Goal: Information Seeking & Learning: Learn about a topic

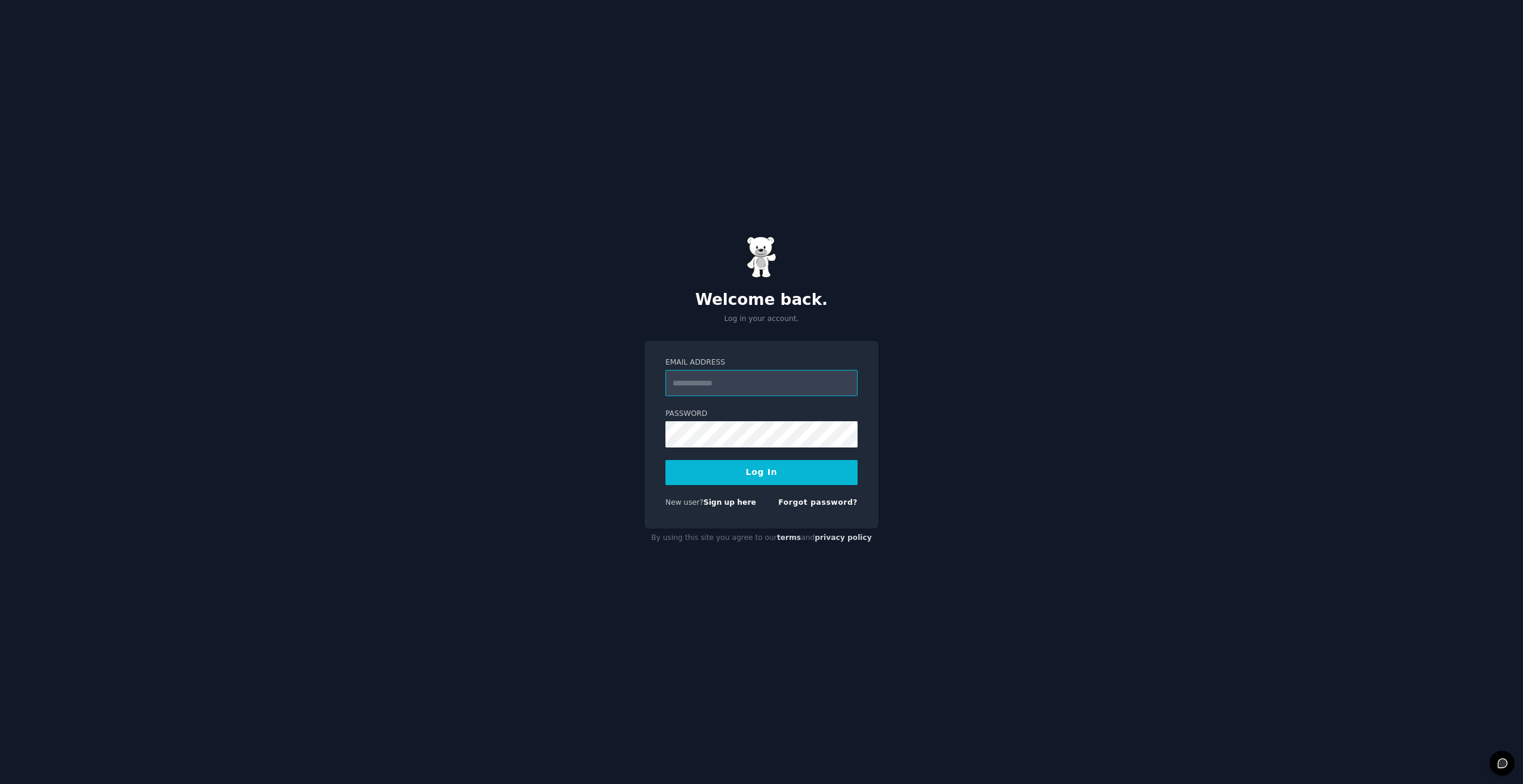
type input "**********"
click at [801, 487] on form "**********" at bounding box center [762, 434] width 192 height 154
click at [803, 478] on button "Log In" at bounding box center [762, 472] width 192 height 25
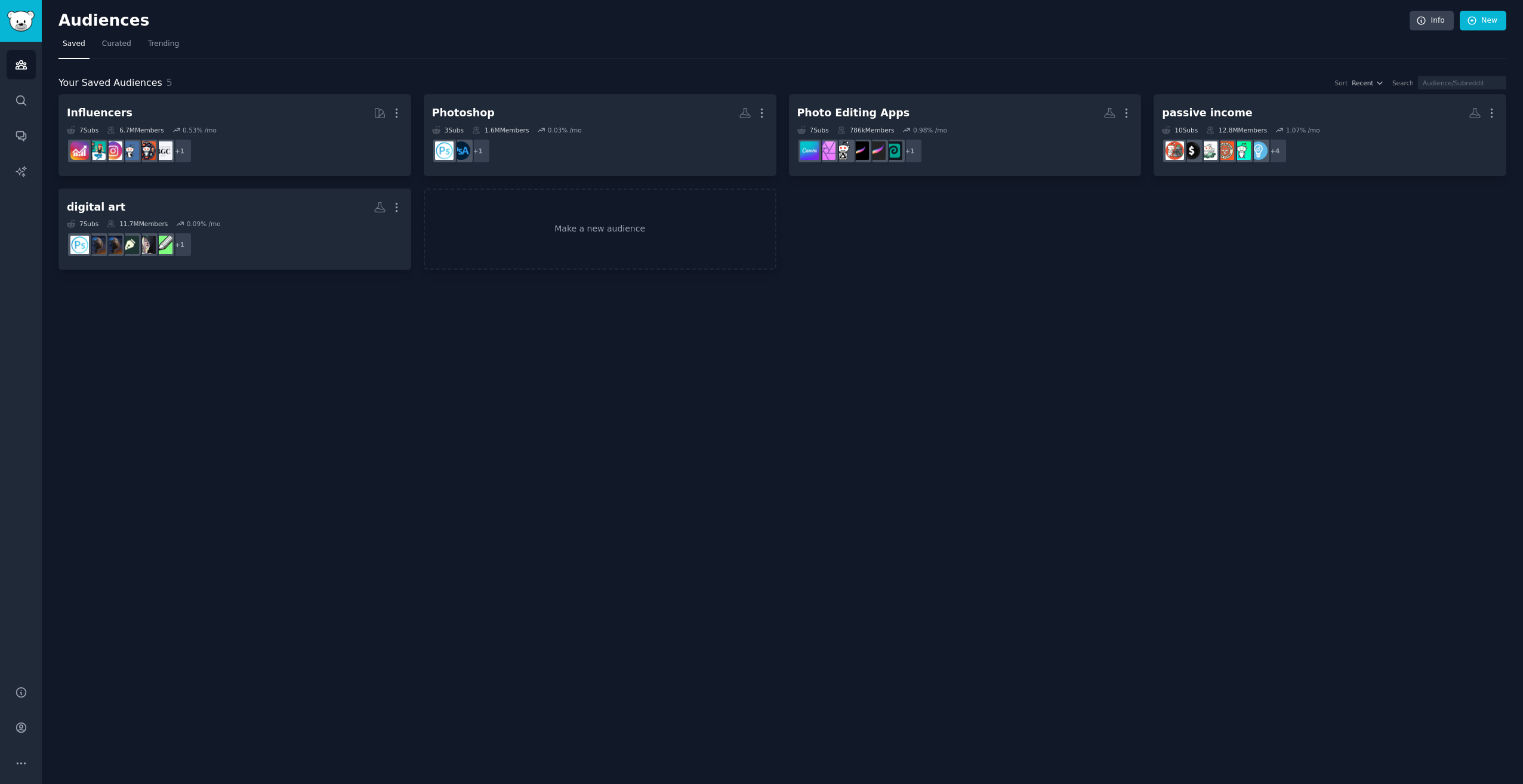
click at [941, 329] on div "Audiences Info New Saved Curated Trending Your Saved Audiences 5 Sort Recent Se…" at bounding box center [783, 392] width 1482 height 784
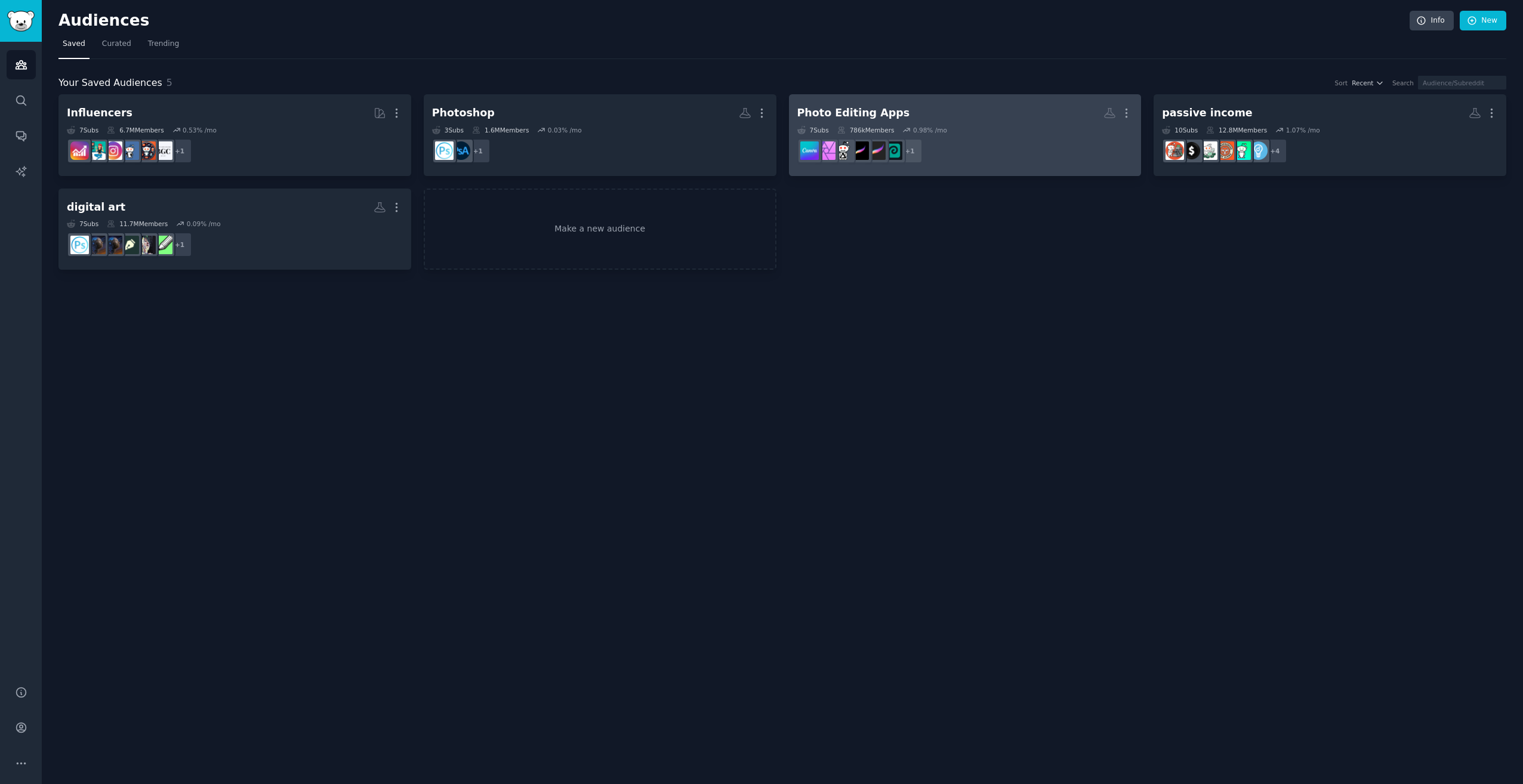
click at [988, 122] on h2 "Photo Editing Apps More" at bounding box center [966, 112] width 336 height 21
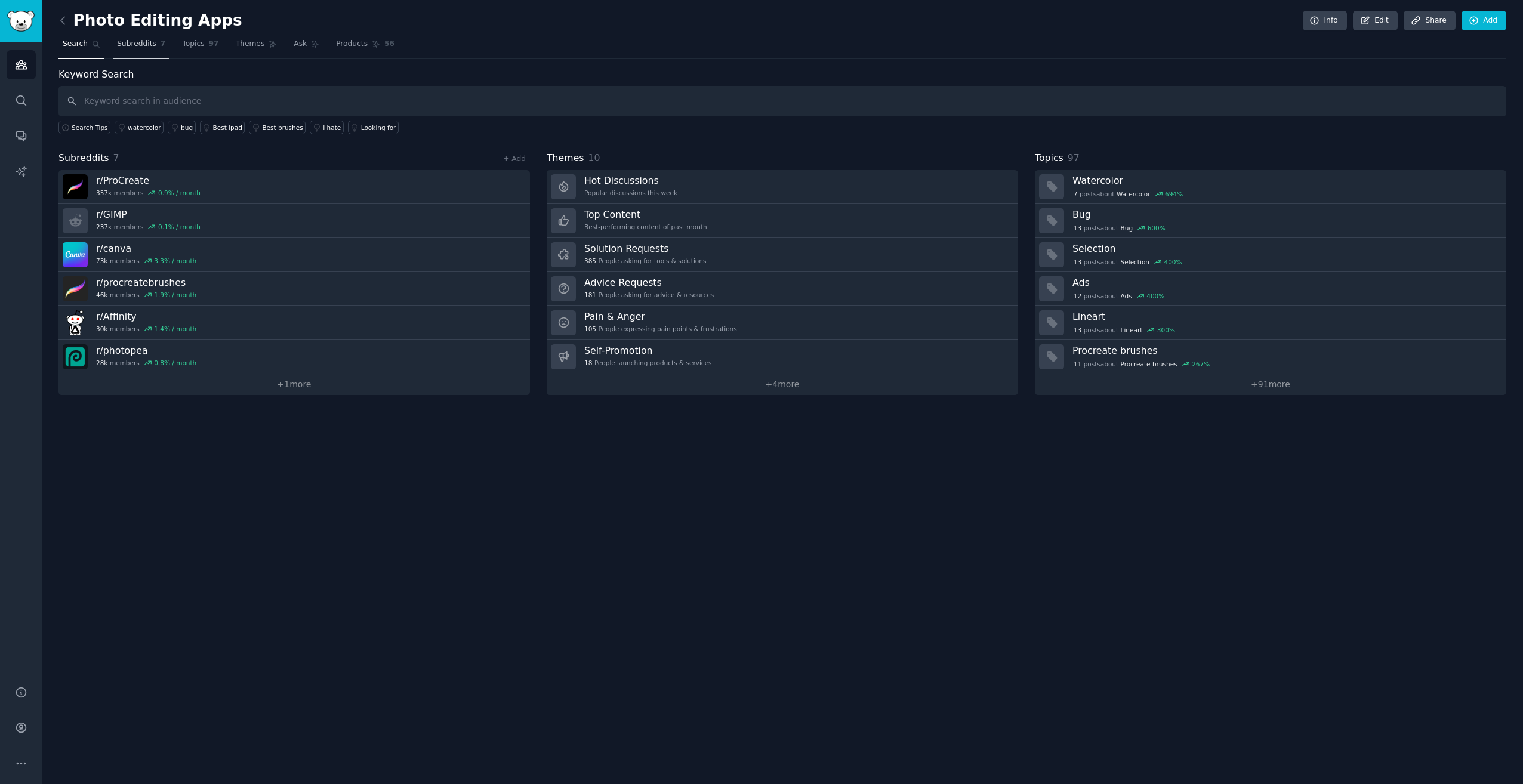
click at [142, 45] on span "Subreddits" at bounding box center [137, 44] width 39 height 11
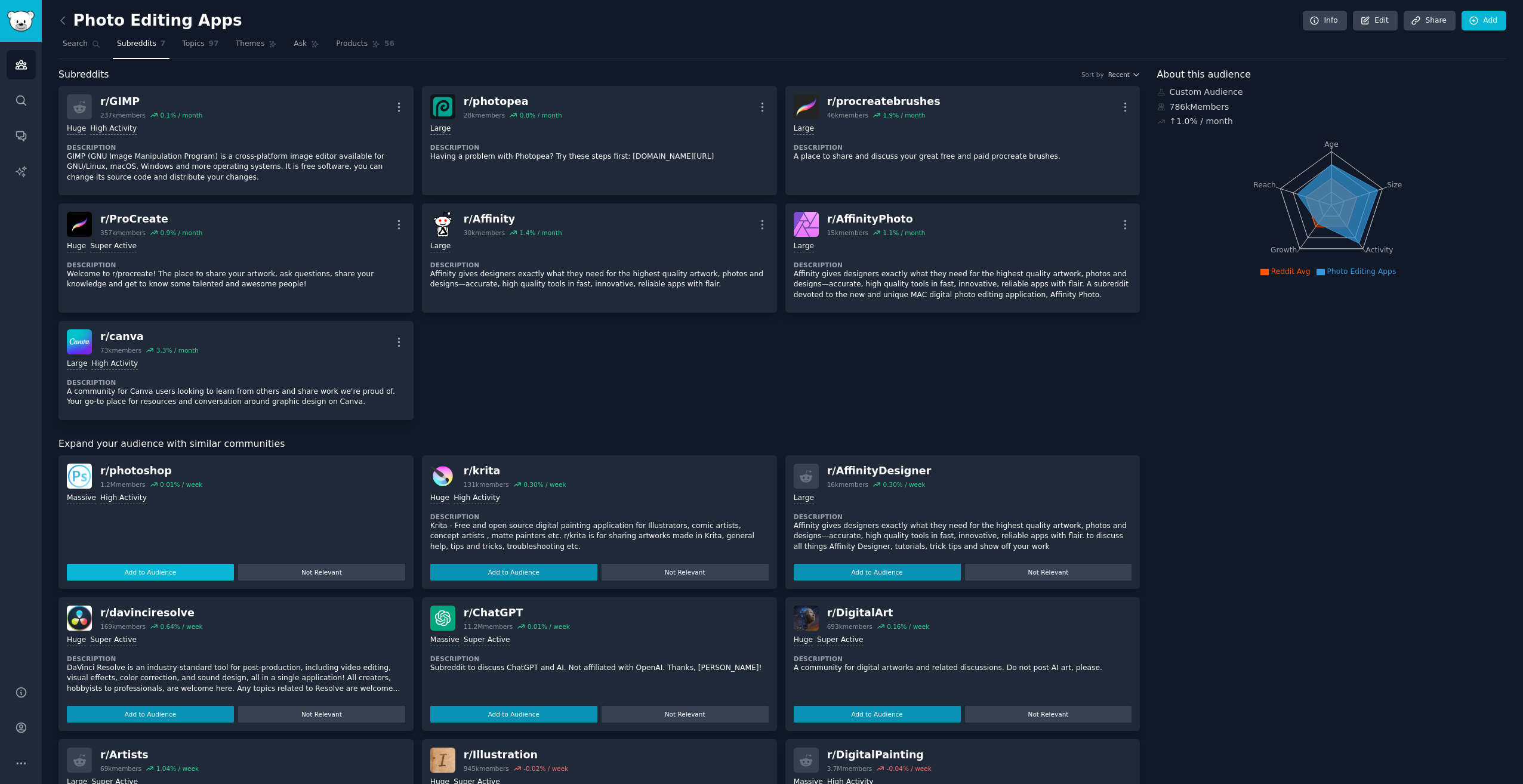
click at [191, 570] on button "Add to Audience" at bounding box center [150, 572] width 167 height 17
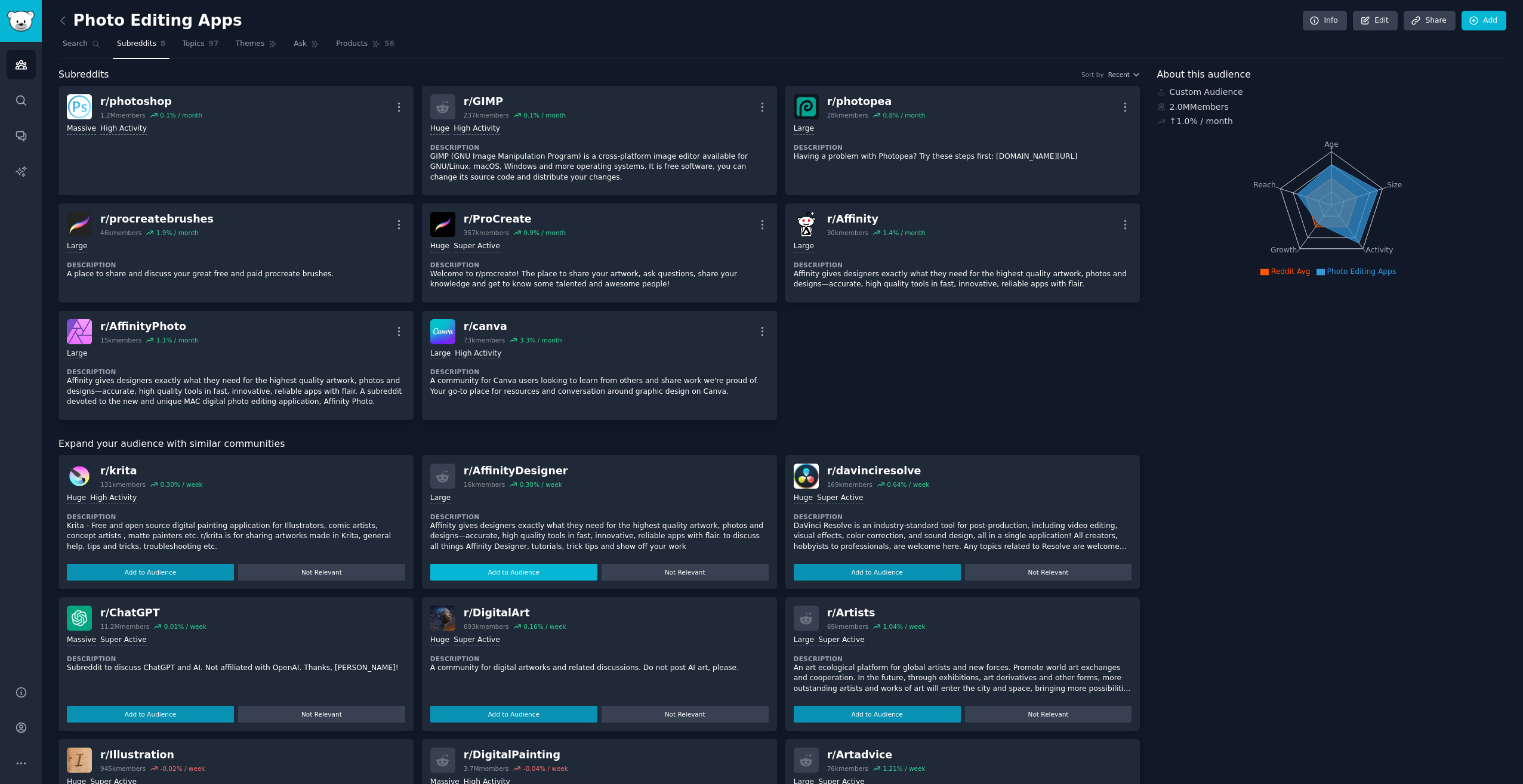
click at [531, 571] on button "Add to Audience" at bounding box center [513, 572] width 167 height 17
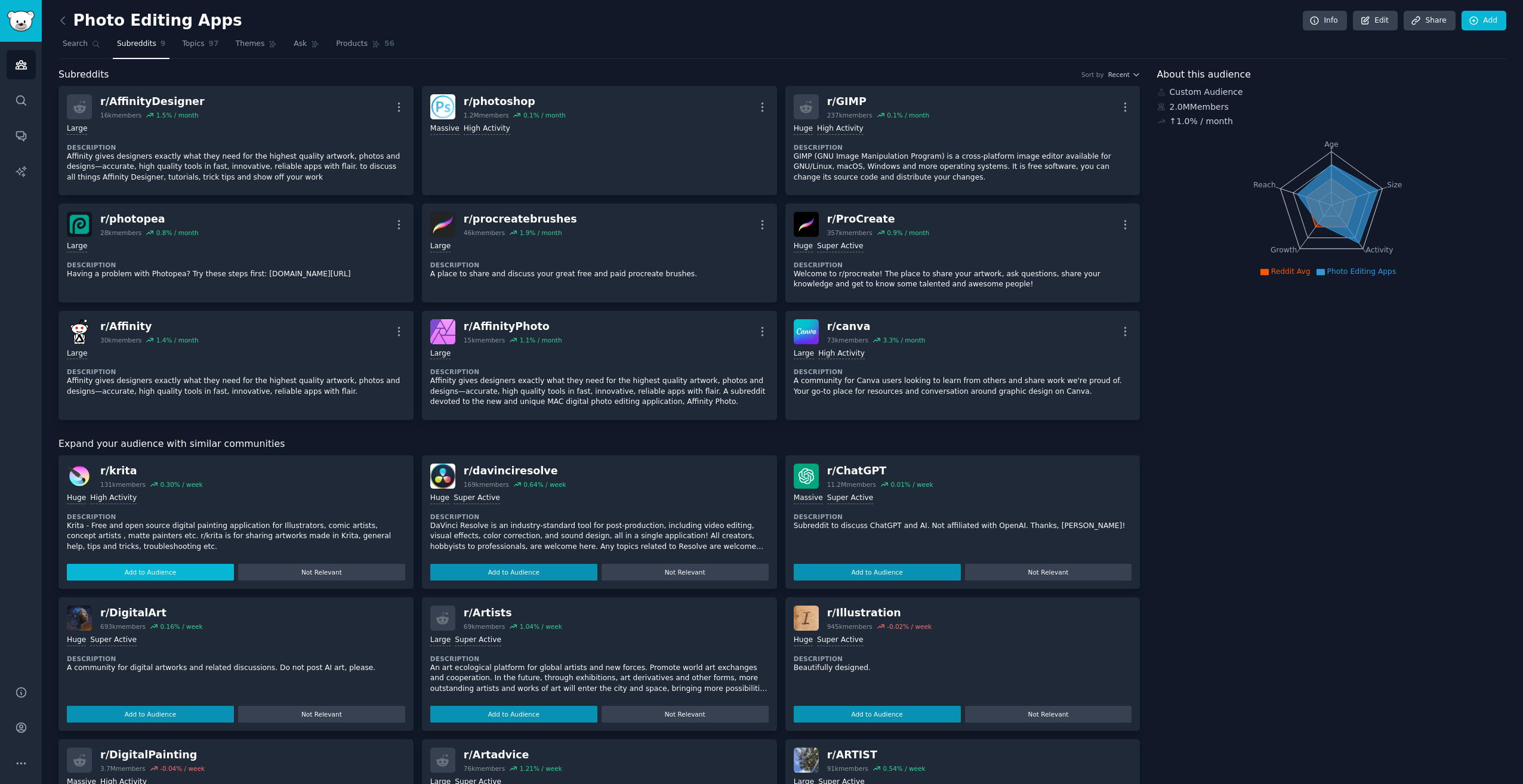
click at [174, 568] on button "Add to Audience" at bounding box center [150, 572] width 167 height 17
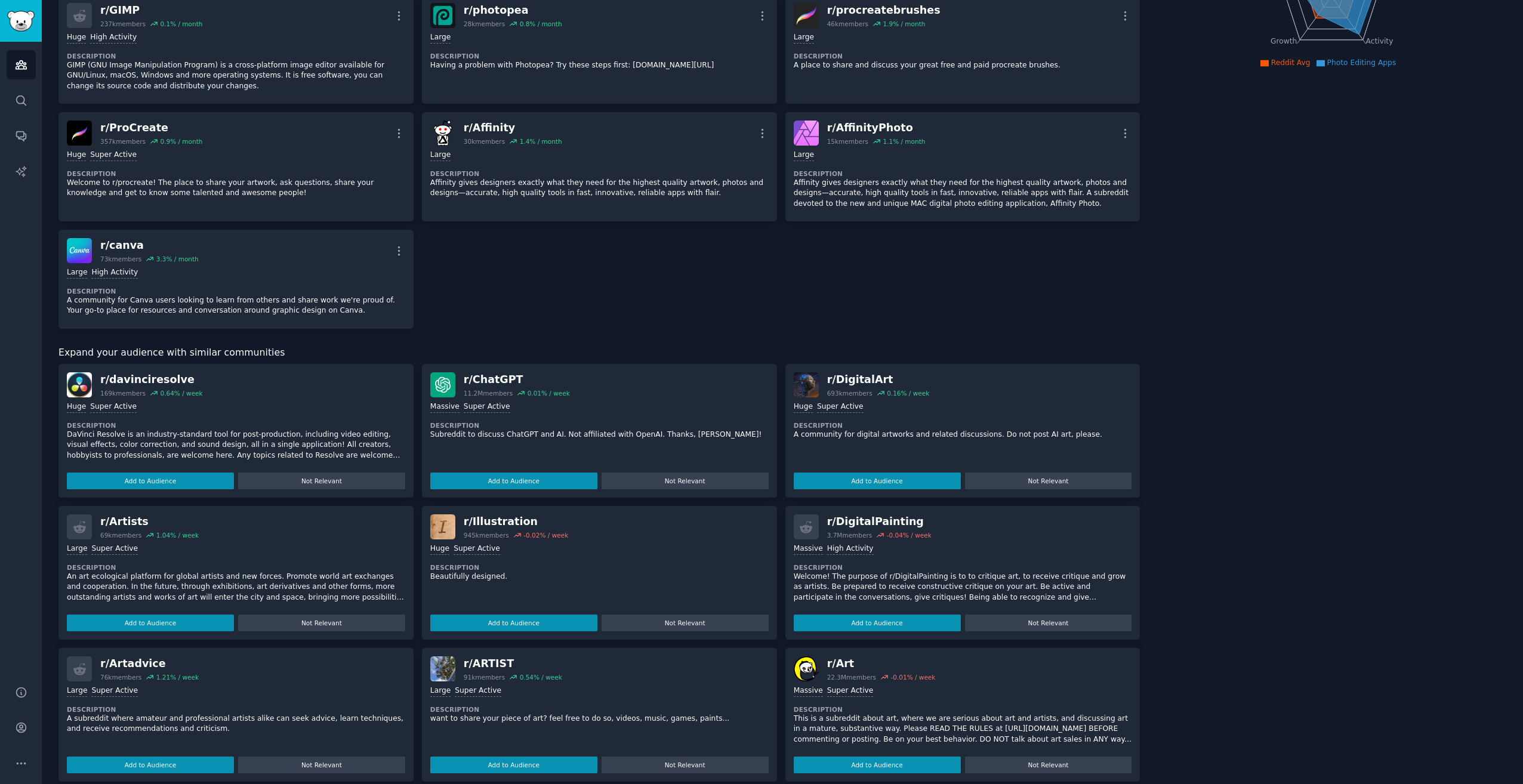
scroll to position [222, 0]
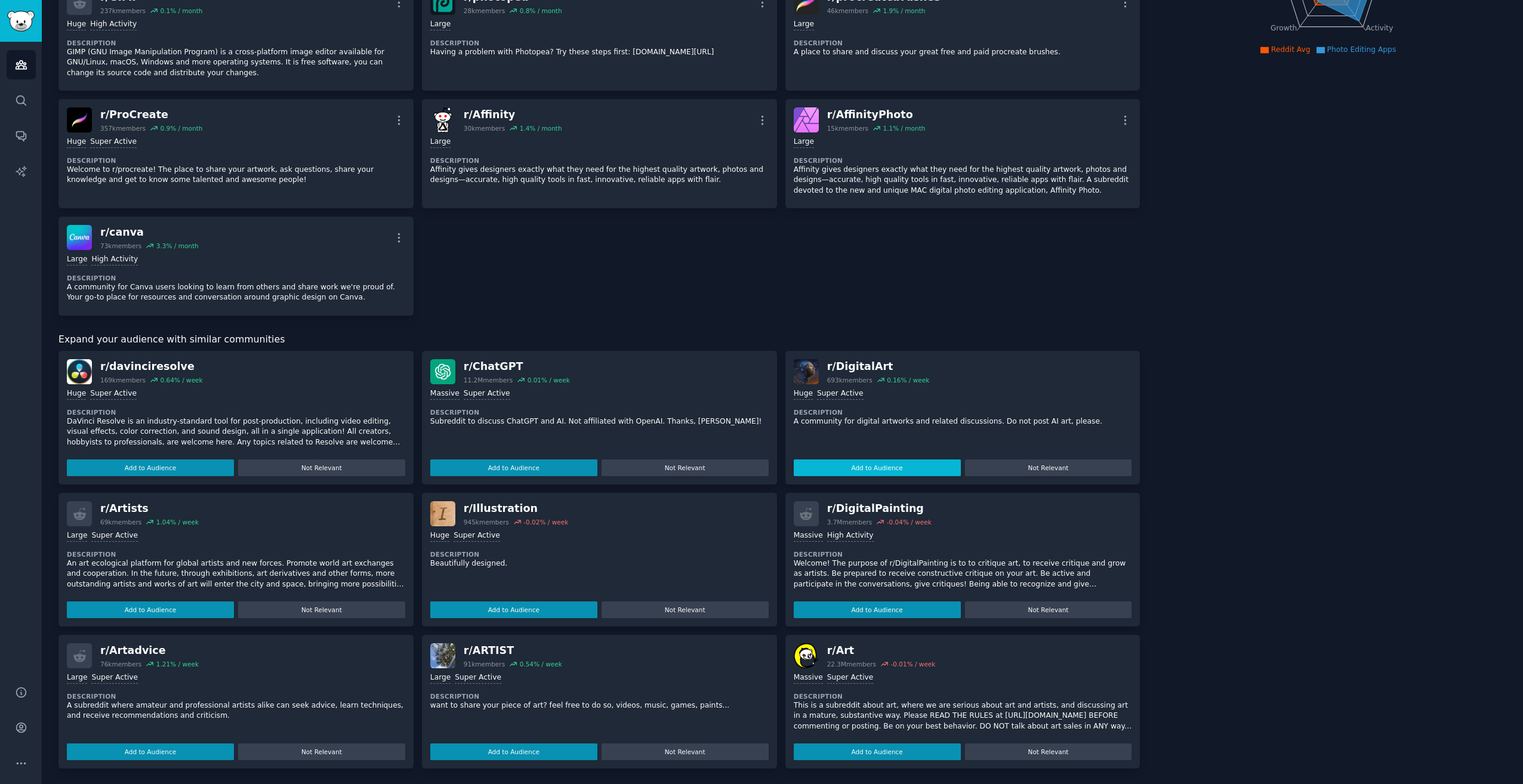
click at [885, 464] on button "Add to Audience" at bounding box center [877, 468] width 167 height 17
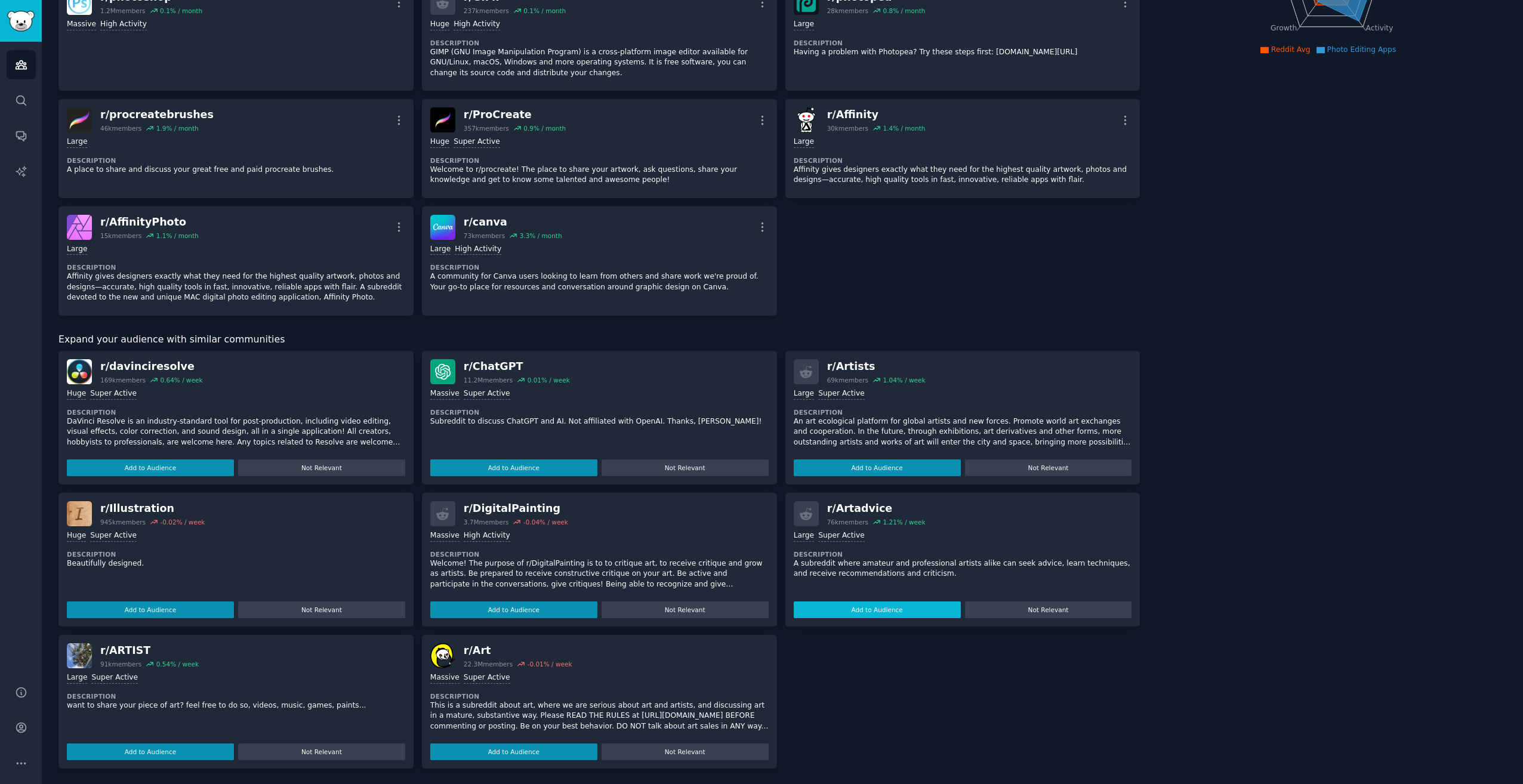
click at [867, 606] on button "Add to Audience" at bounding box center [877, 610] width 167 height 17
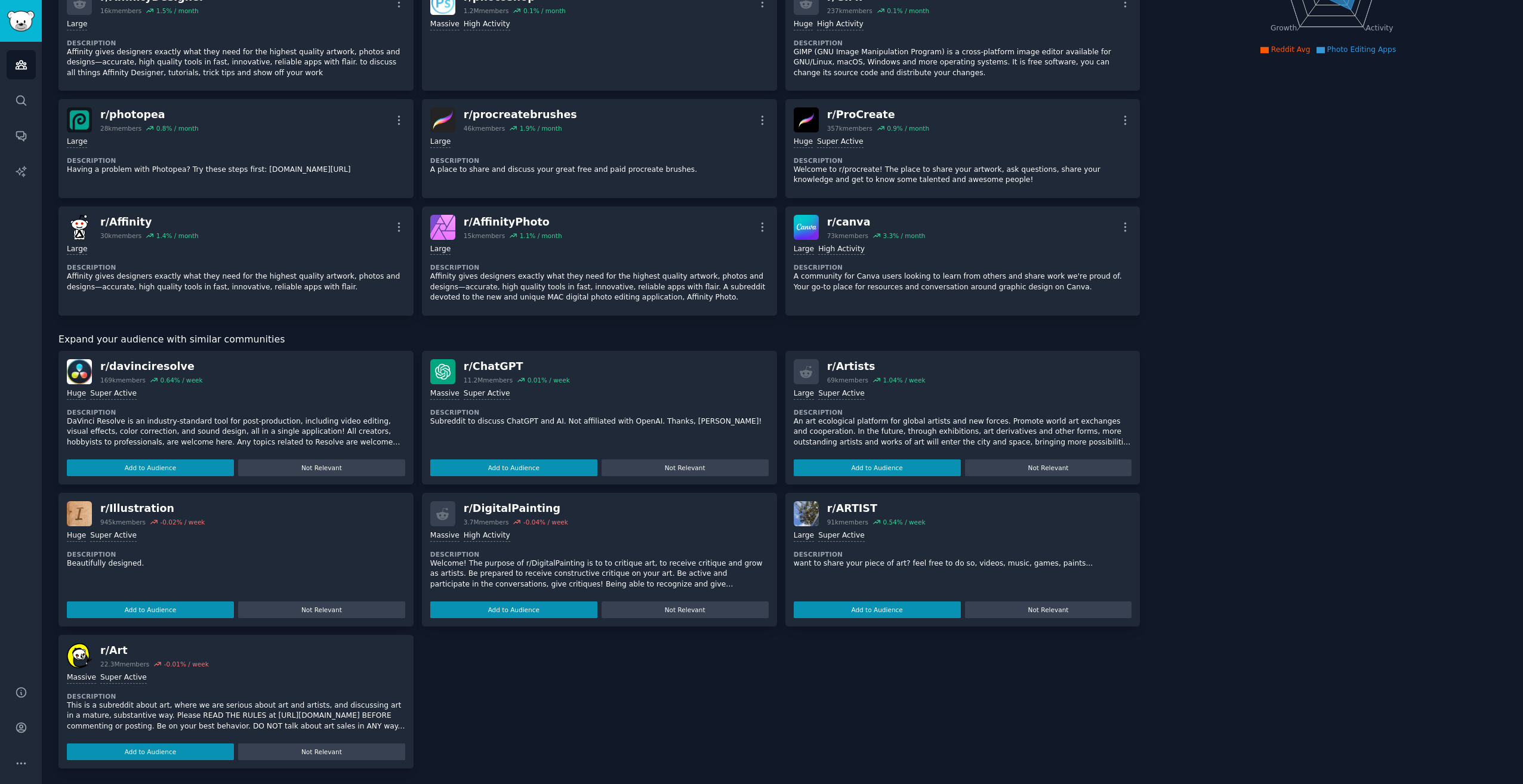
click at [725, 707] on div "r/ davinciresolve 169k members 0.64 % / week Huge Super Active Description DaVi…" at bounding box center [599, 560] width 1082 height 418
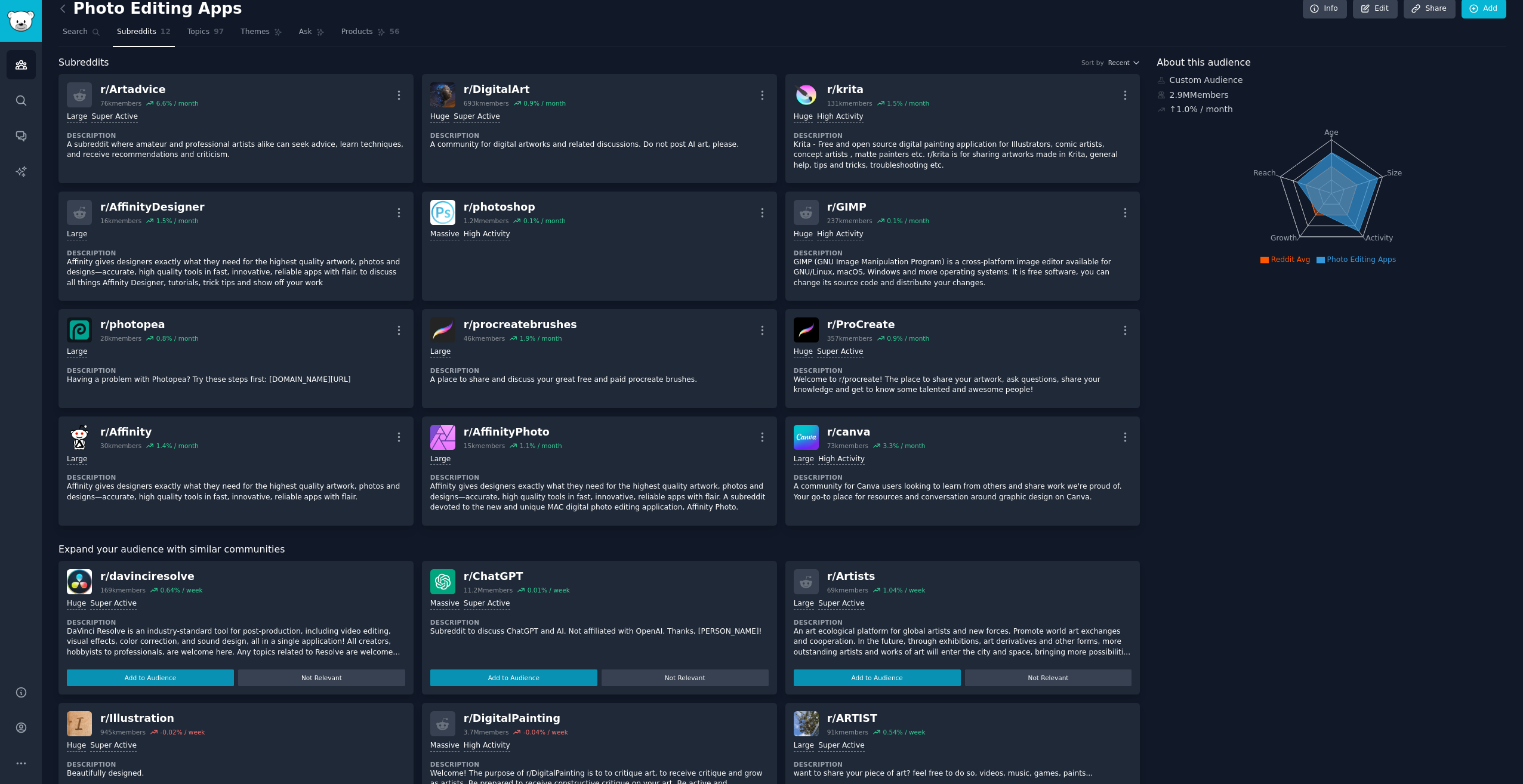
scroll to position [0, 0]
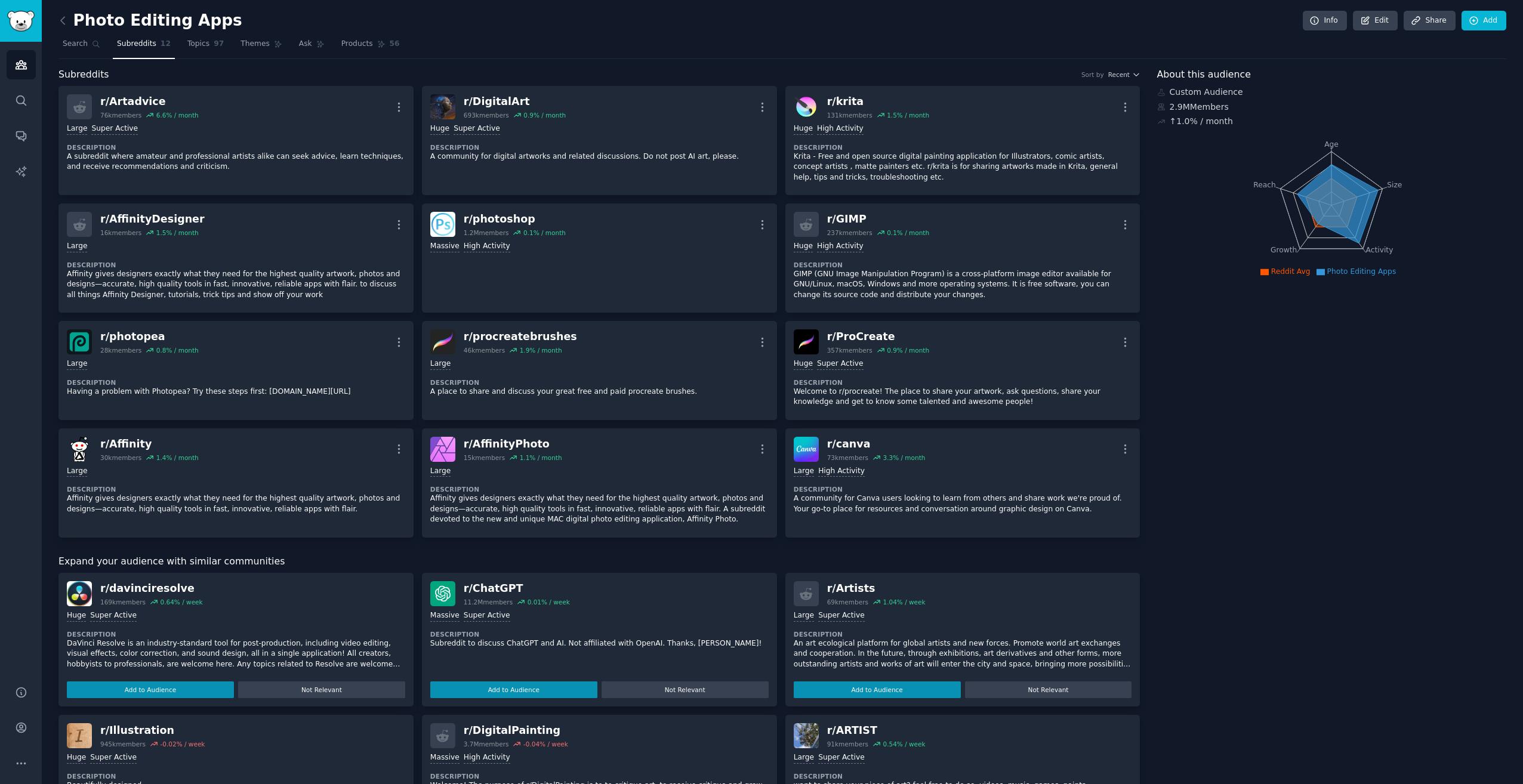
click at [1320, 377] on div "About this audience Custom Audience 2.9M Members ↑ 1.0 % / month Age Size Activ…" at bounding box center [1332, 530] width 350 height 924
click at [1482, 21] on link "Add" at bounding box center [1484, 21] width 45 height 21
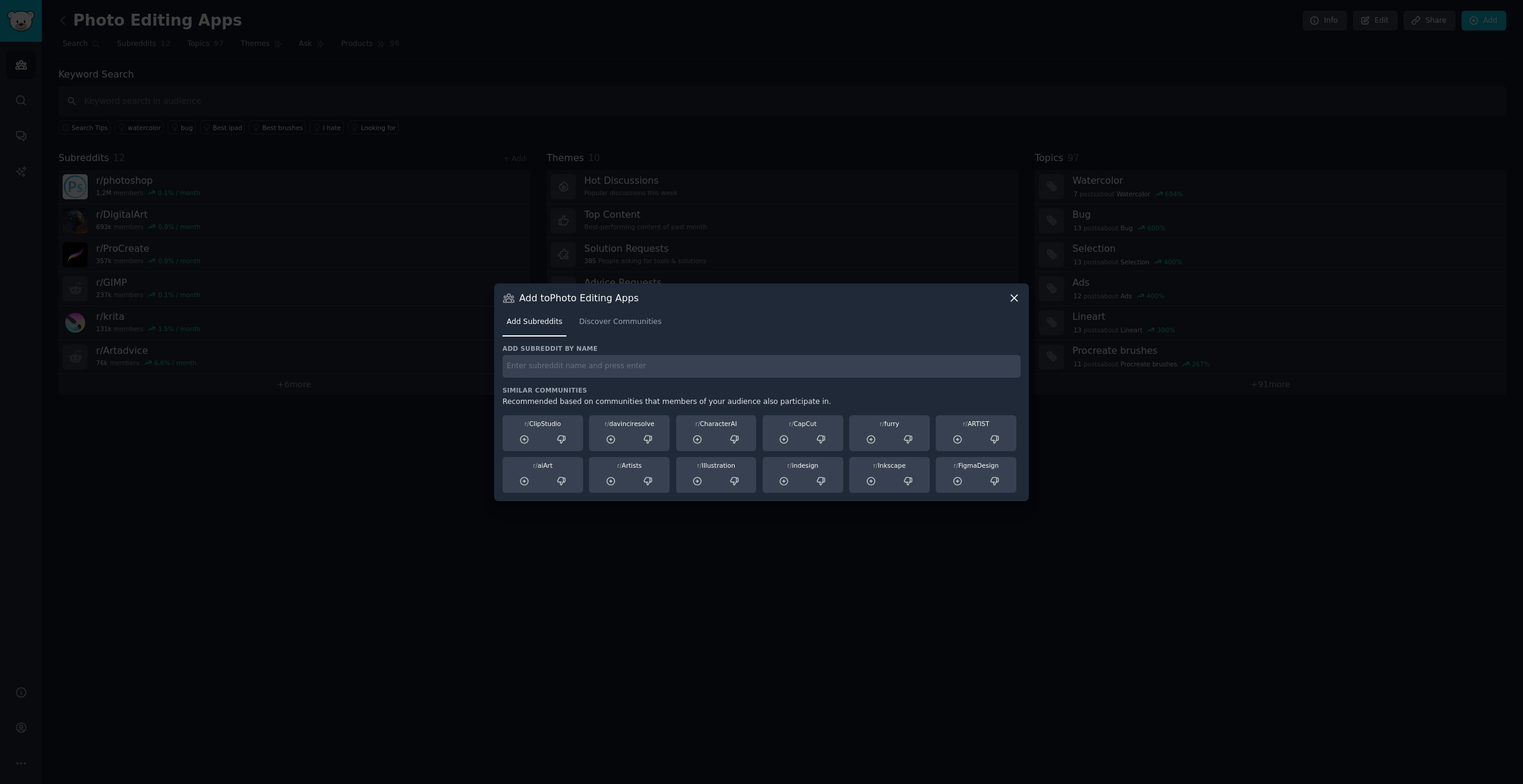
click at [1015, 297] on icon at bounding box center [1014, 298] width 6 height 6
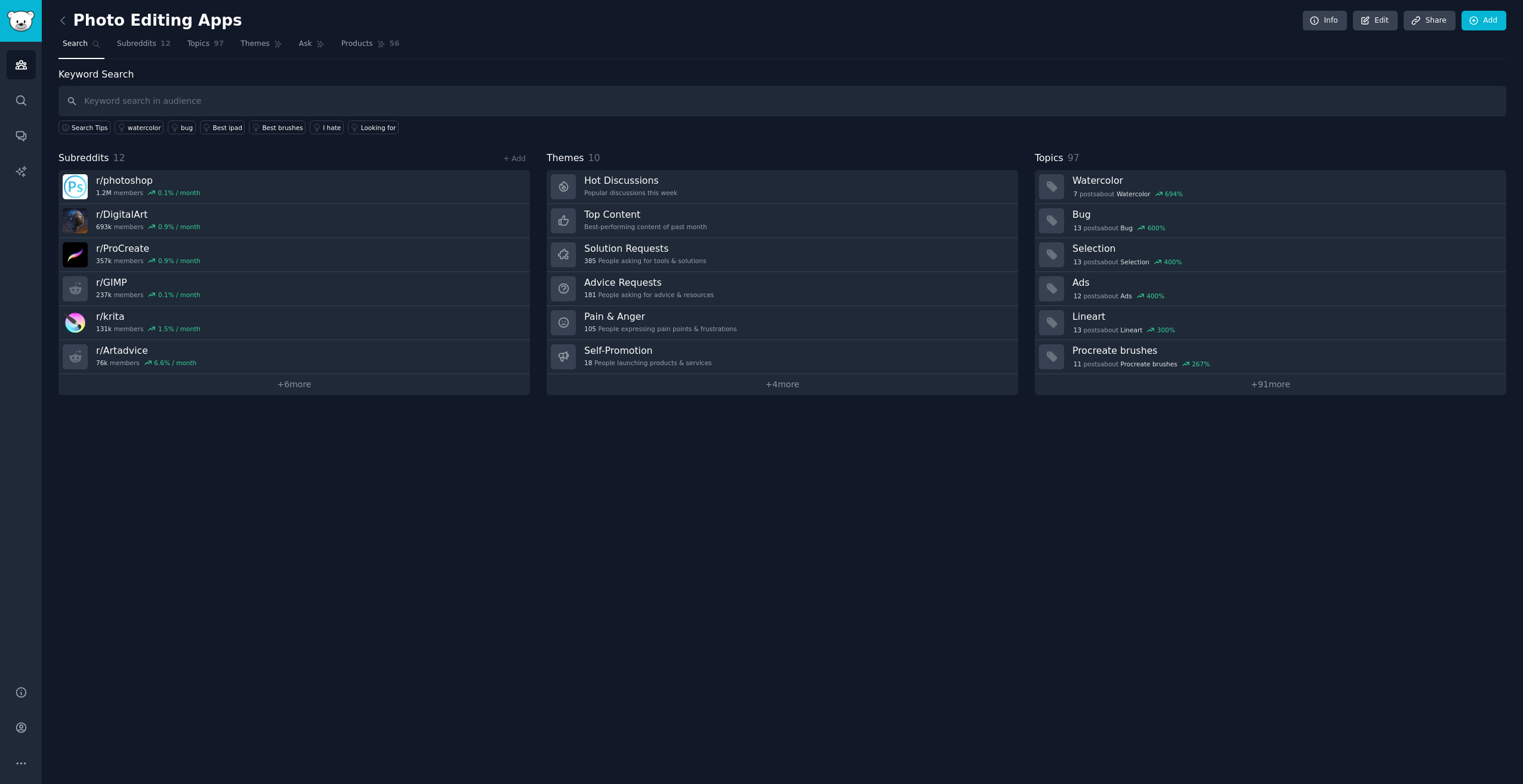
click at [439, 546] on div "Photo Editing Apps Info Edit Share Add Search Subreddits 12 Topics 97 Themes As…" at bounding box center [783, 392] width 1482 height 784
click at [21, 66] on icon "Sidebar" at bounding box center [21, 65] width 13 height 13
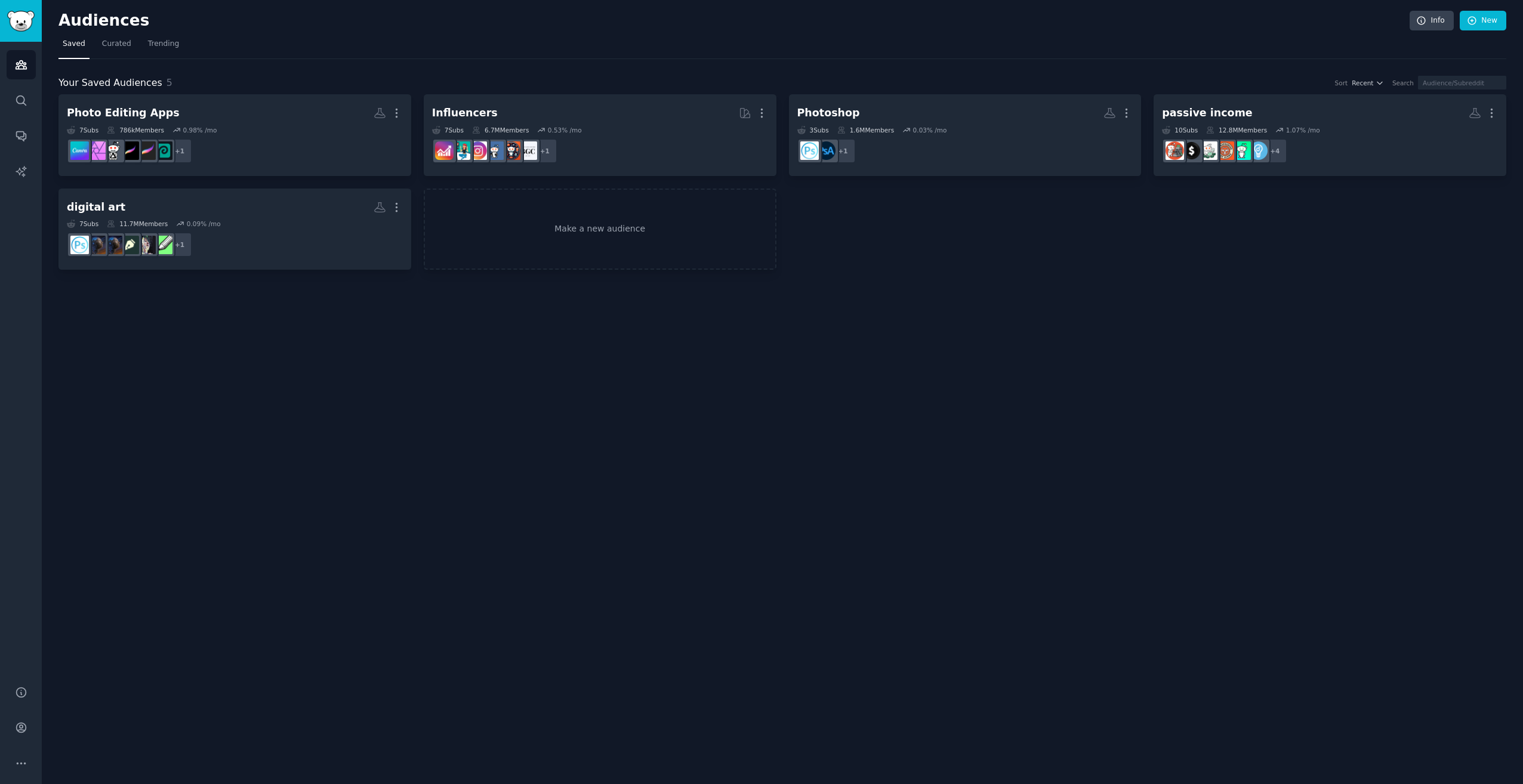
click at [578, 589] on div "Audiences Info New Saved Curated Trending Your Saved Audiences 5 Sort Recent Se…" at bounding box center [783, 392] width 1482 height 784
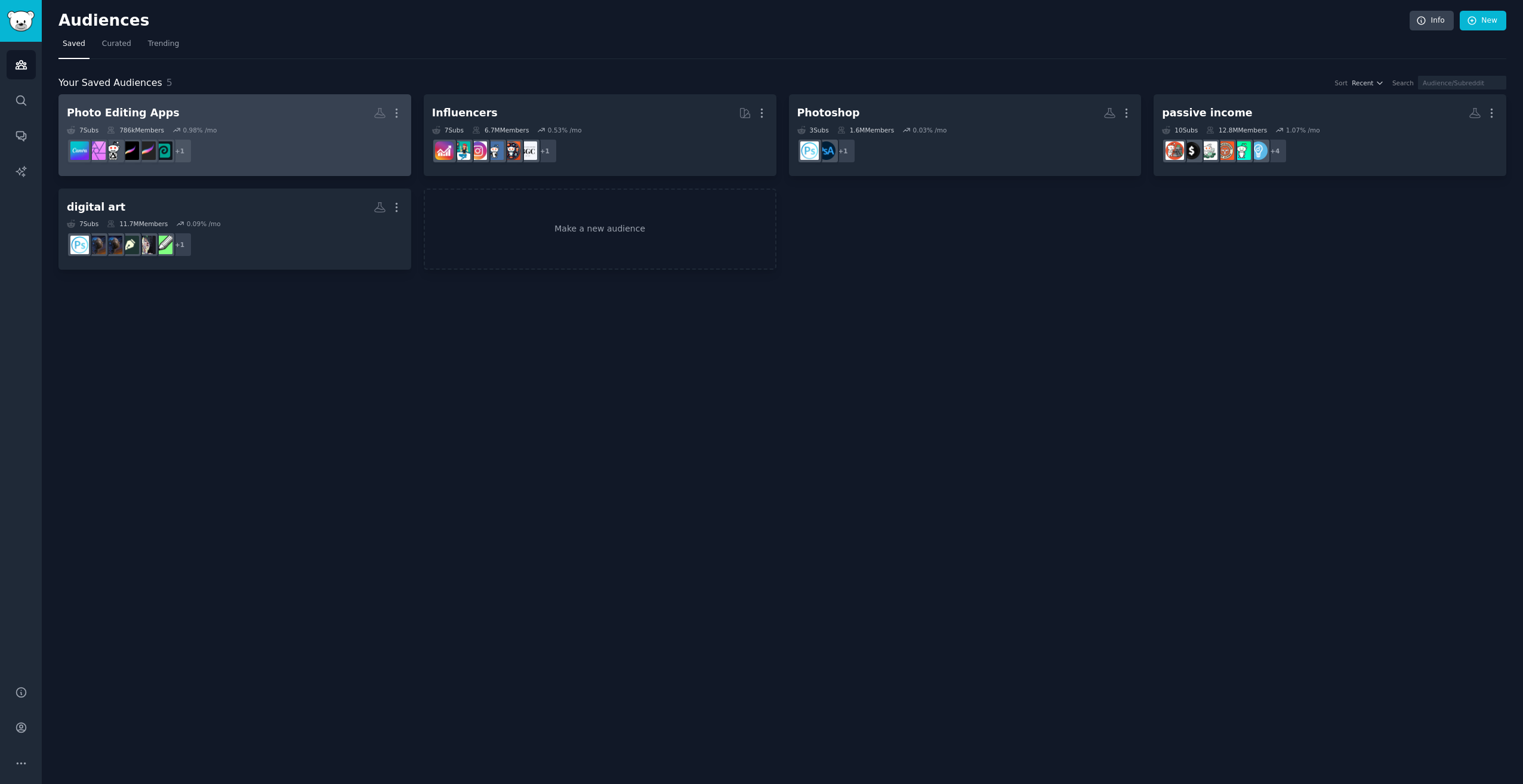
click at [277, 144] on dd "r/Affinity + 1" at bounding box center [235, 151] width 336 height 33
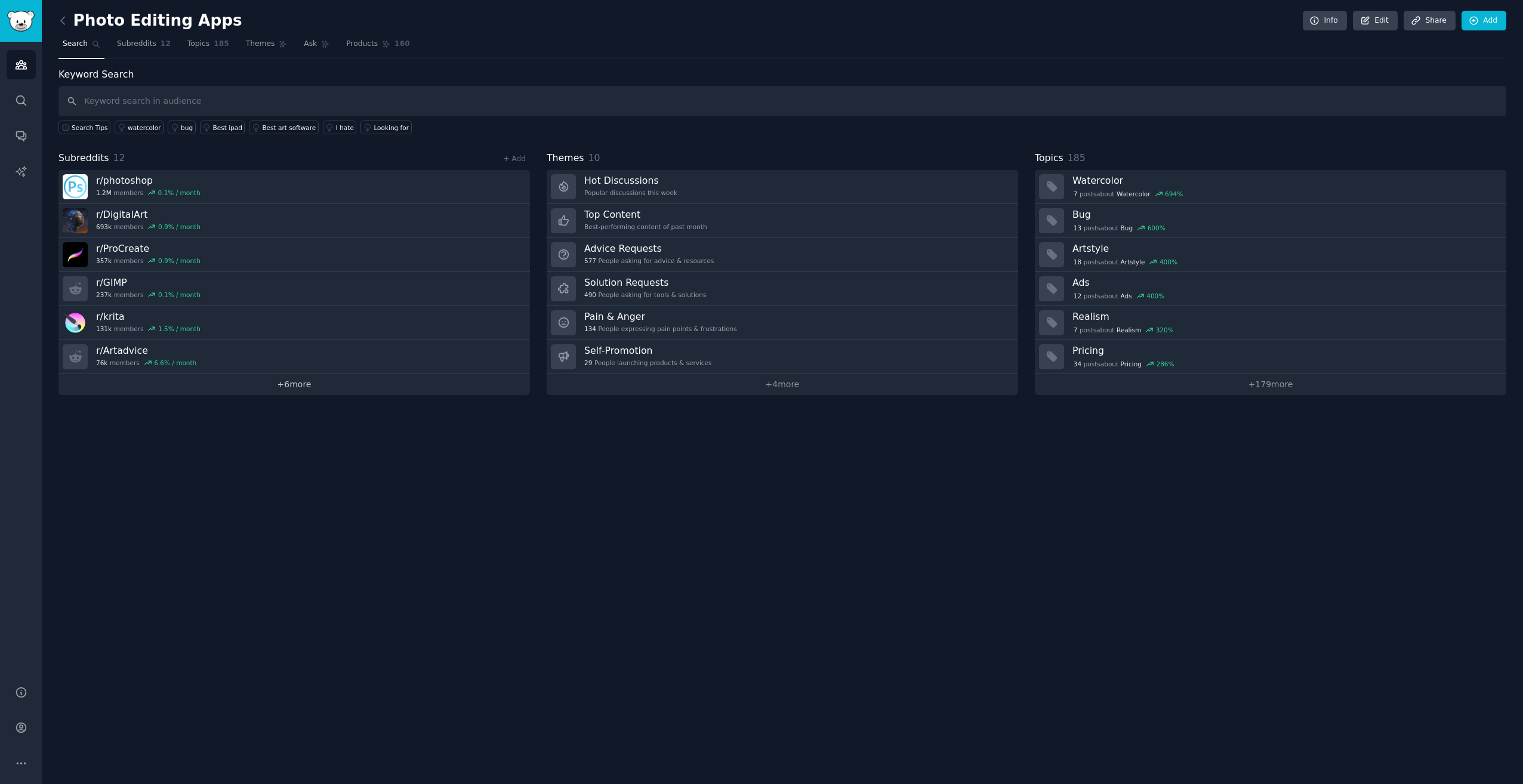
click at [304, 382] on link "+ 6 more" at bounding box center [294, 384] width 471 height 21
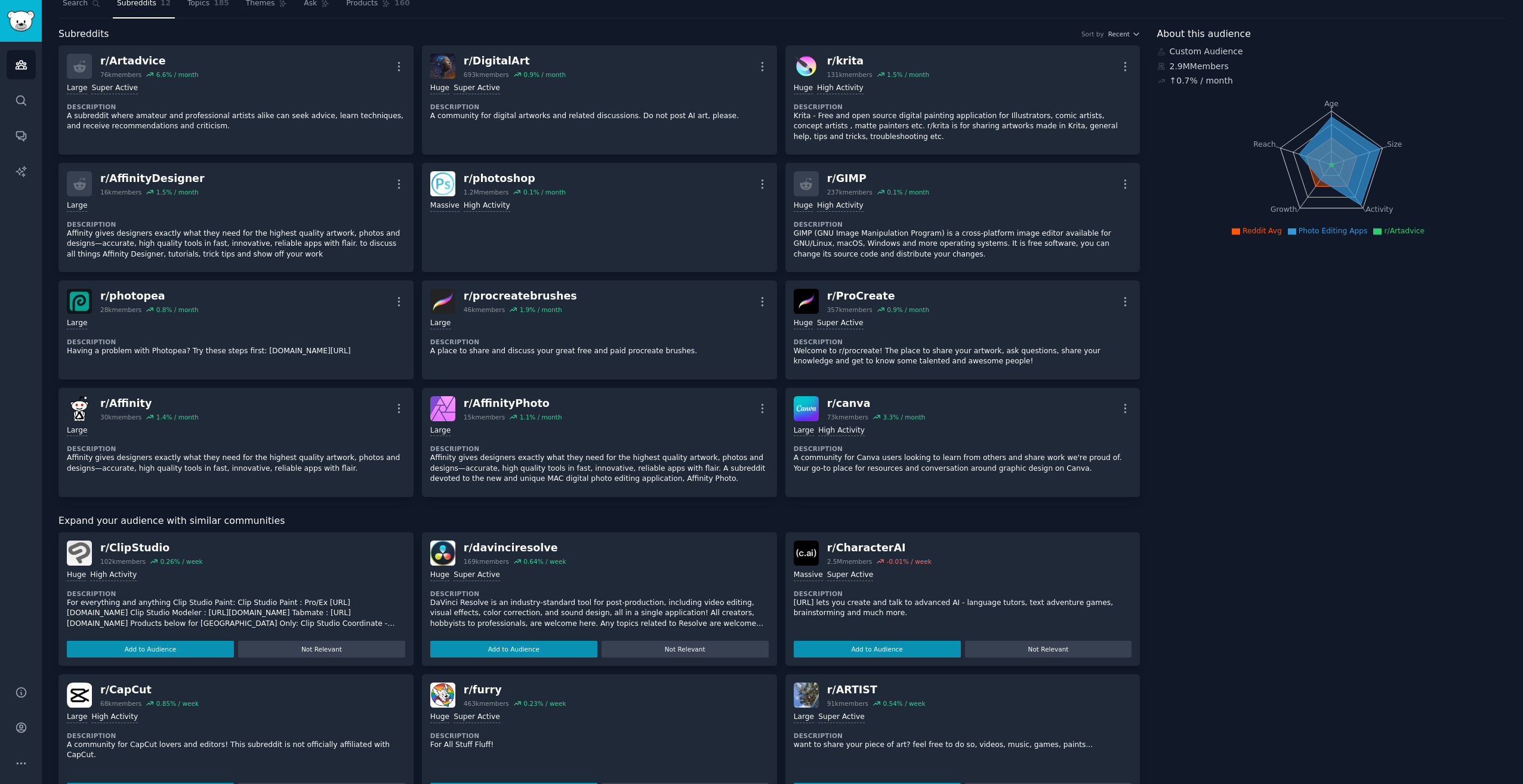
scroll to position [60, 0]
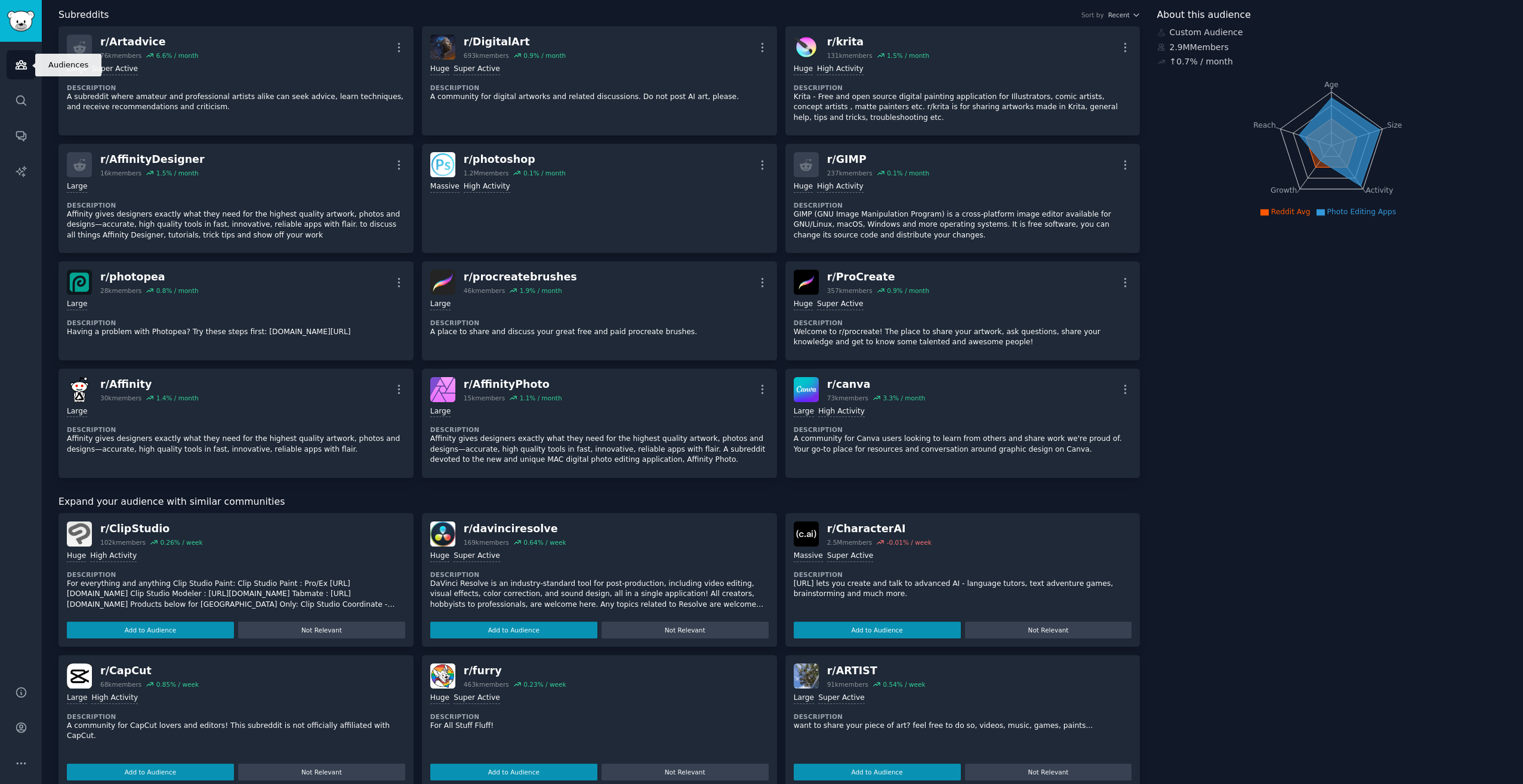
click at [23, 67] on icon "Sidebar" at bounding box center [21, 65] width 13 height 13
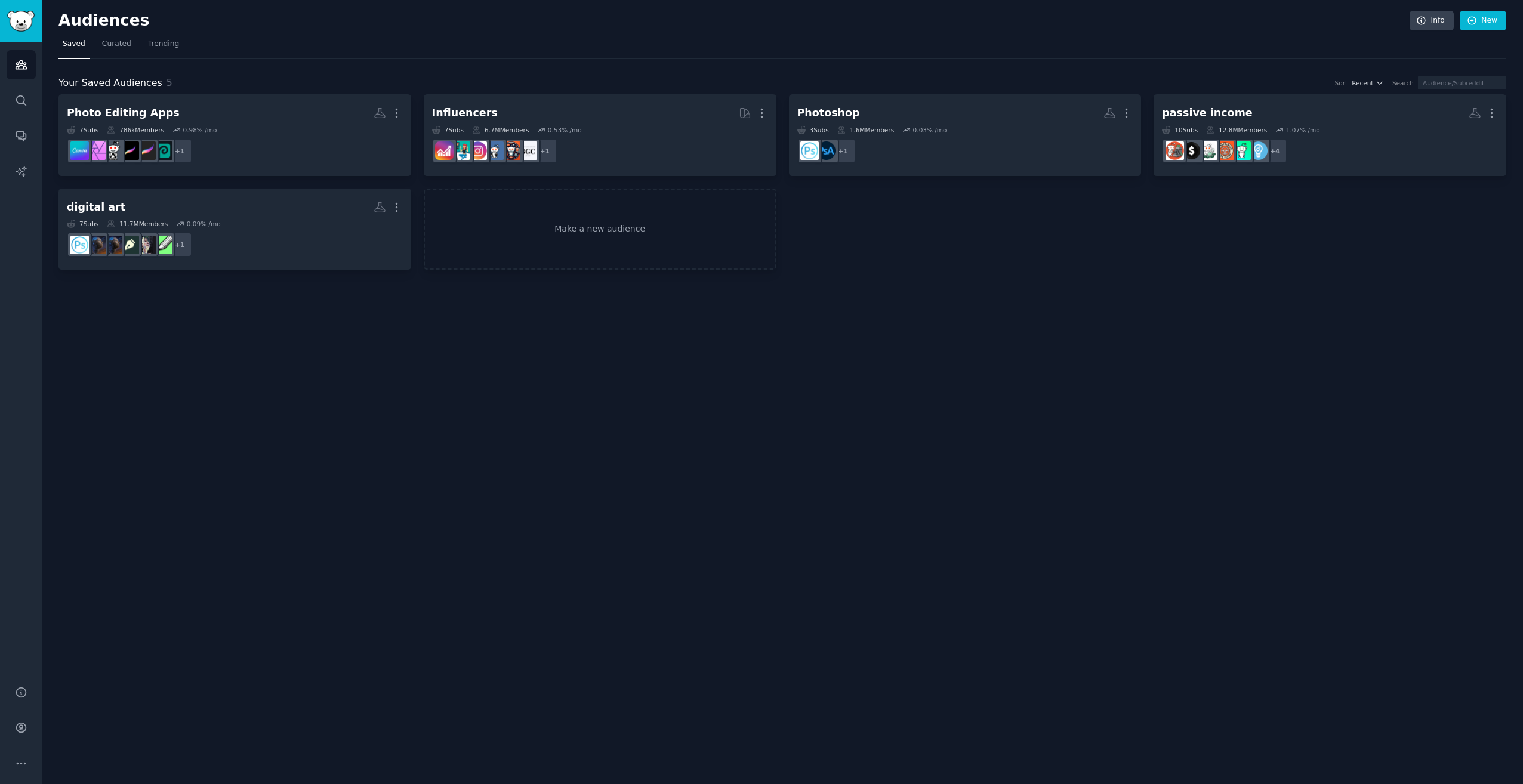
click at [690, 428] on div "Audiences Info New Saved Curated Trending Your Saved Audiences 5 Sort Recent Se…" at bounding box center [783, 392] width 1482 height 784
click at [1486, 14] on link "New" at bounding box center [1482, 21] width 46 height 21
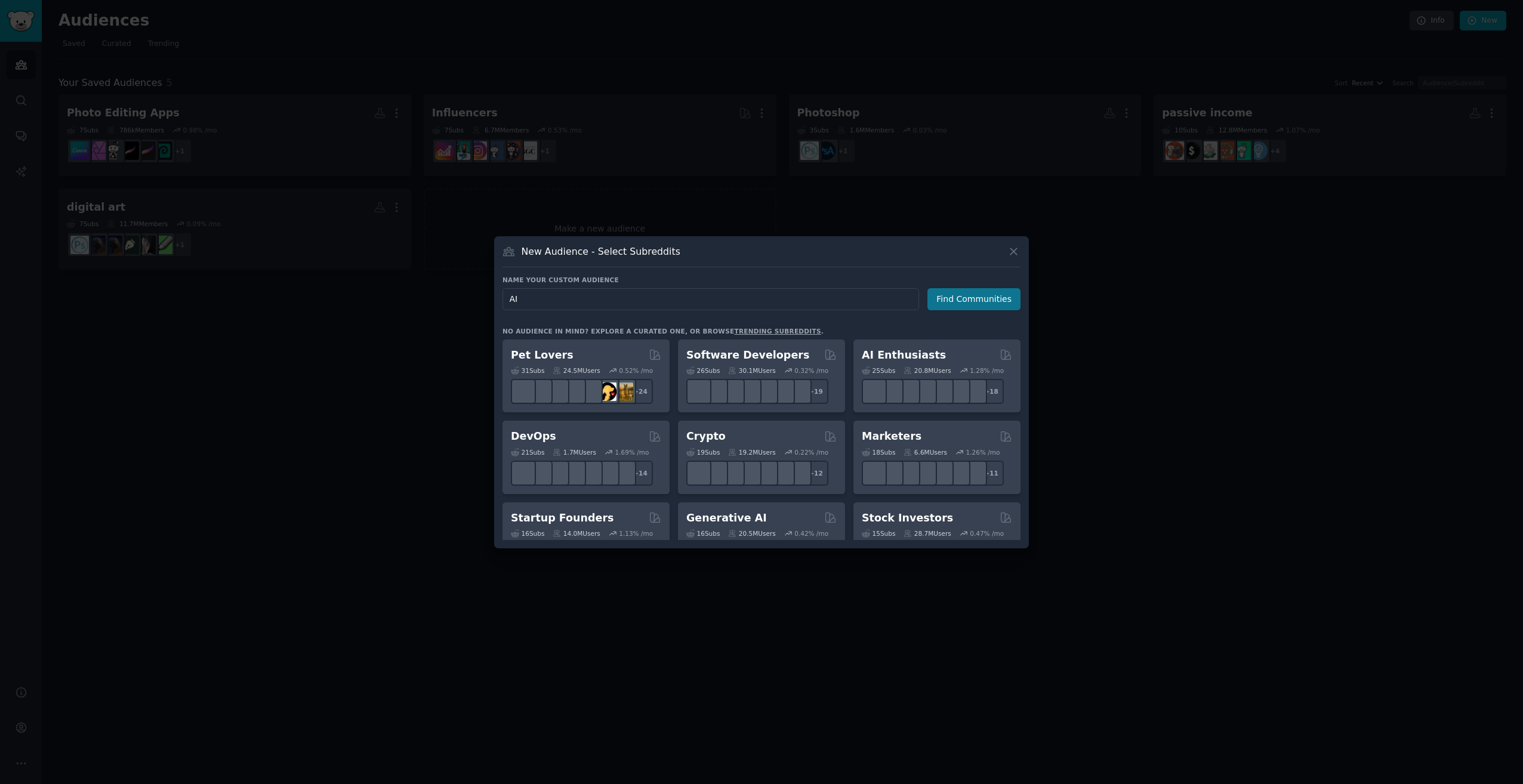
type input "A"
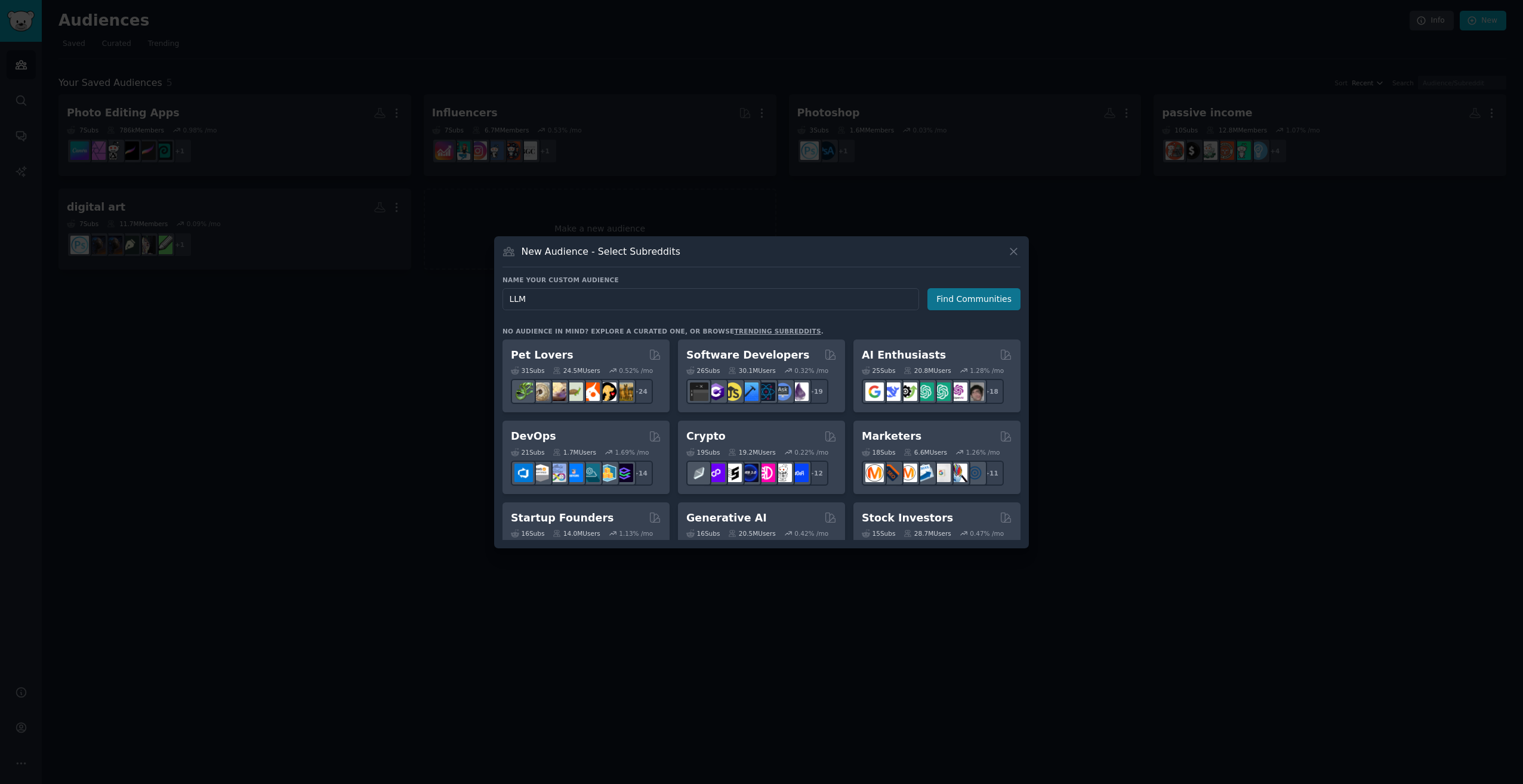
type input "LLM"
click at [990, 304] on button "Find Communities" at bounding box center [974, 299] width 93 height 22
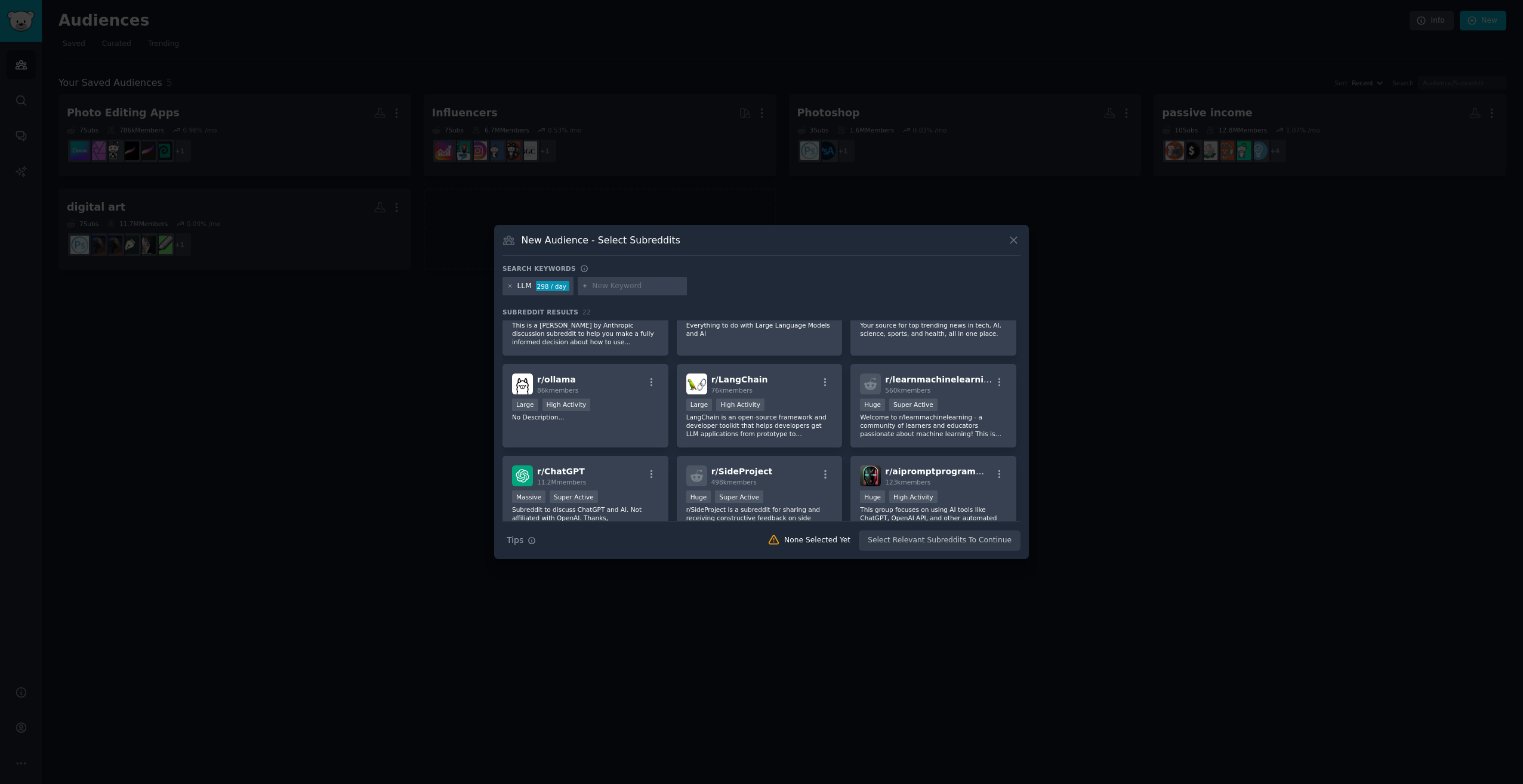
scroll to position [478, 0]
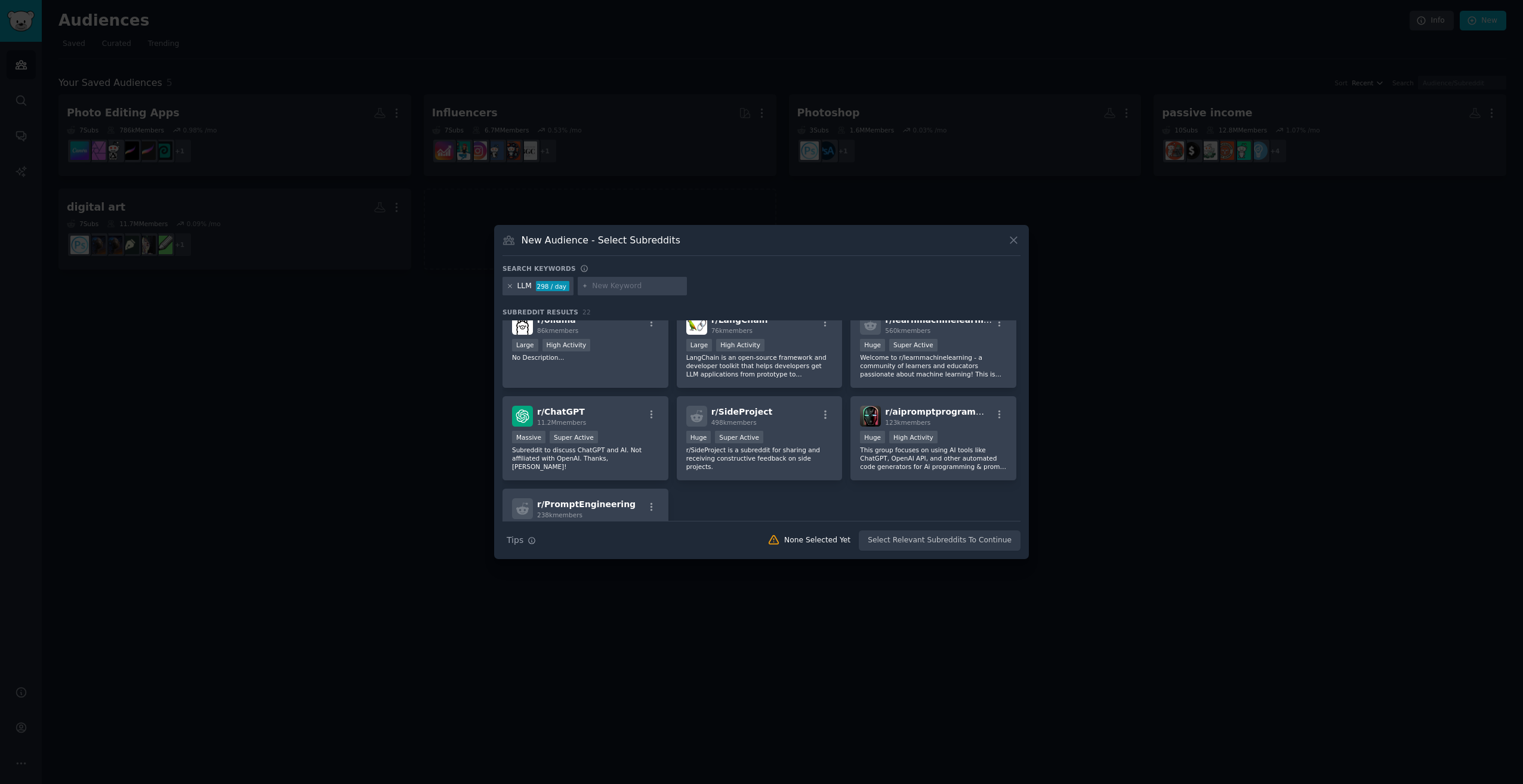
click at [507, 285] on icon at bounding box center [510, 286] width 6 height 6
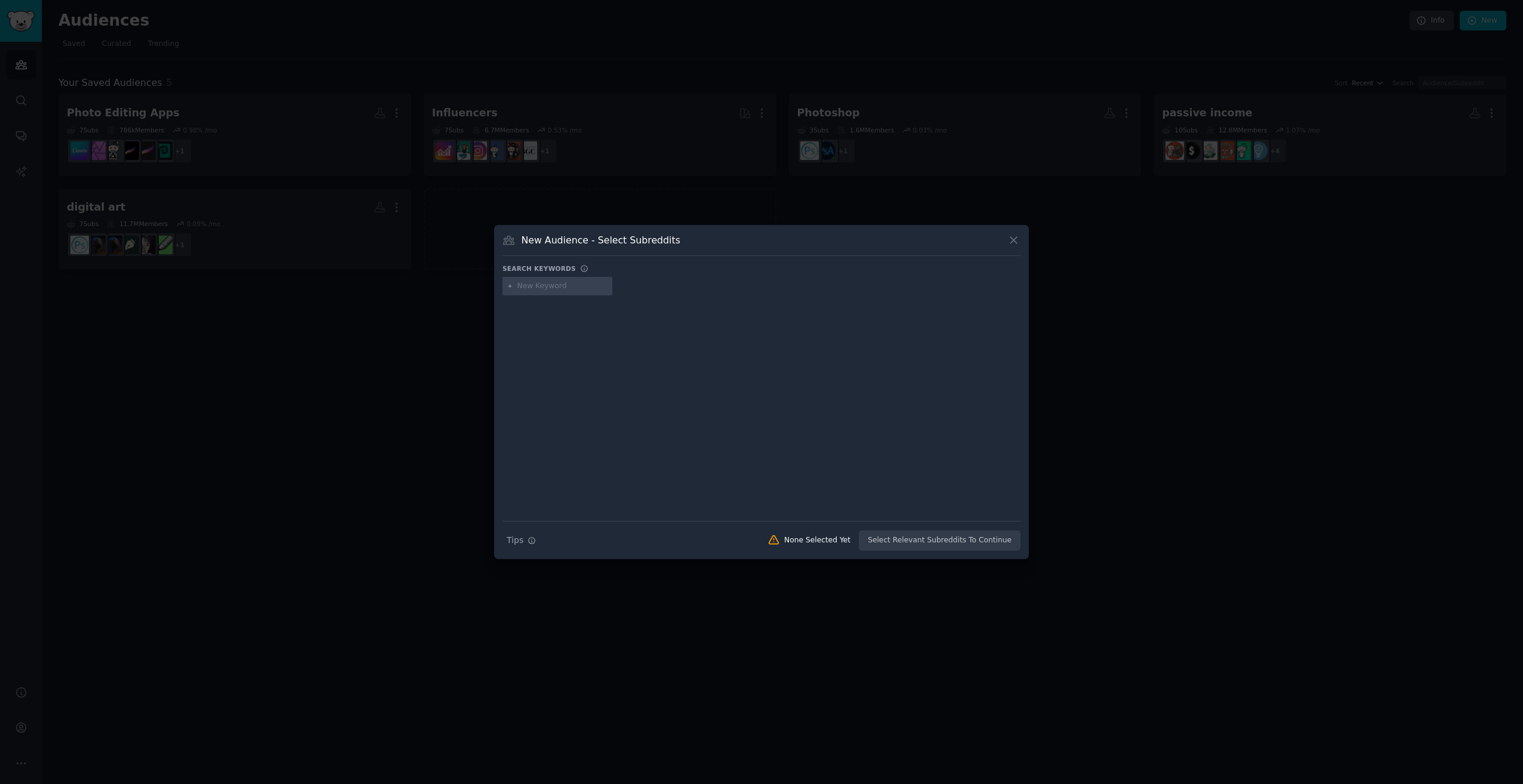
click at [557, 286] on input "text" at bounding box center [563, 286] width 91 height 11
type input "ai art"
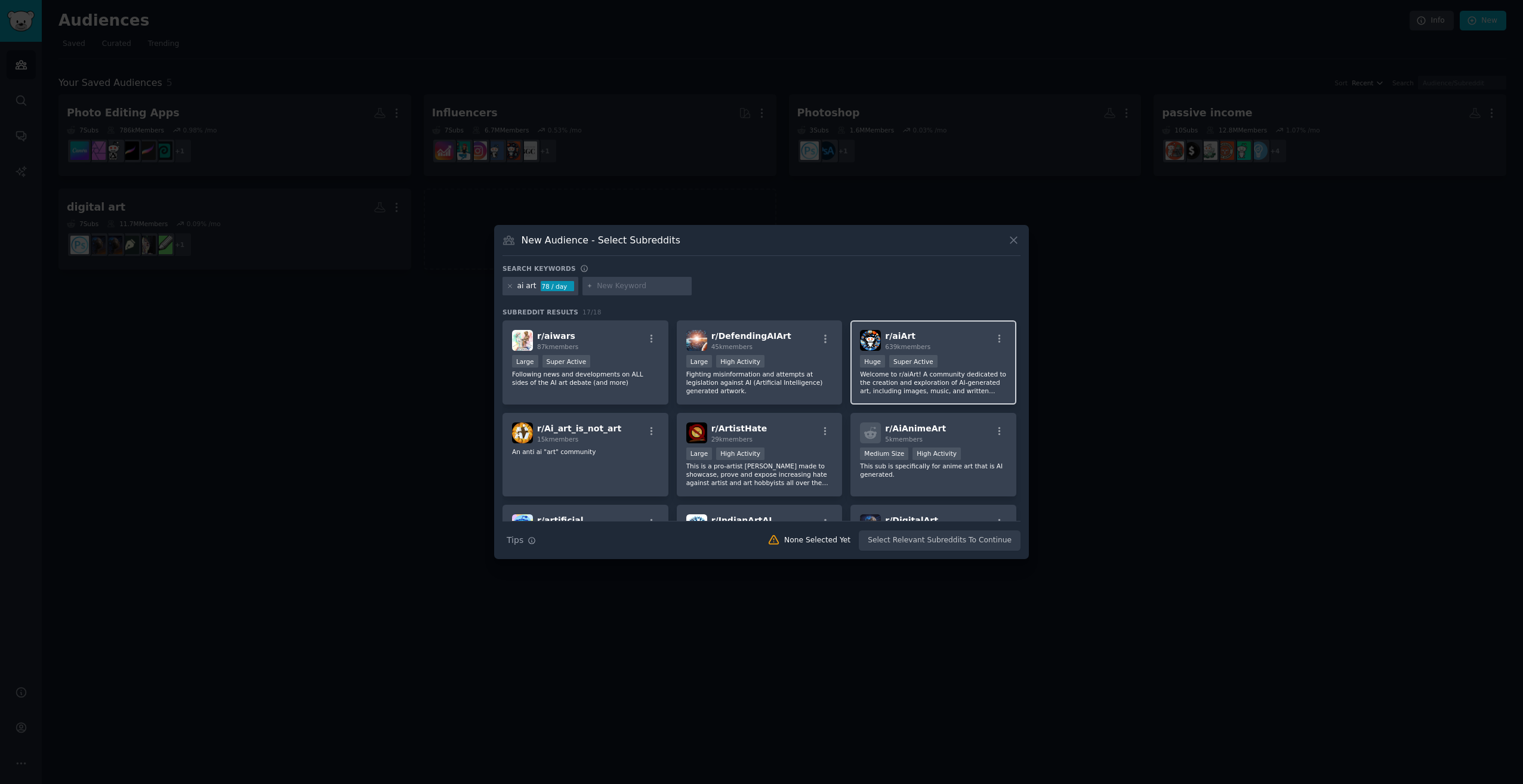
click at [992, 386] on p "Welcome to r/aiArt! A community dedicated to the creation and exploration of AI…" at bounding box center [934, 382] width 147 height 25
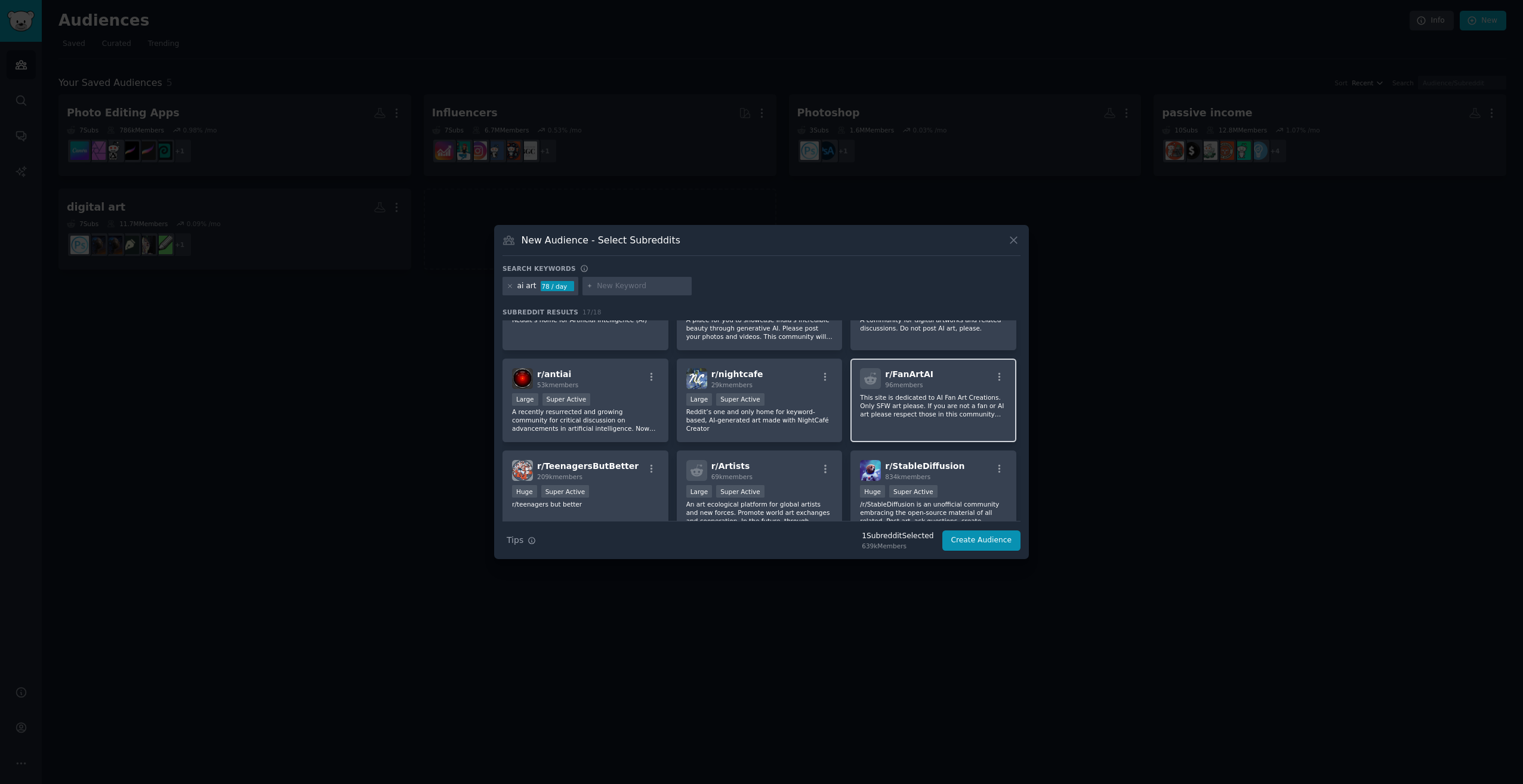
scroll to position [299, 0]
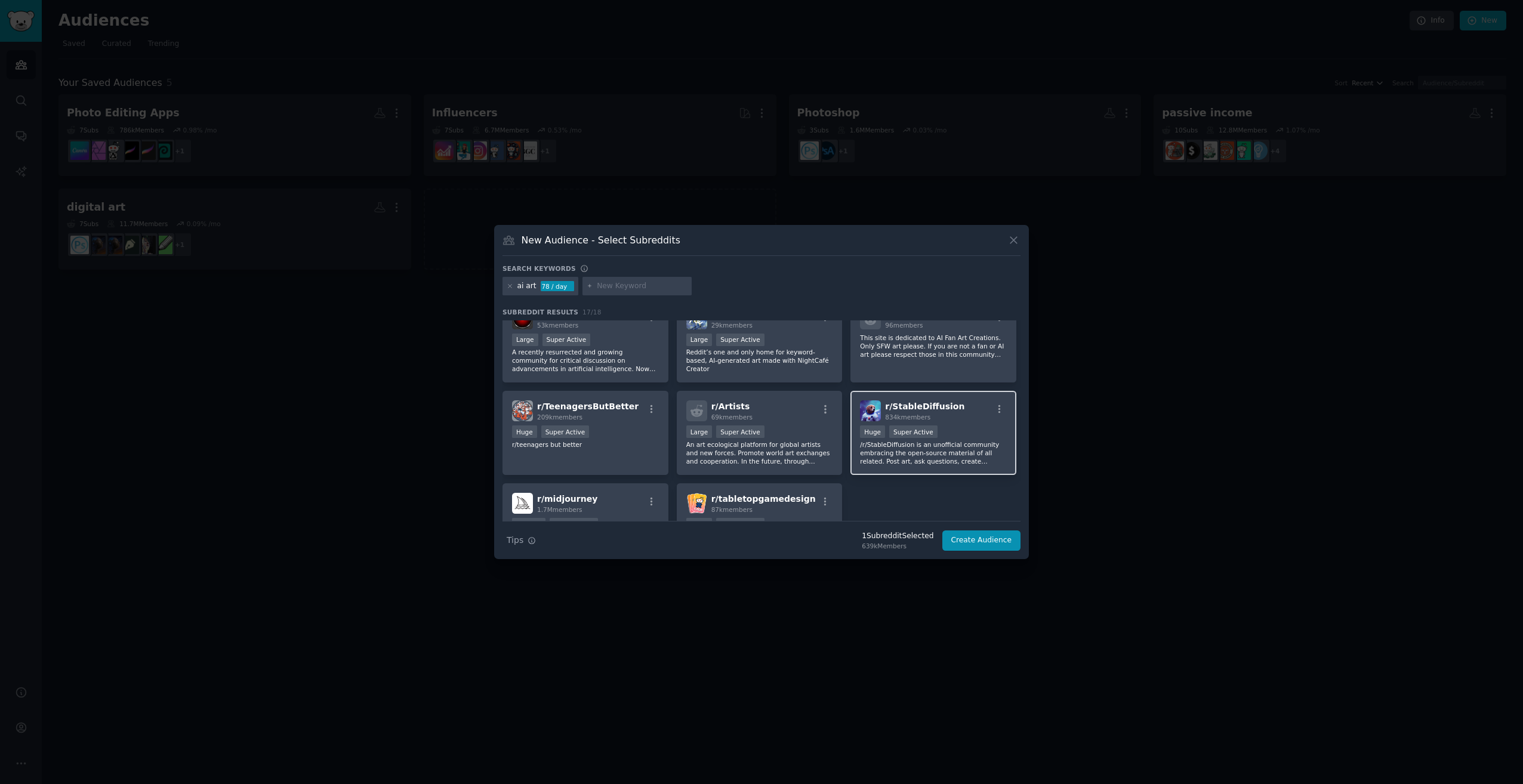
click at [977, 420] on div "r/ StableDiffusion 834k members" at bounding box center [934, 410] width 147 height 21
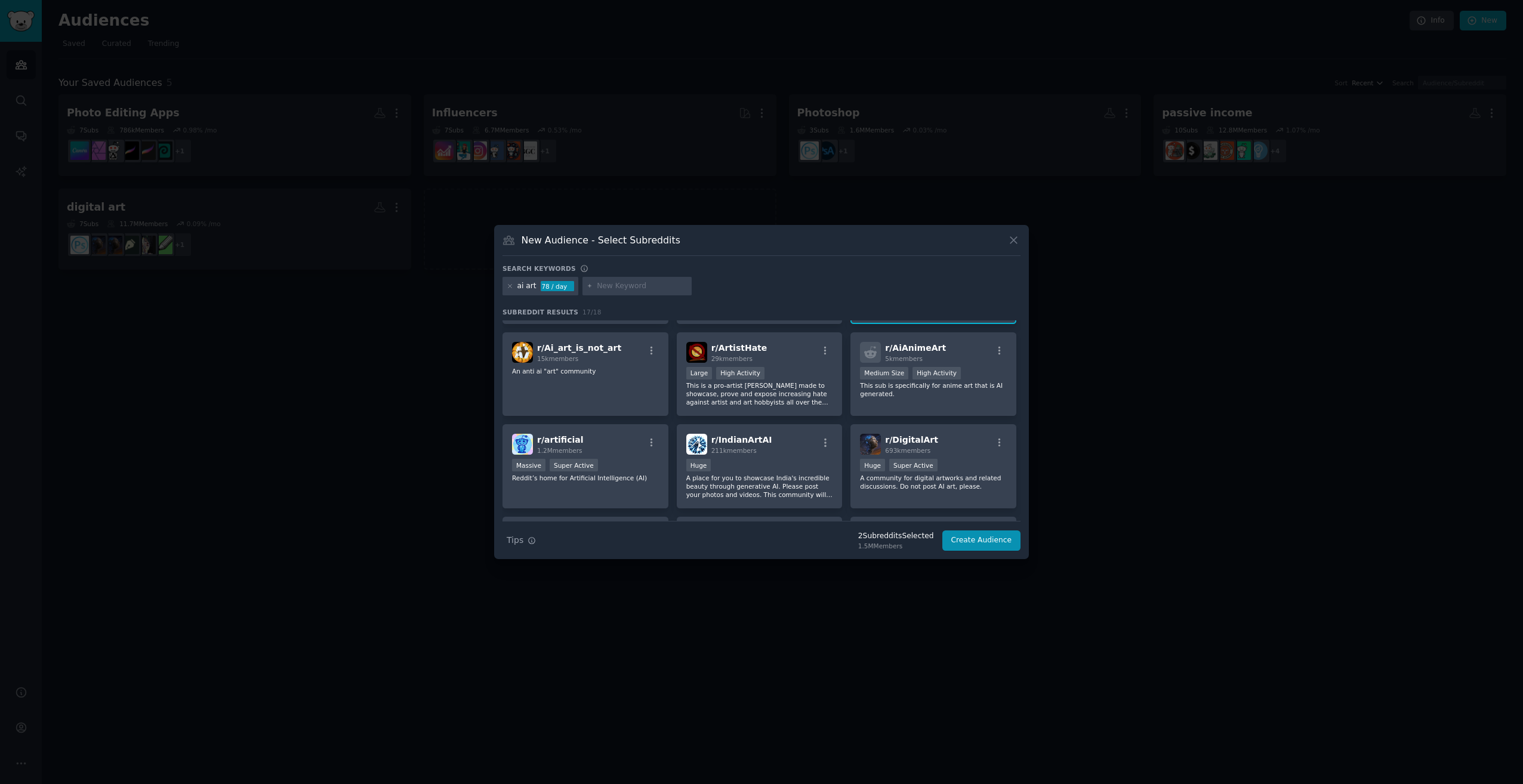
scroll to position [80, 0]
click at [508, 285] on icon at bounding box center [510, 286] width 6 height 6
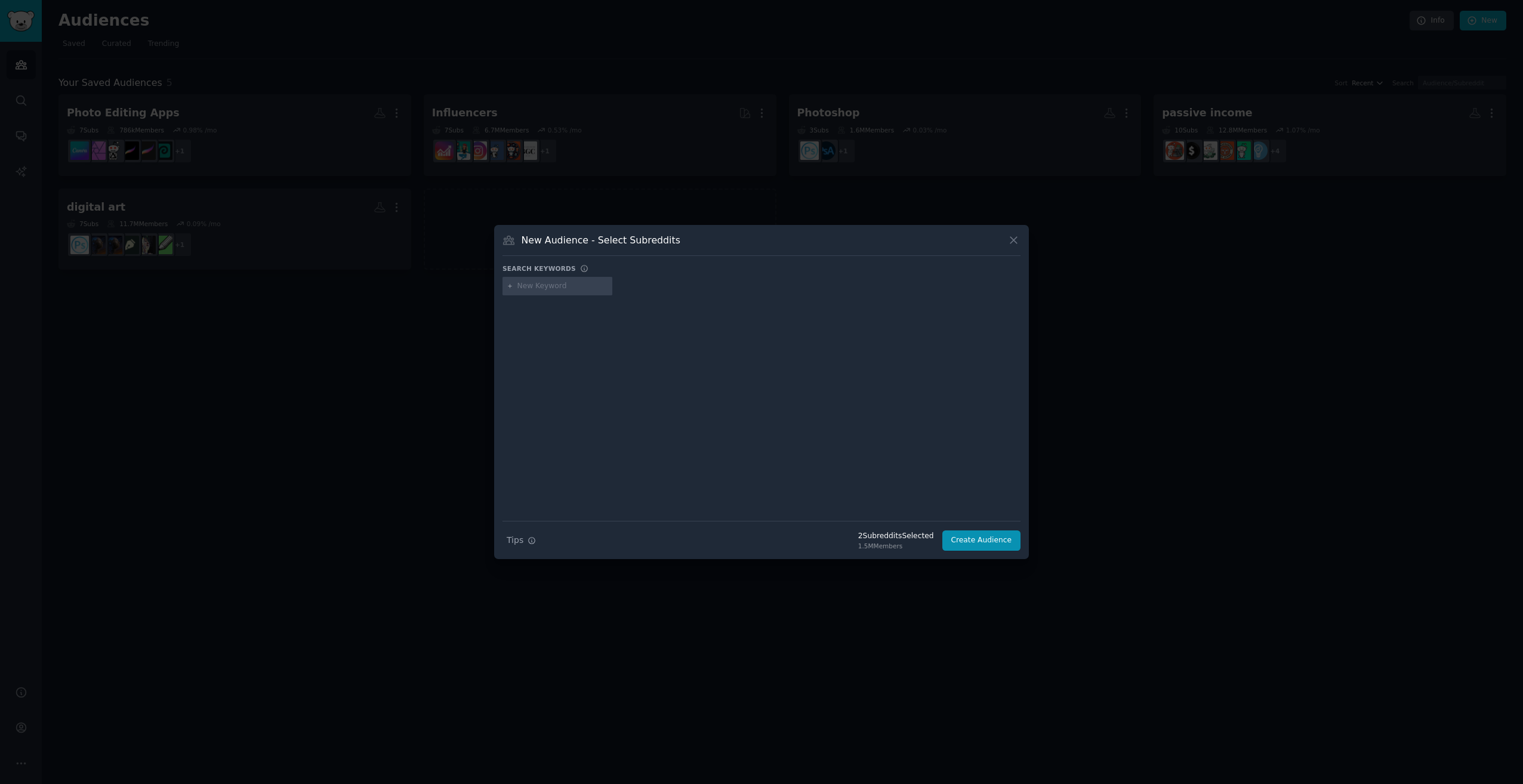
click at [571, 285] on input "text" at bounding box center [563, 286] width 91 height 11
type input "ai image generator"
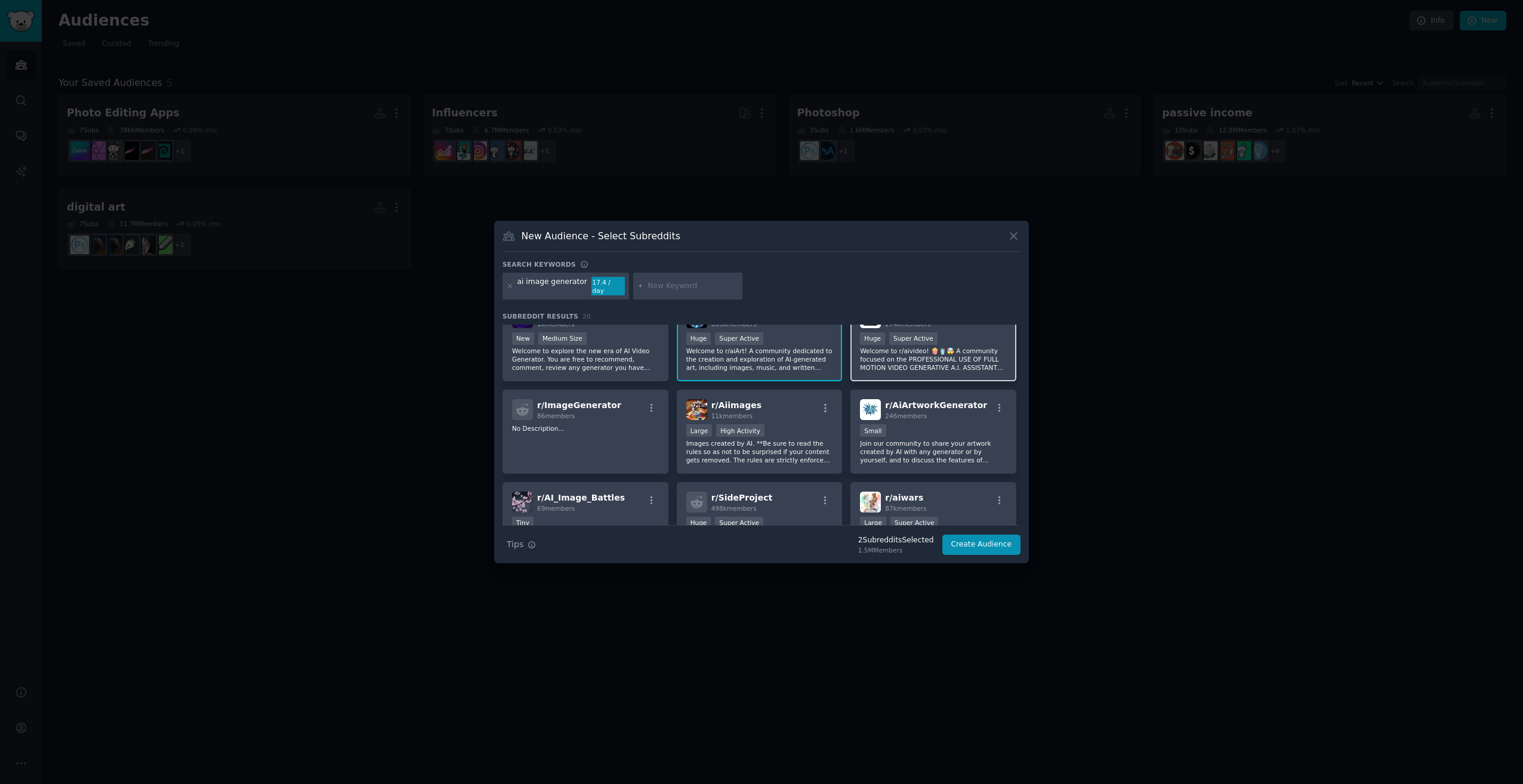
scroll to position [60, 0]
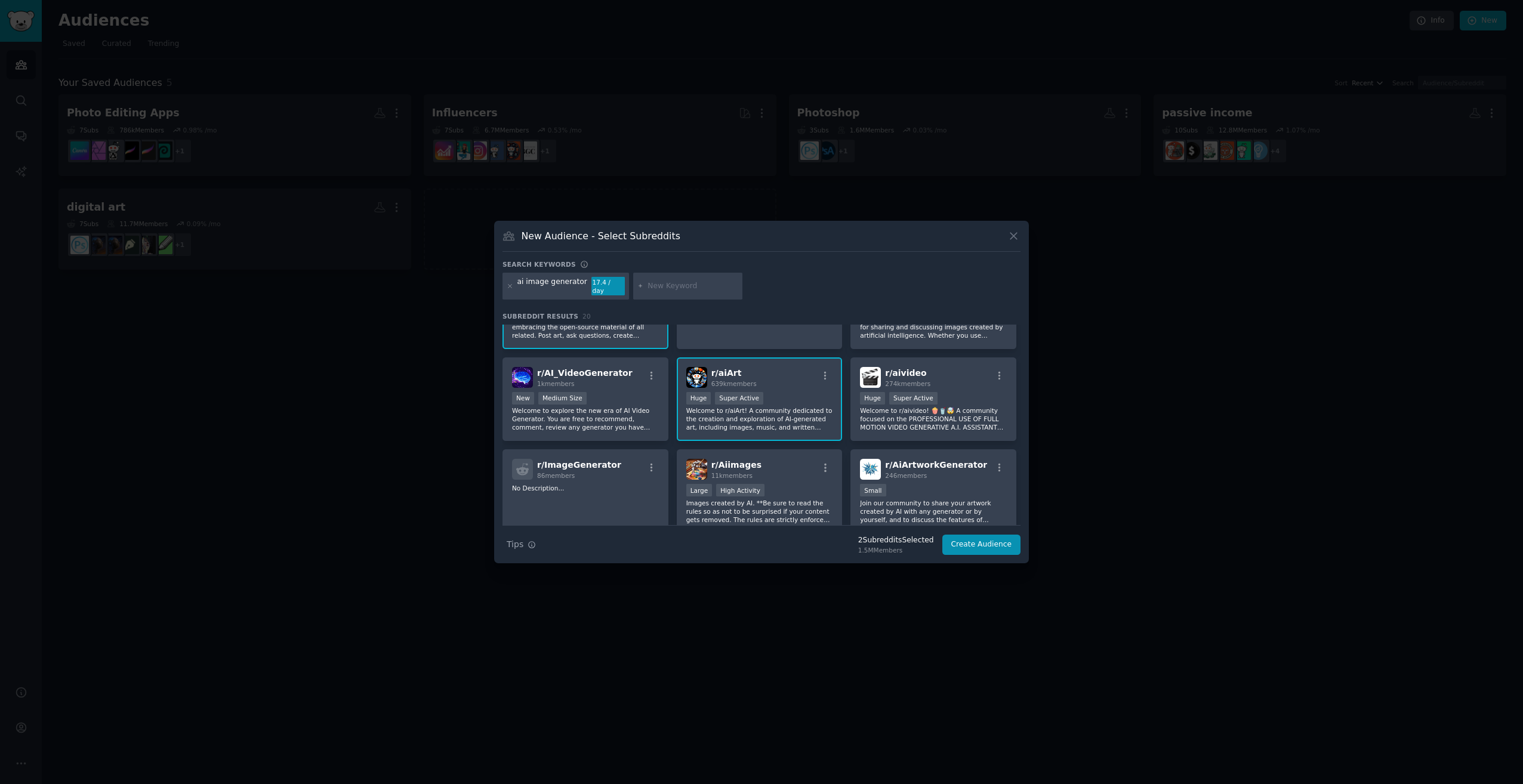
click at [762, 420] on p "Welcome to r/aiArt! A community dedicated to the creation and exploration of AI…" at bounding box center [759, 419] width 147 height 25
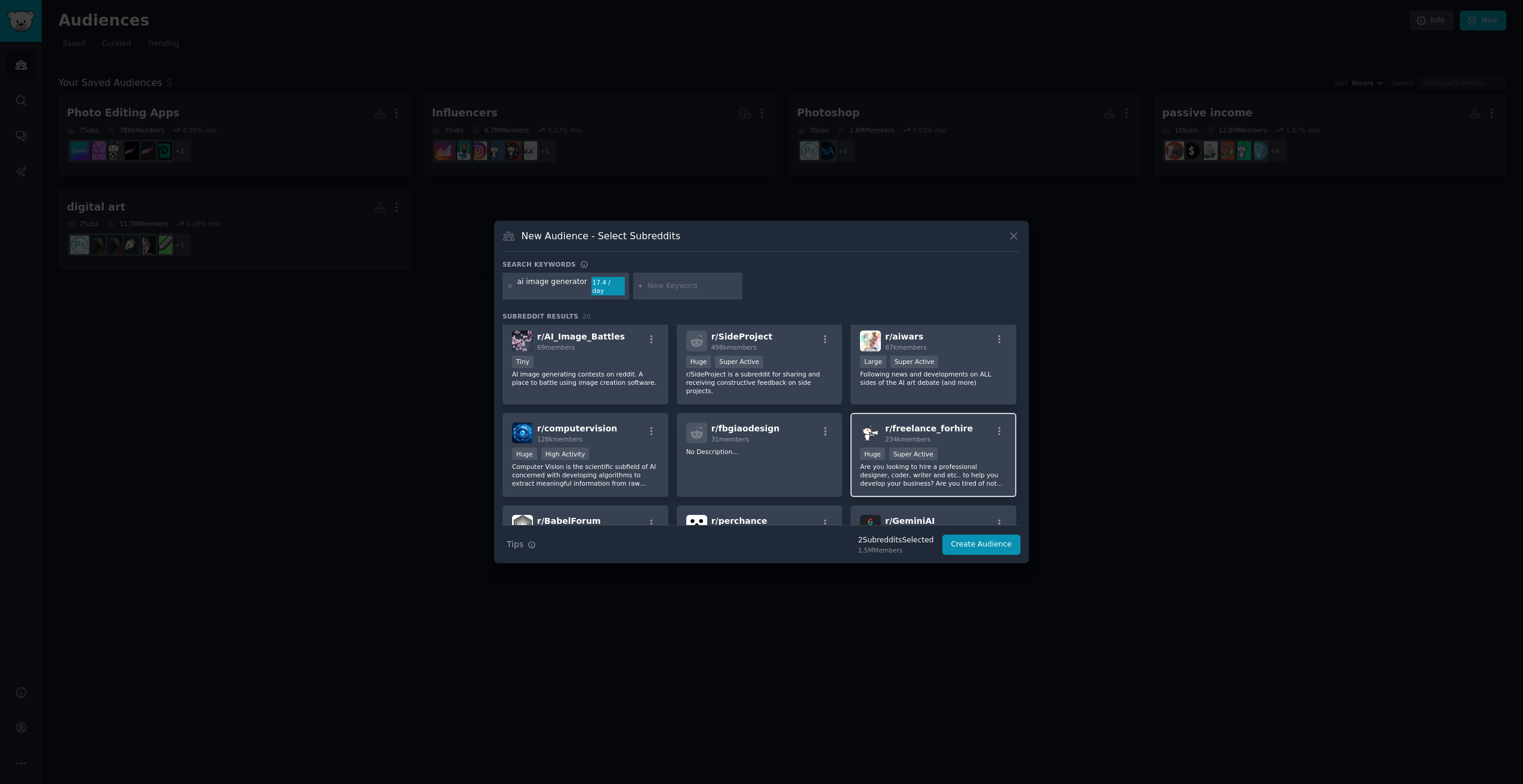
scroll to position [299, 0]
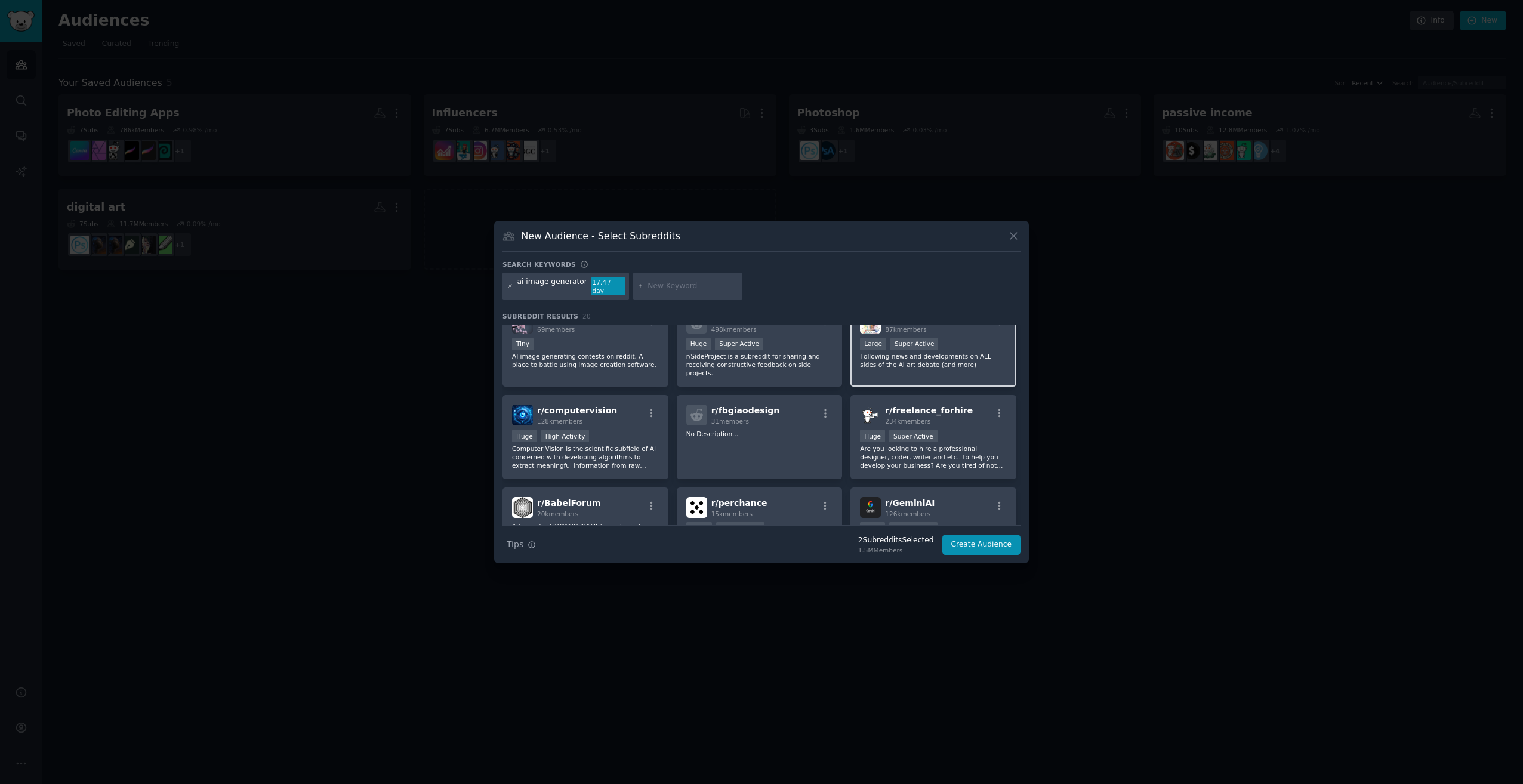
click at [976, 352] on p "Following news and developments on ALL sides of the AI art debate (and more)" at bounding box center [934, 360] width 147 height 17
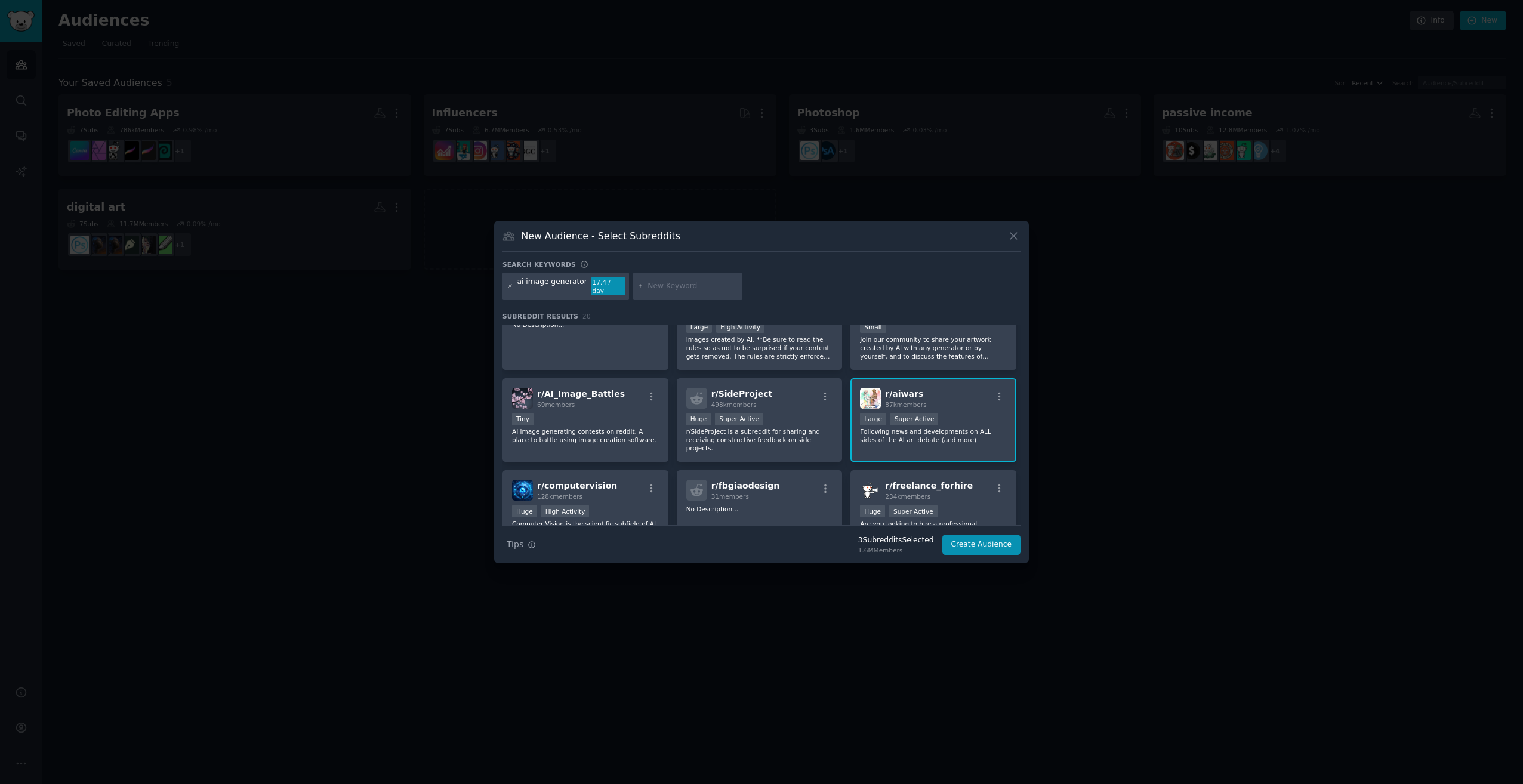
scroll to position [0, 0]
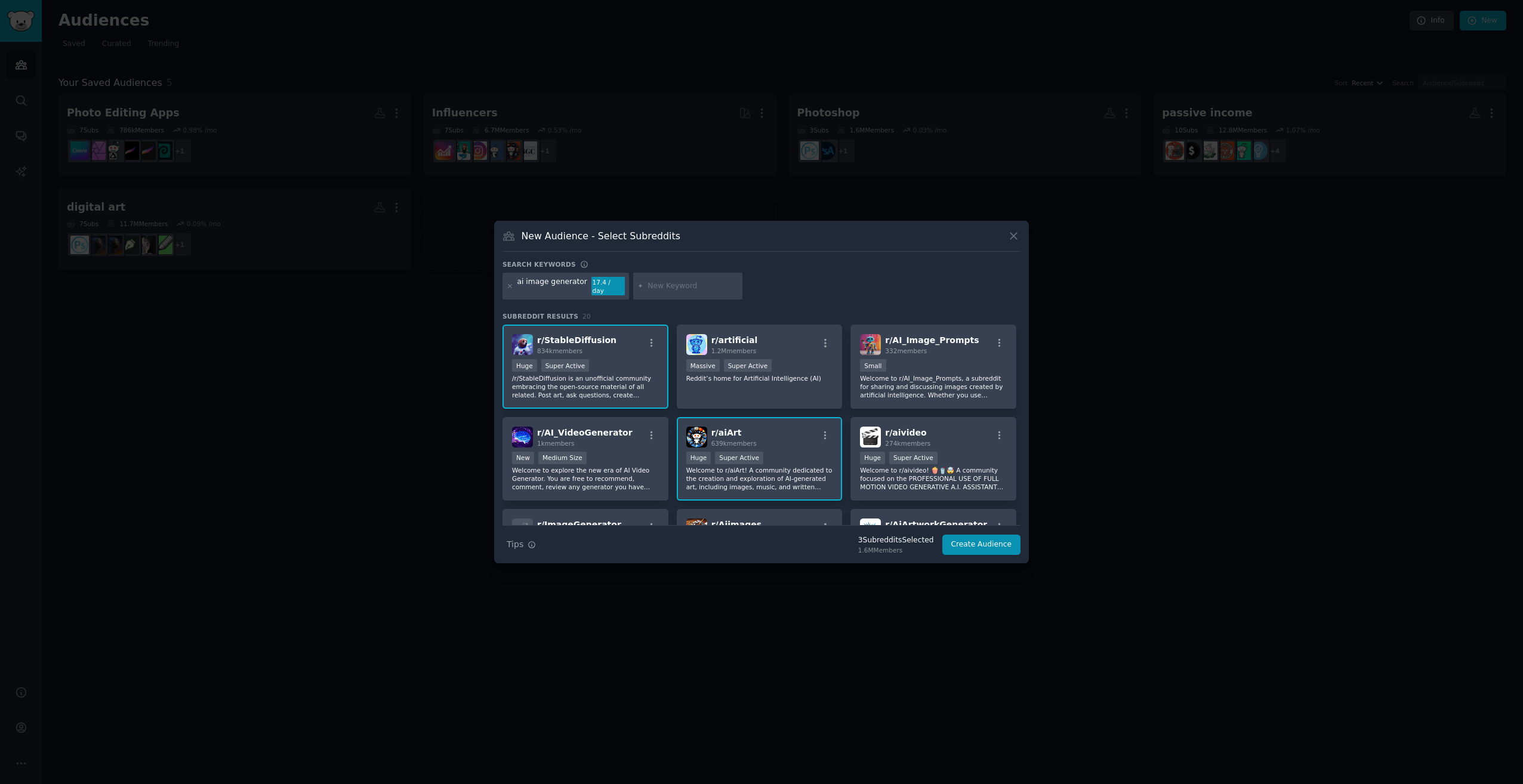
click at [683, 281] on input "text" at bounding box center [693, 286] width 91 height 11
type input "i"
type input "ai image editor"
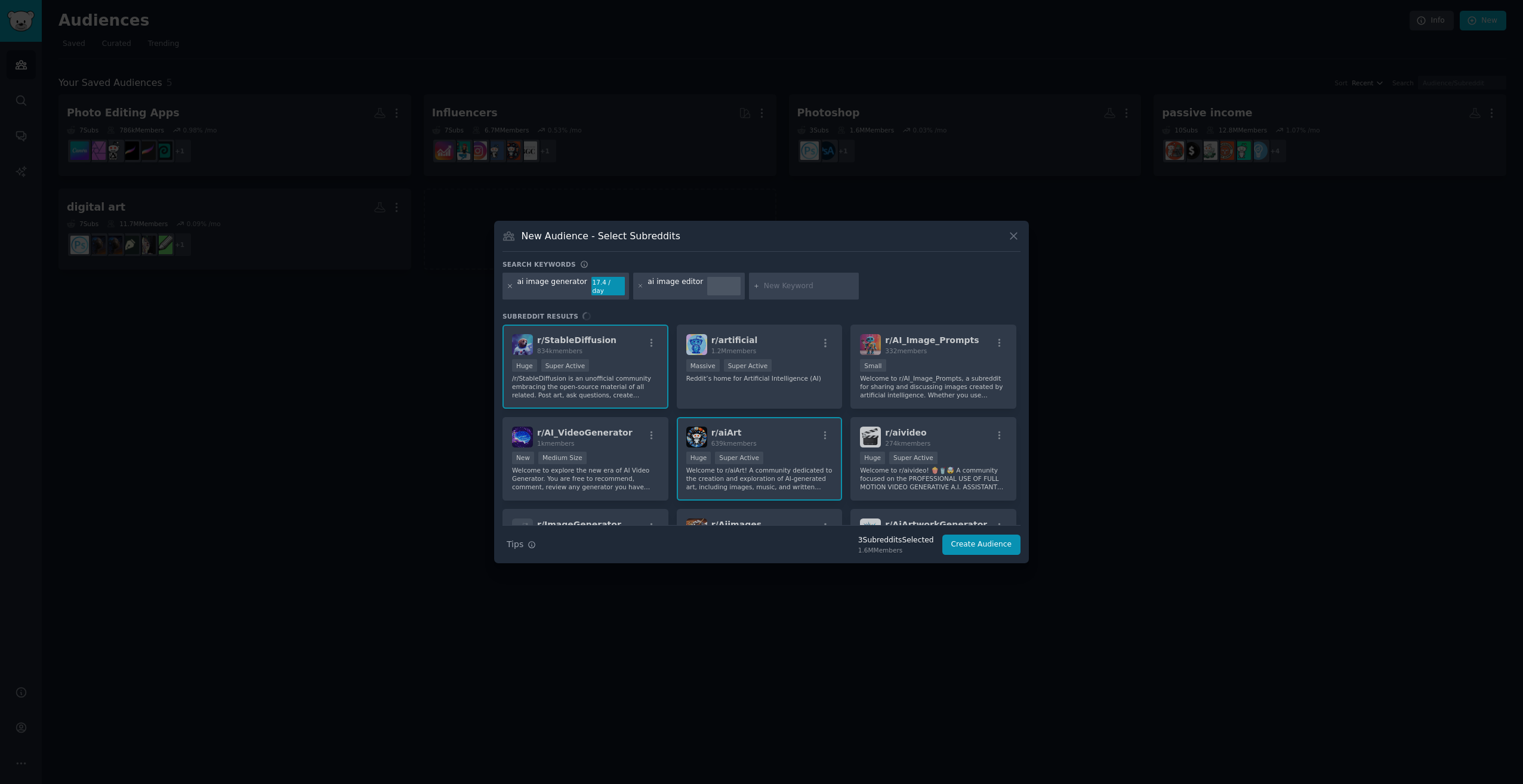
click at [508, 286] on icon at bounding box center [510, 286] width 6 height 6
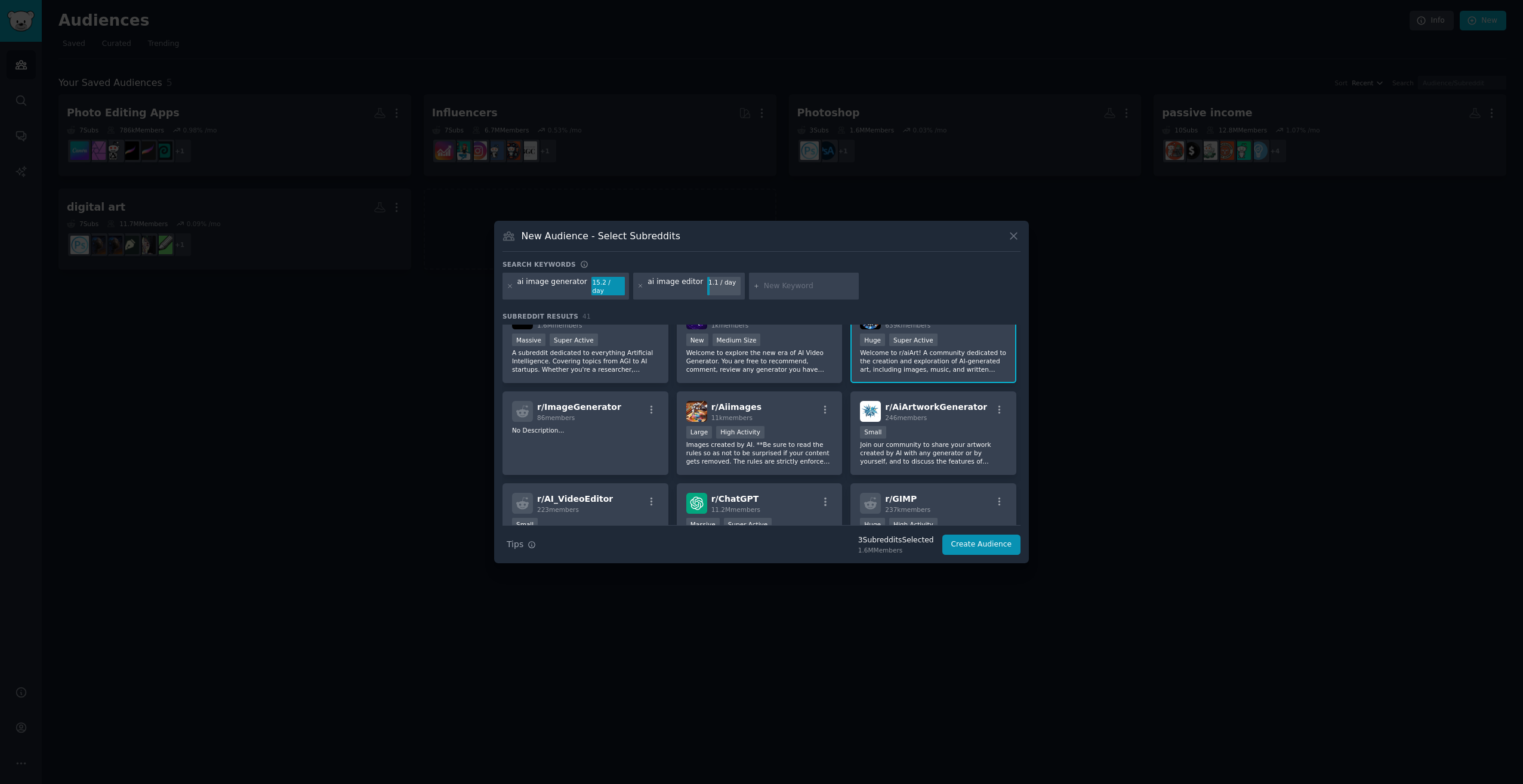
scroll to position [239, 0]
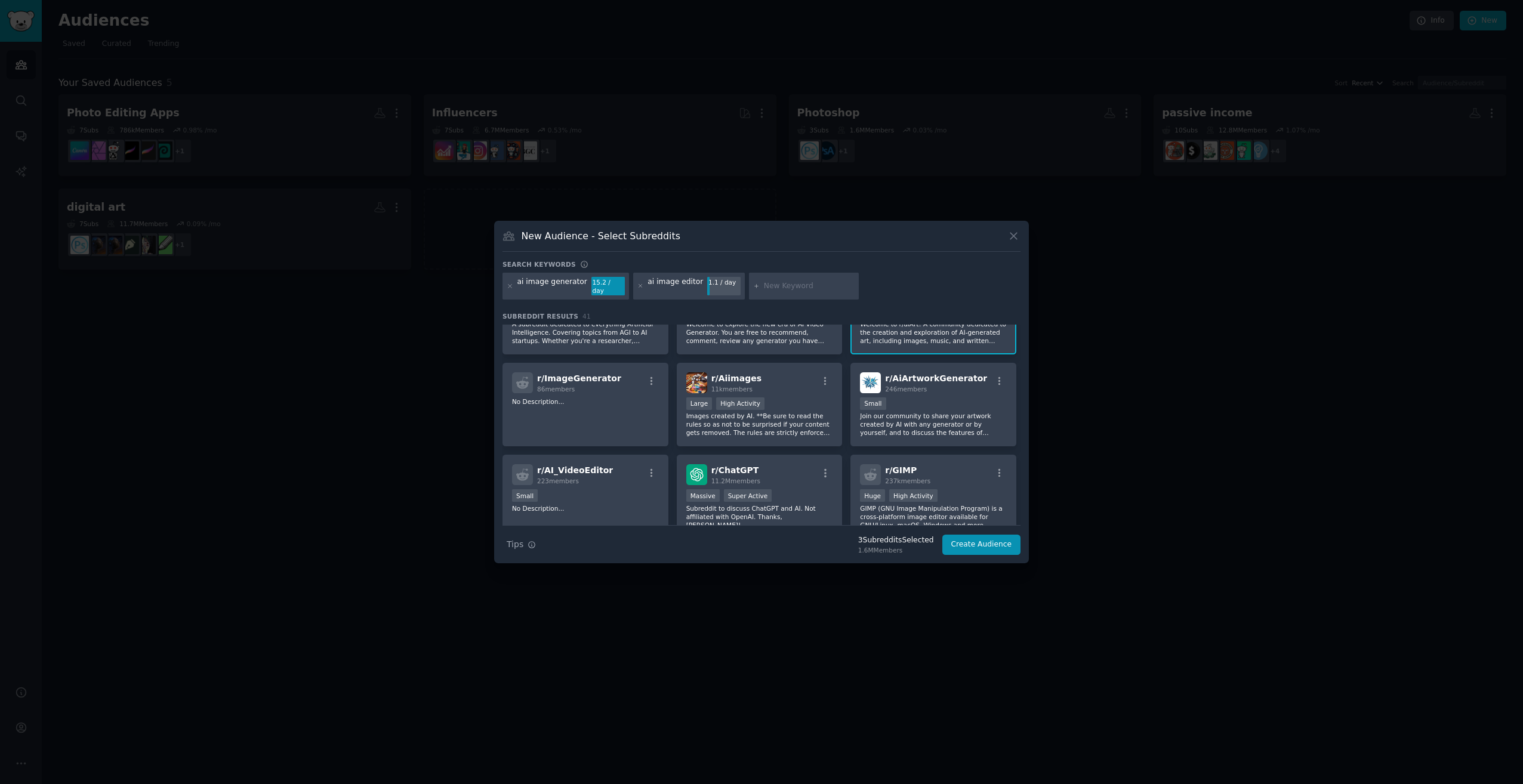
click at [764, 285] on input "text" at bounding box center [810, 286] width 91 height 11
type input "firefly"
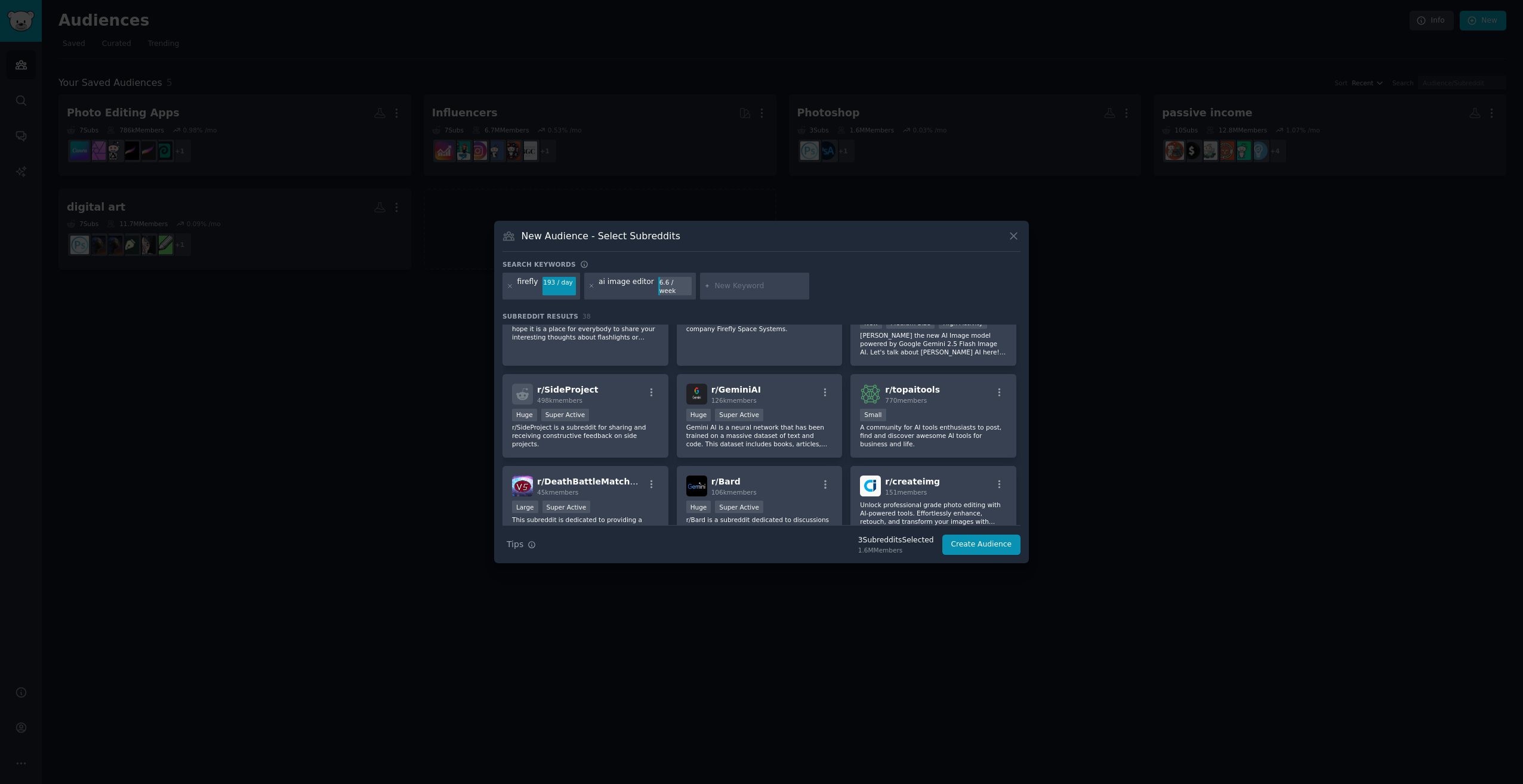
scroll to position [597, 0]
click at [988, 541] on button "Create Audience" at bounding box center [982, 544] width 79 height 21
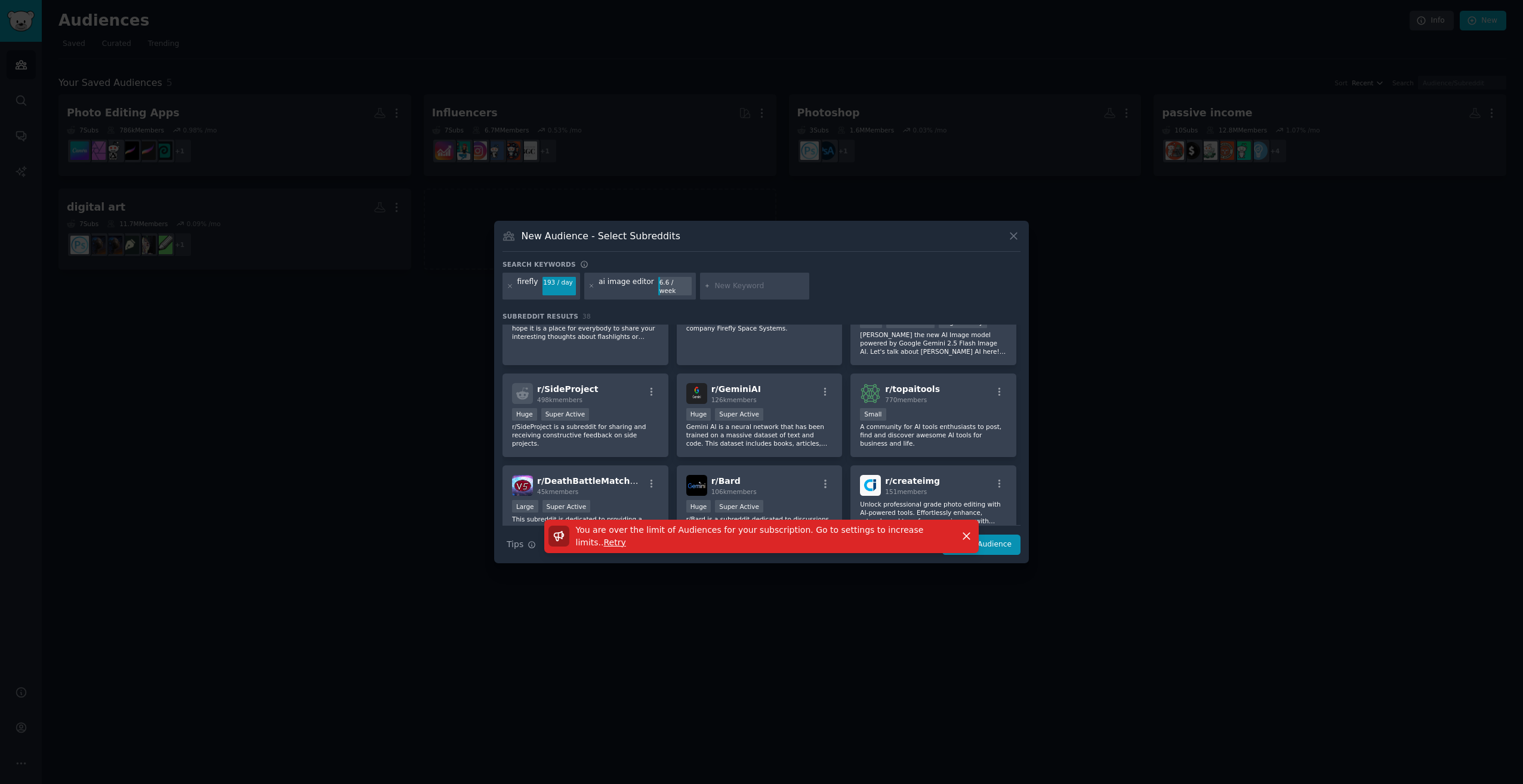
click at [626, 537] on span "Retry" at bounding box center [615, 542] width 22 height 9
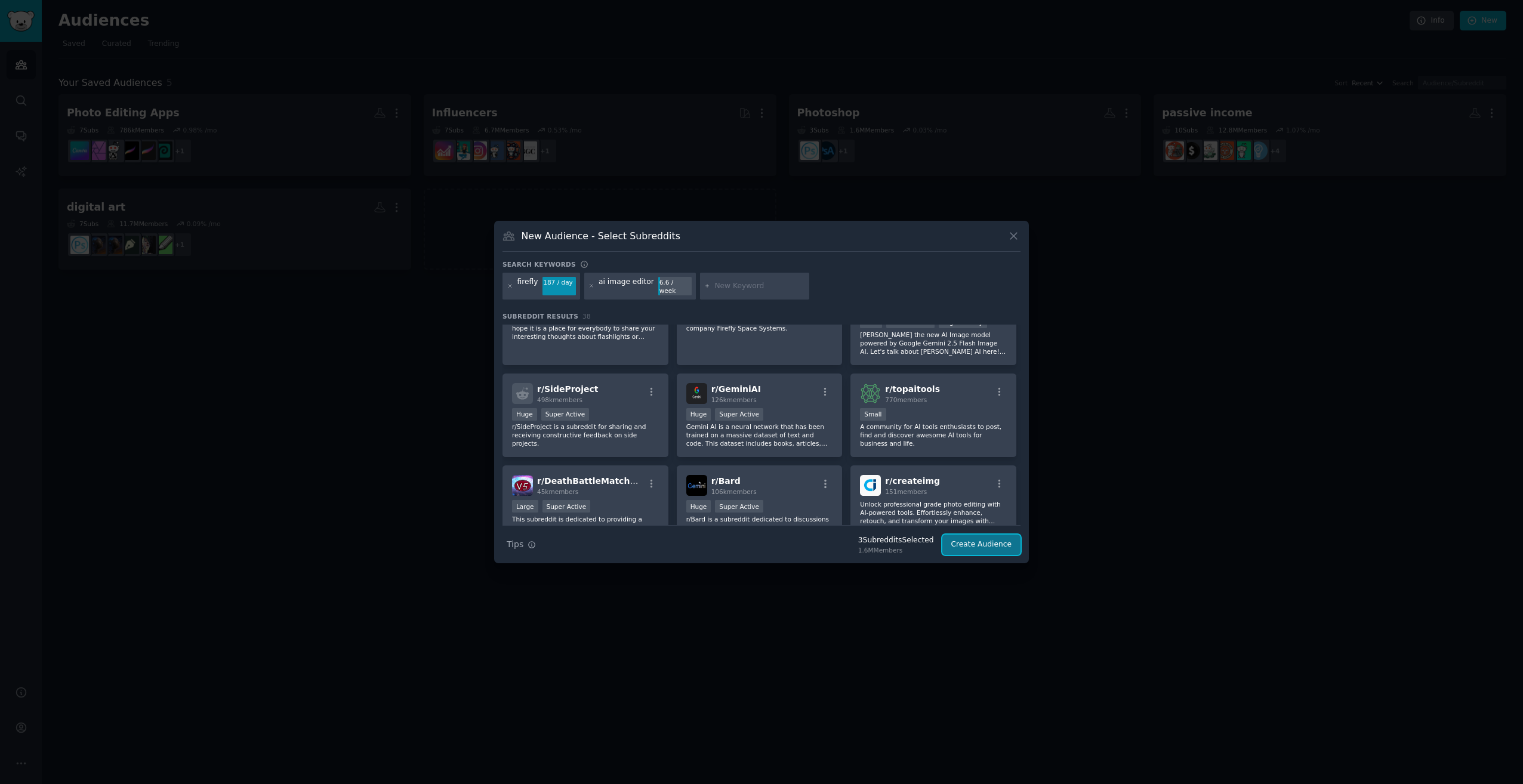
click at [971, 537] on button "Create Audience" at bounding box center [982, 544] width 79 height 21
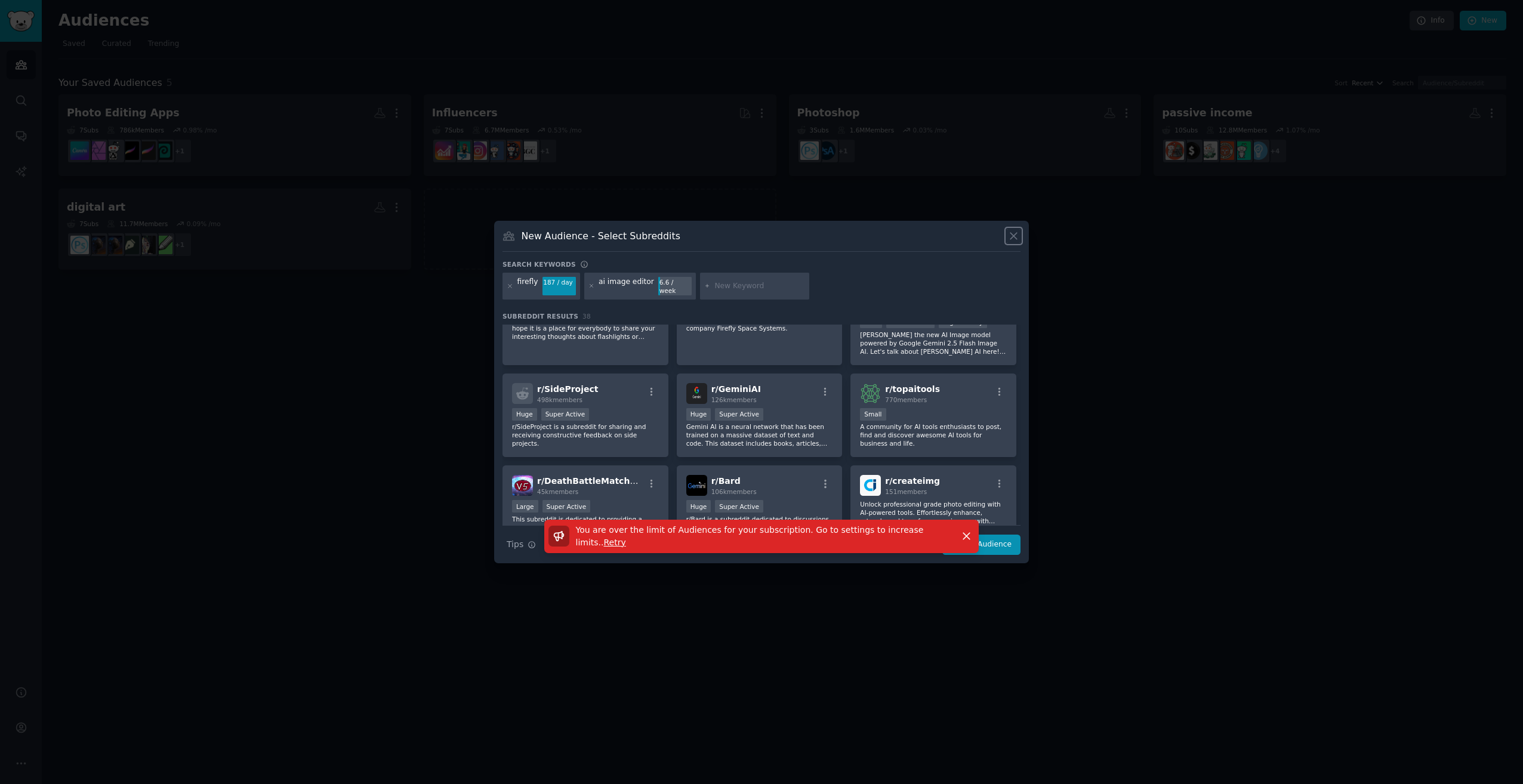
click at [1012, 240] on icon at bounding box center [1013, 235] width 6 height 6
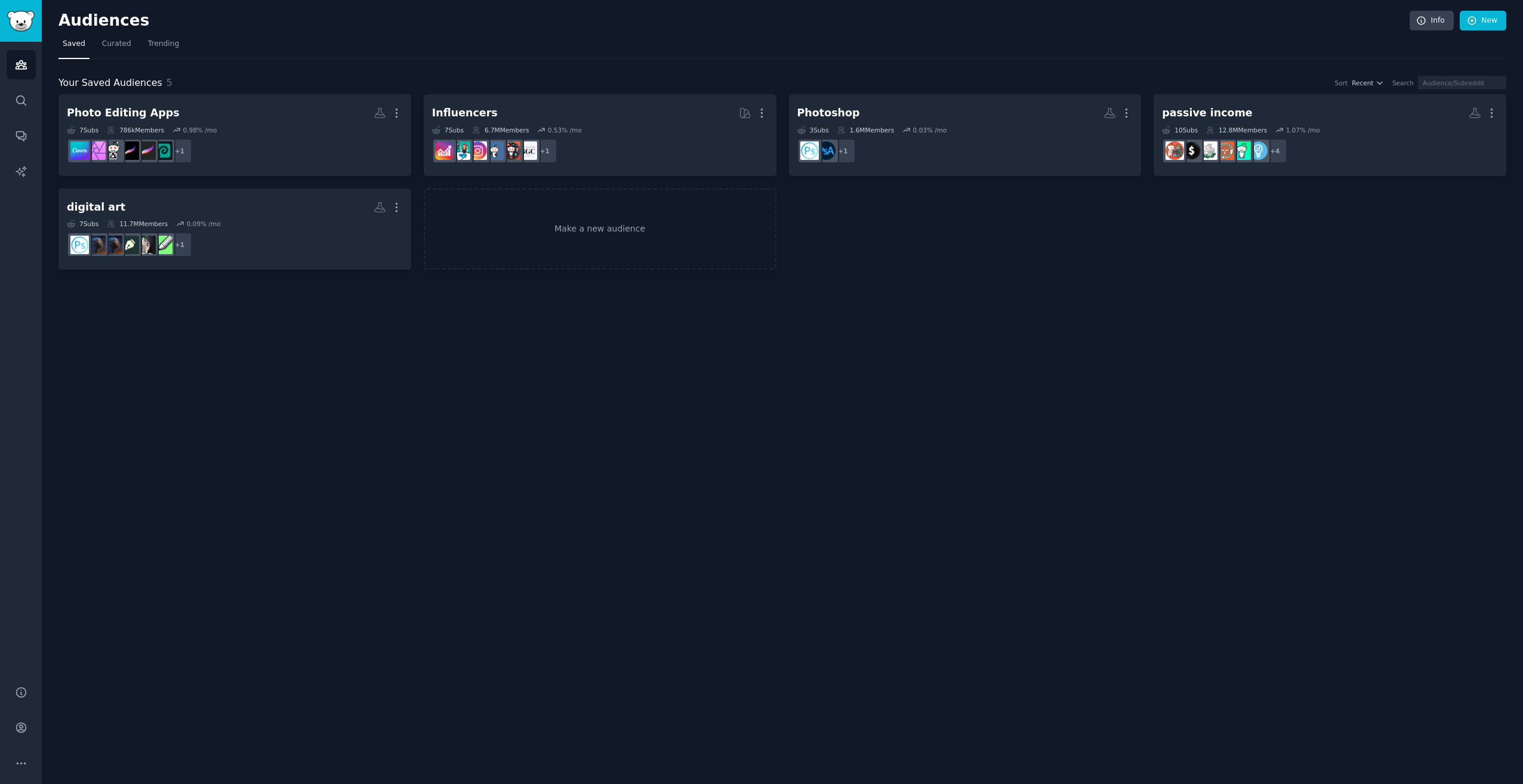
click at [592, 357] on div "Audiences Info New Saved Curated Trending Your Saved Audiences 5 Sort Recent Se…" at bounding box center [783, 392] width 1482 height 784
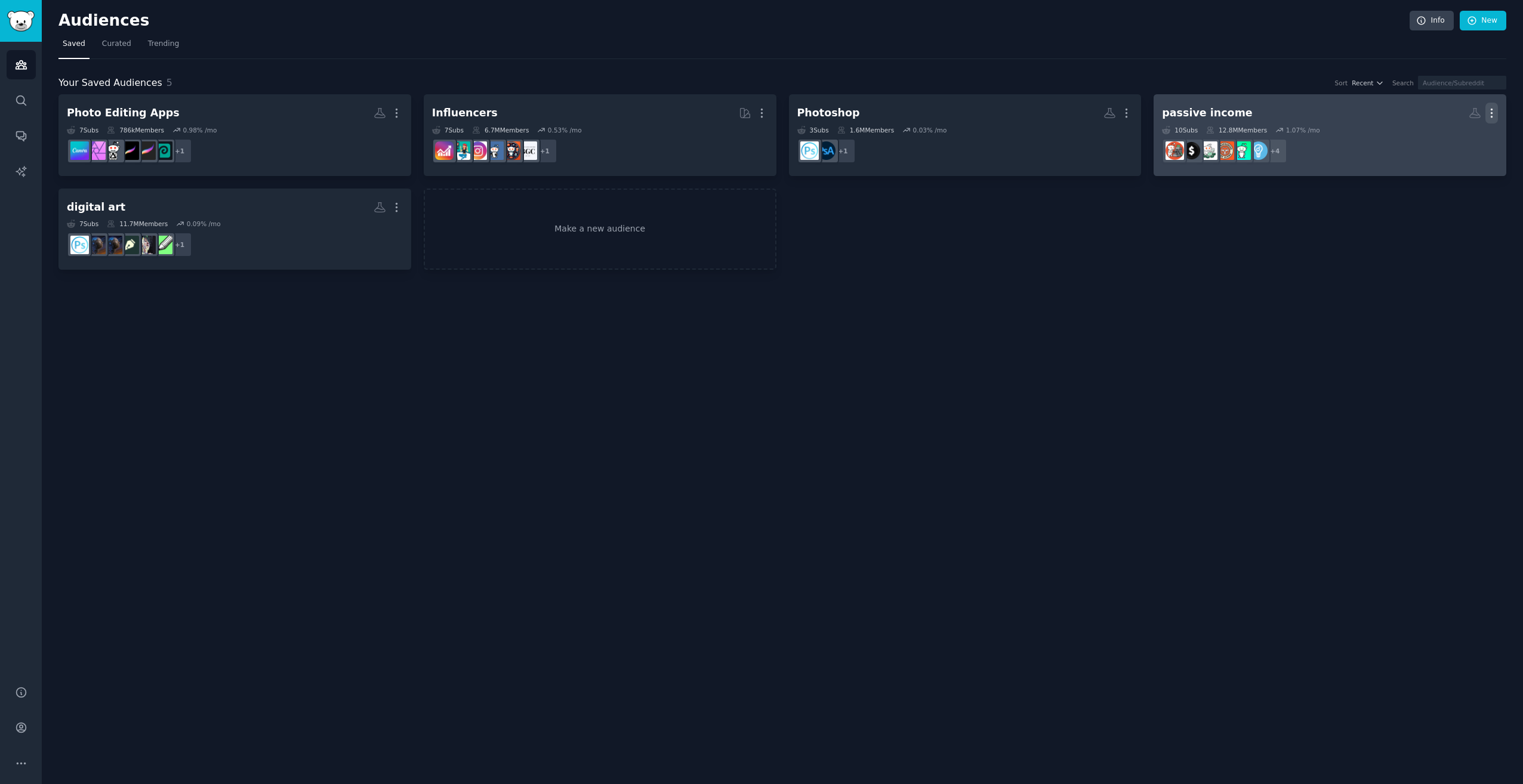
click at [1497, 112] on icon "button" at bounding box center [1492, 113] width 13 height 13
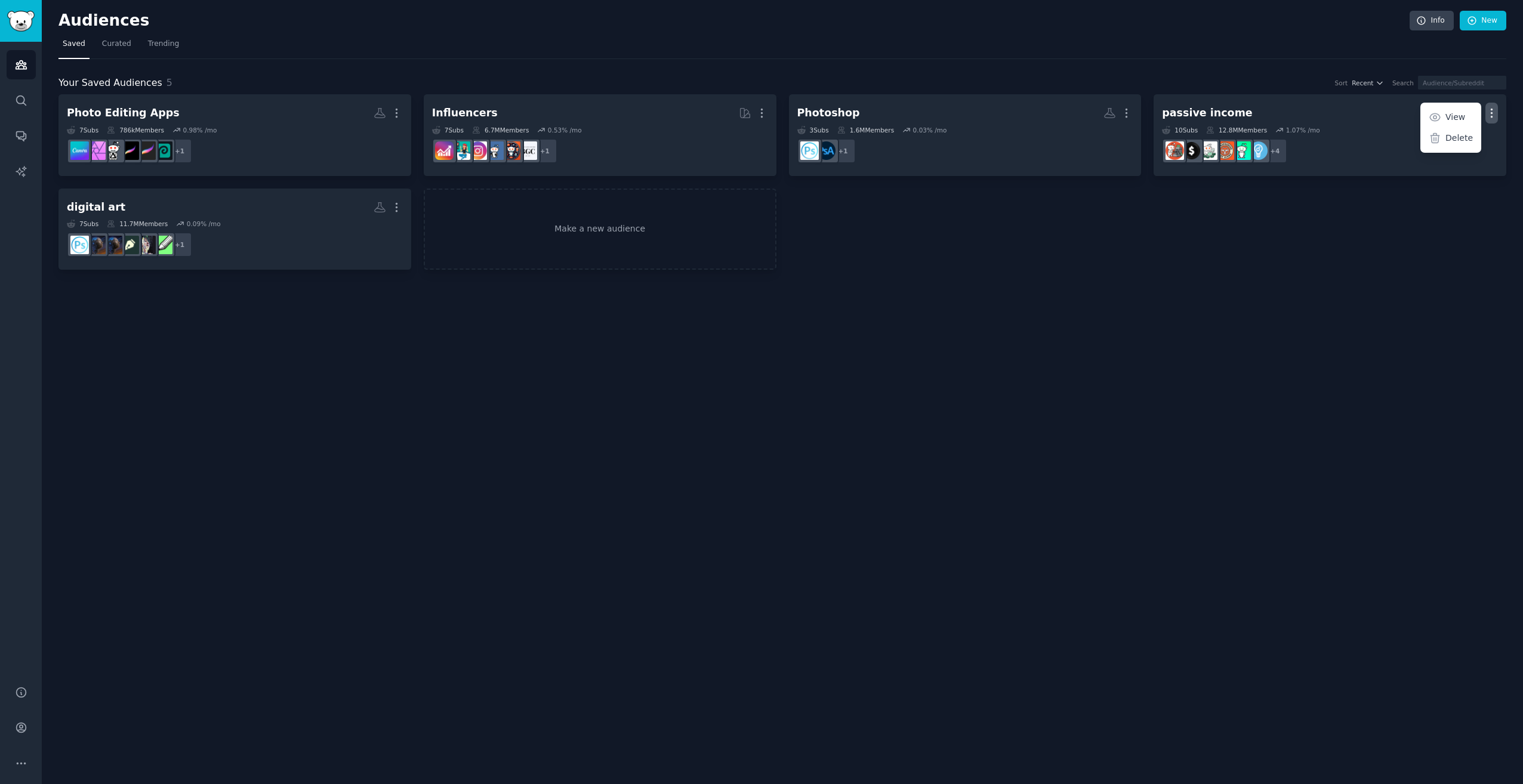
drag, startPoint x: 1293, startPoint y: 418, endPoint x: 1259, endPoint y: 414, distance: 34.2
click at [1293, 418] on div "Audiences Info New Saved Curated Trending Your Saved Audiences 5 Sort Recent Se…" at bounding box center [783, 392] width 1482 height 784
click at [18, 172] on icon "Sidebar" at bounding box center [21, 171] width 10 height 10
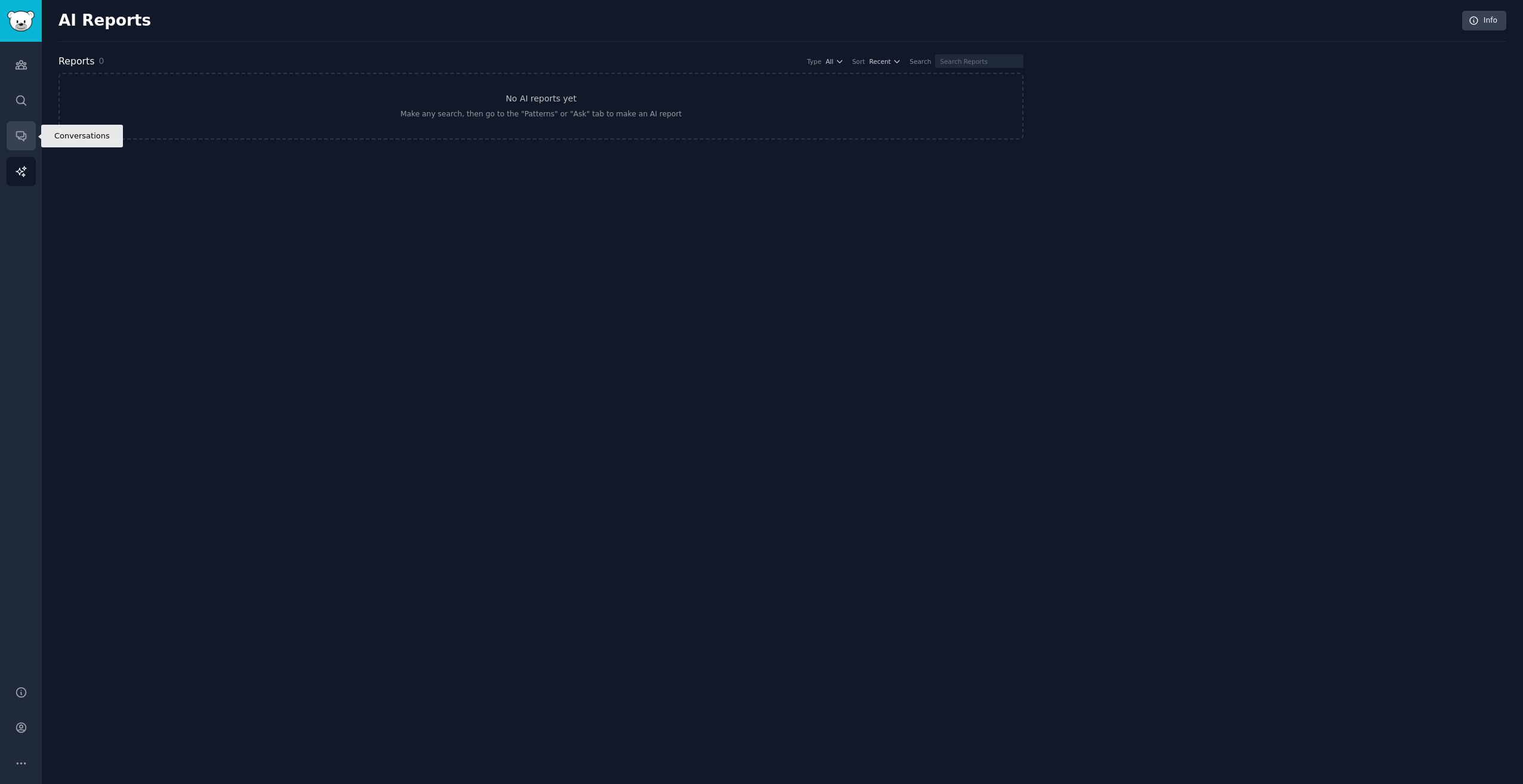
click at [19, 138] on icon "Sidebar" at bounding box center [21, 136] width 9 height 9
click at [14, 100] on link "Search" at bounding box center [21, 100] width 29 height 29
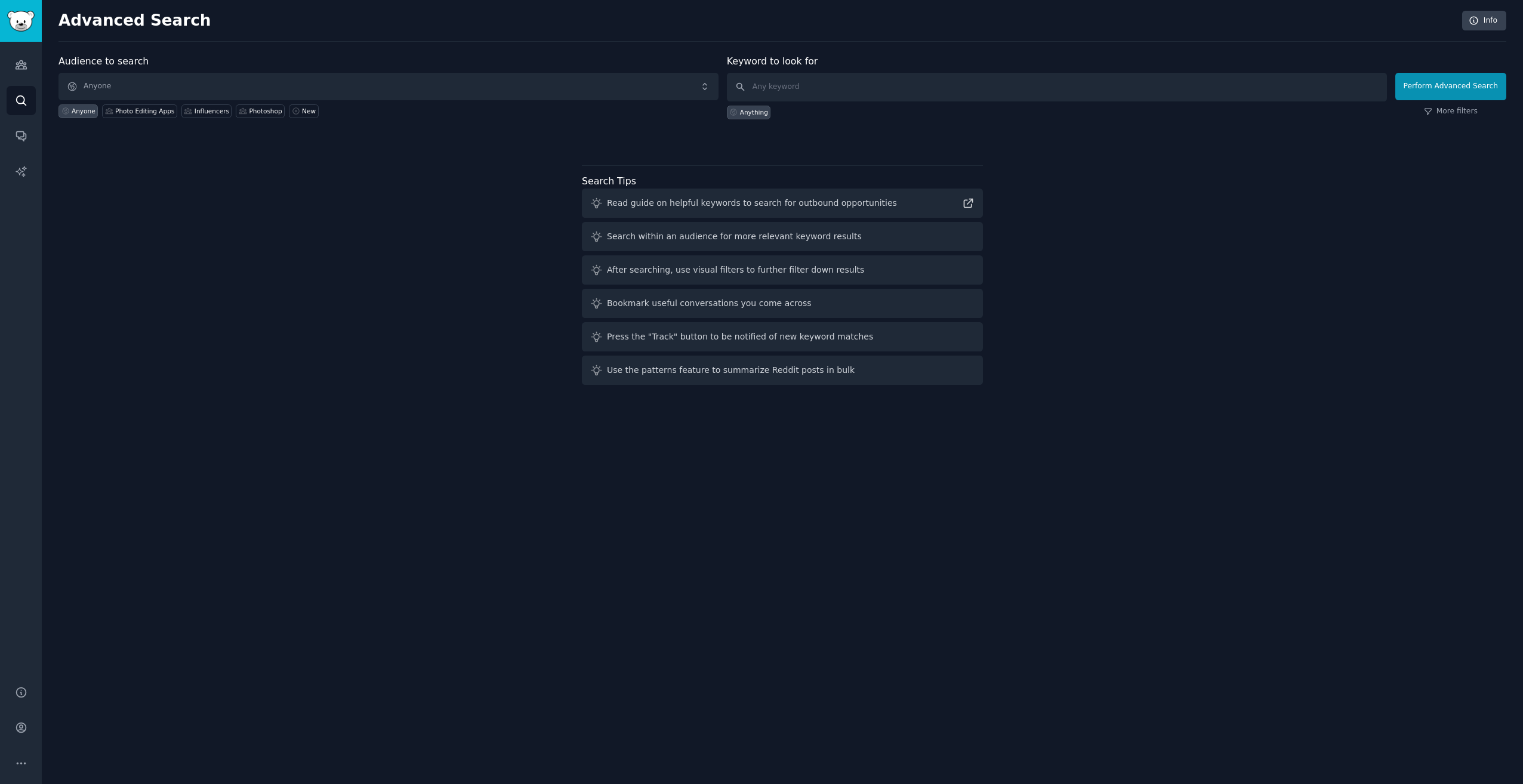
click at [76, 213] on div "Audience to search Anyone Anyone Photo Editing Apps Influencers Photoshop New K…" at bounding box center [782, 222] width 1448 height 335
click at [116, 87] on span "Anyone" at bounding box center [388, 86] width 660 height 28
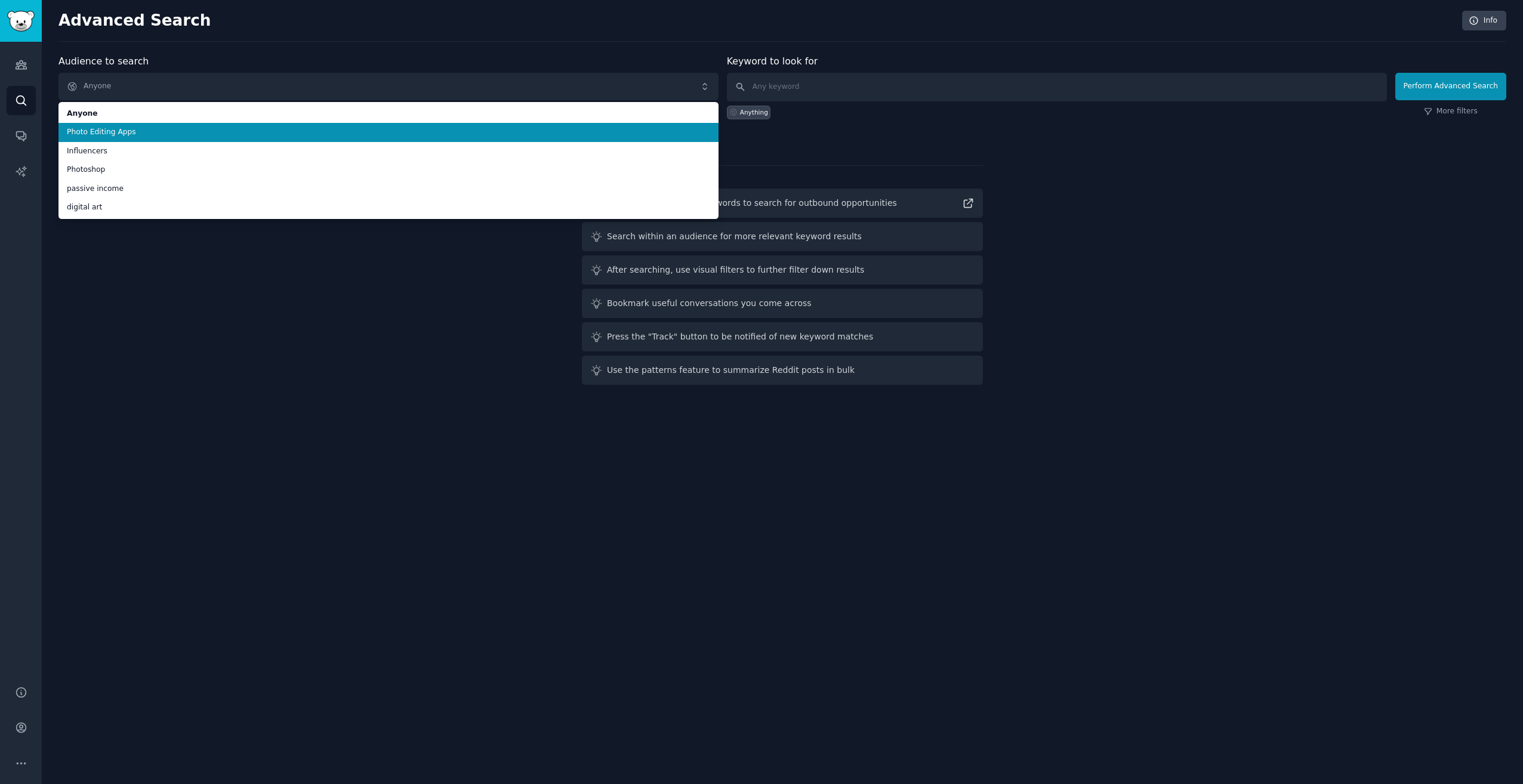
click at [121, 124] on li "Photo Editing Apps" at bounding box center [388, 132] width 660 height 19
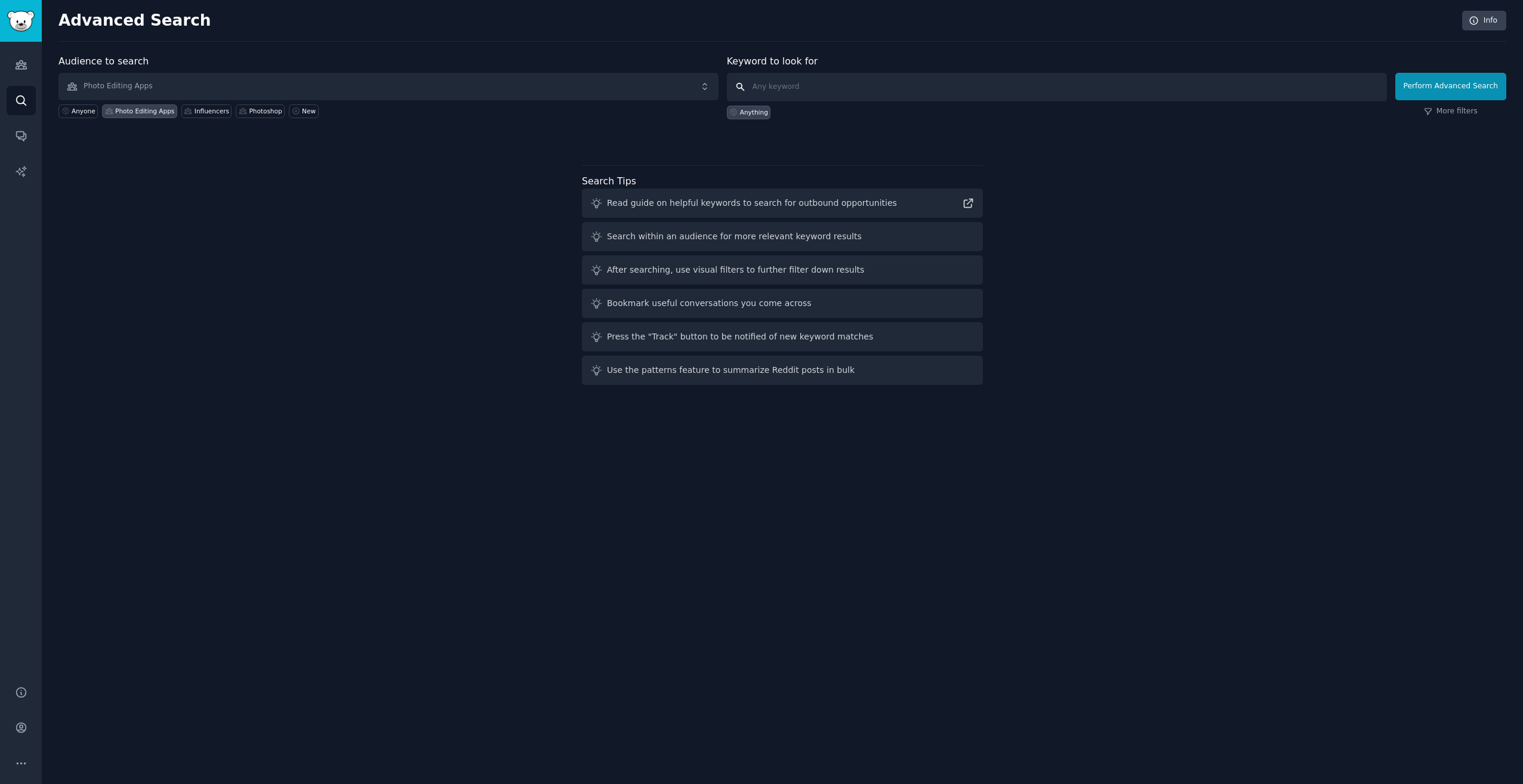
click at [1244, 86] on input "text" at bounding box center [1057, 87] width 660 height 28
type input "adobe"
click button "Perform Advanced Search" at bounding box center [1451, 86] width 111 height 28
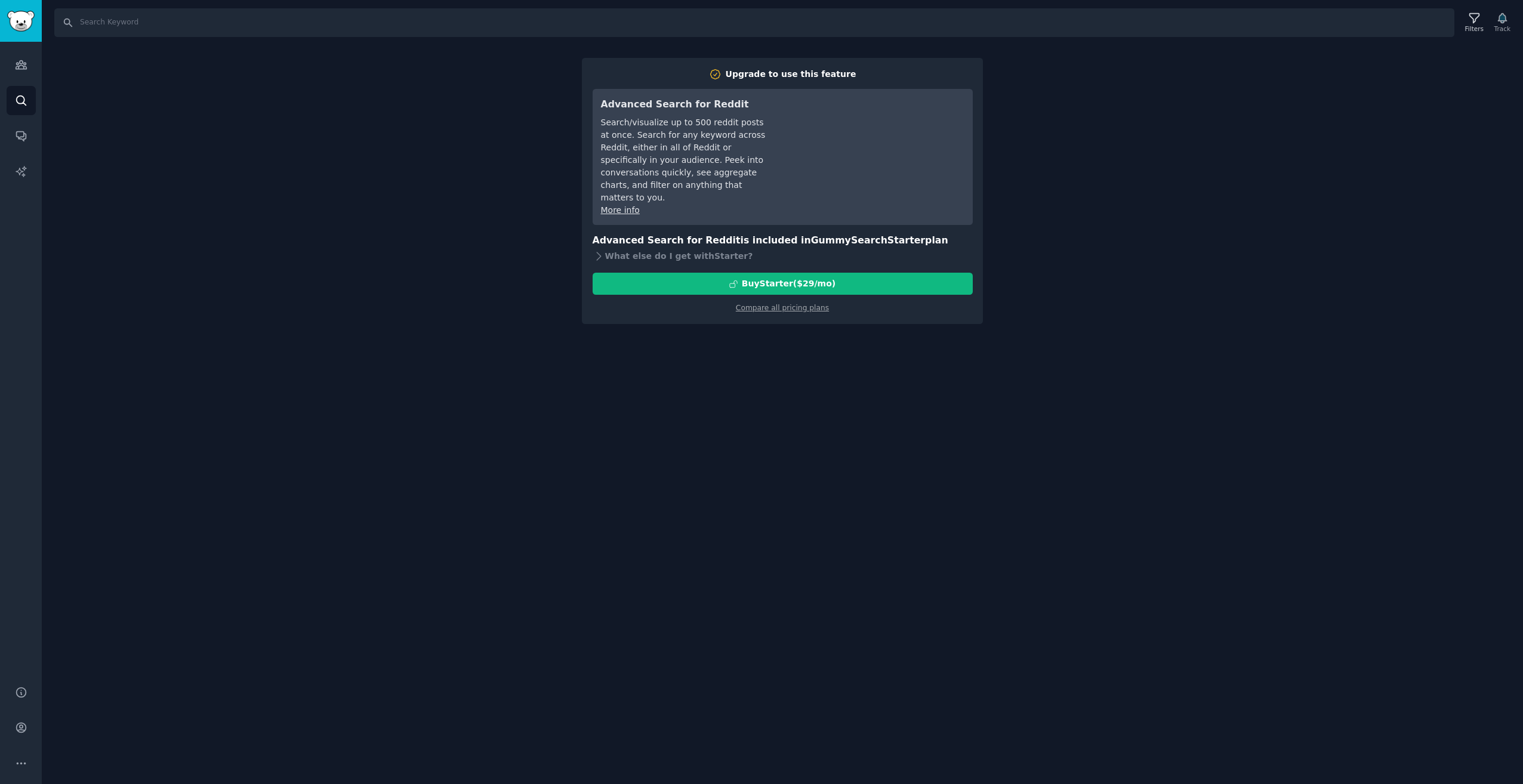
click at [1013, 355] on div "Search Filters Track Upgrade to use this feature Advanced Search for Reddit Sea…" at bounding box center [783, 392] width 1482 height 784
click at [1096, 218] on div "Search Filters Track Upgrade to use this feature Advanced Search for Reddit Sea…" at bounding box center [783, 392] width 1482 height 784
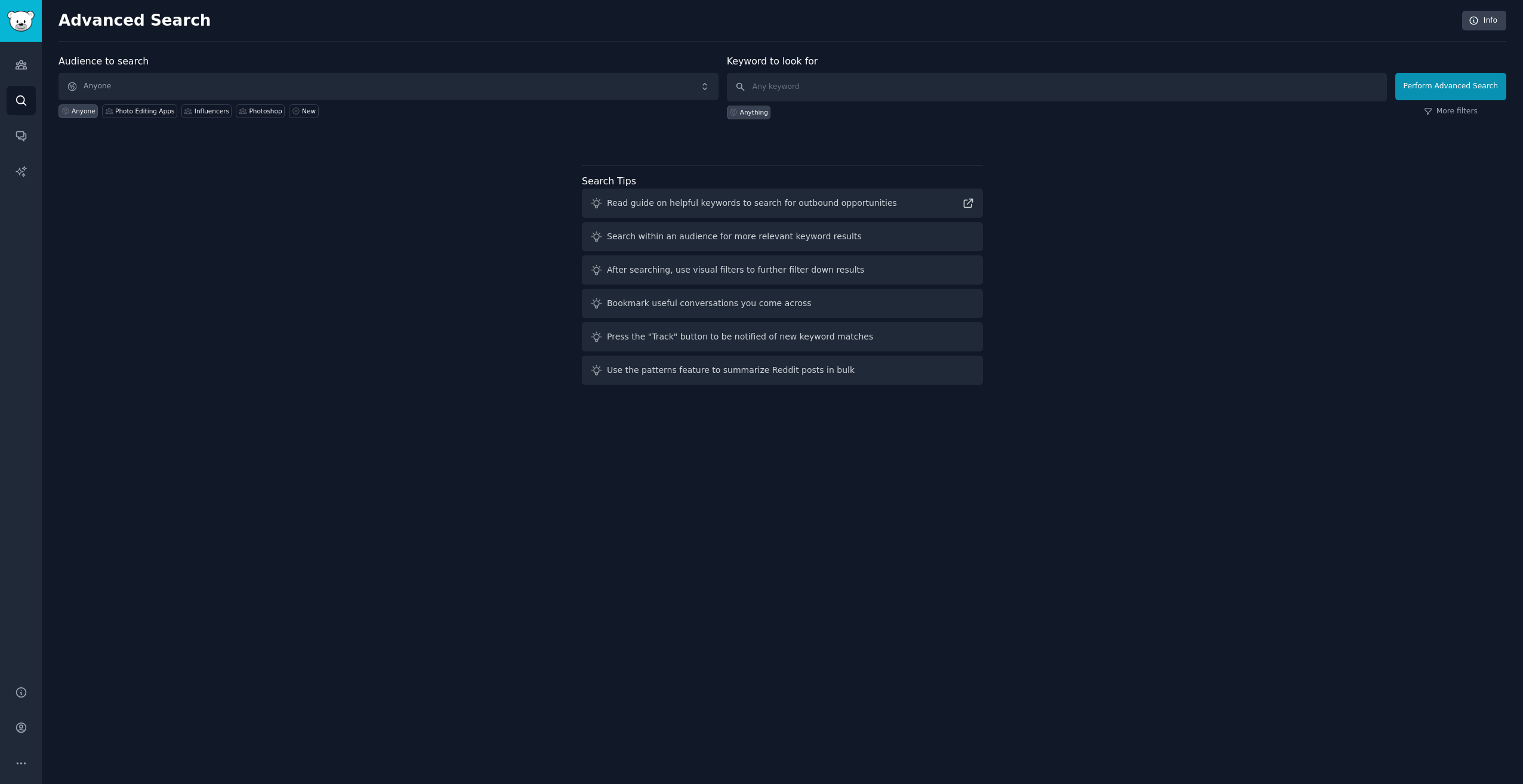
drag, startPoint x: 432, startPoint y: 327, endPoint x: 437, endPoint y: 331, distance: 6.4
click at [432, 328] on div "Audience to search Anyone Anyone Photo Editing Apps Influencers Photoshop New K…" at bounding box center [782, 222] width 1448 height 335
click at [20, 62] on icon "Sidebar" at bounding box center [21, 65] width 13 height 13
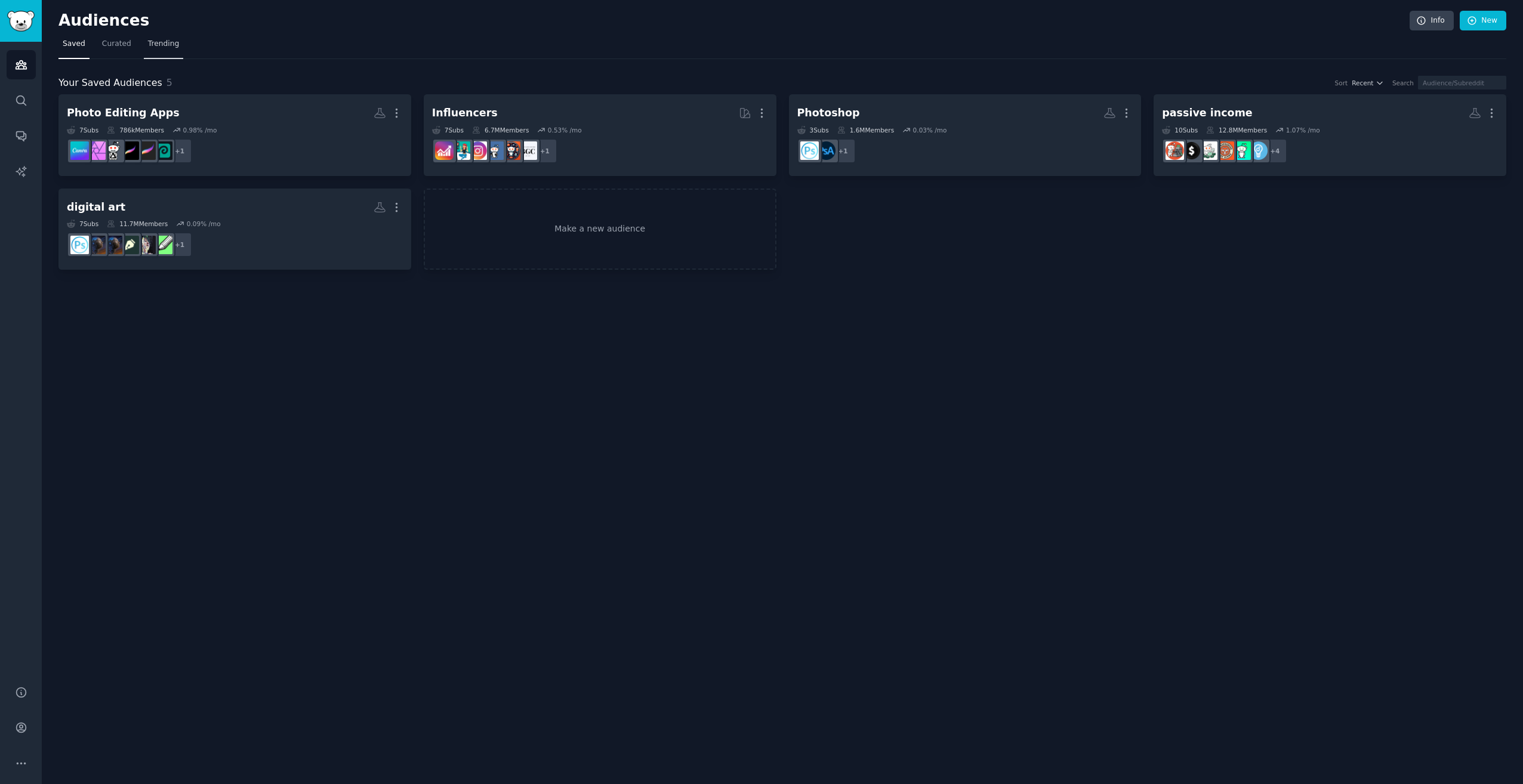
click at [163, 43] on span "Trending" at bounding box center [164, 44] width 31 height 11
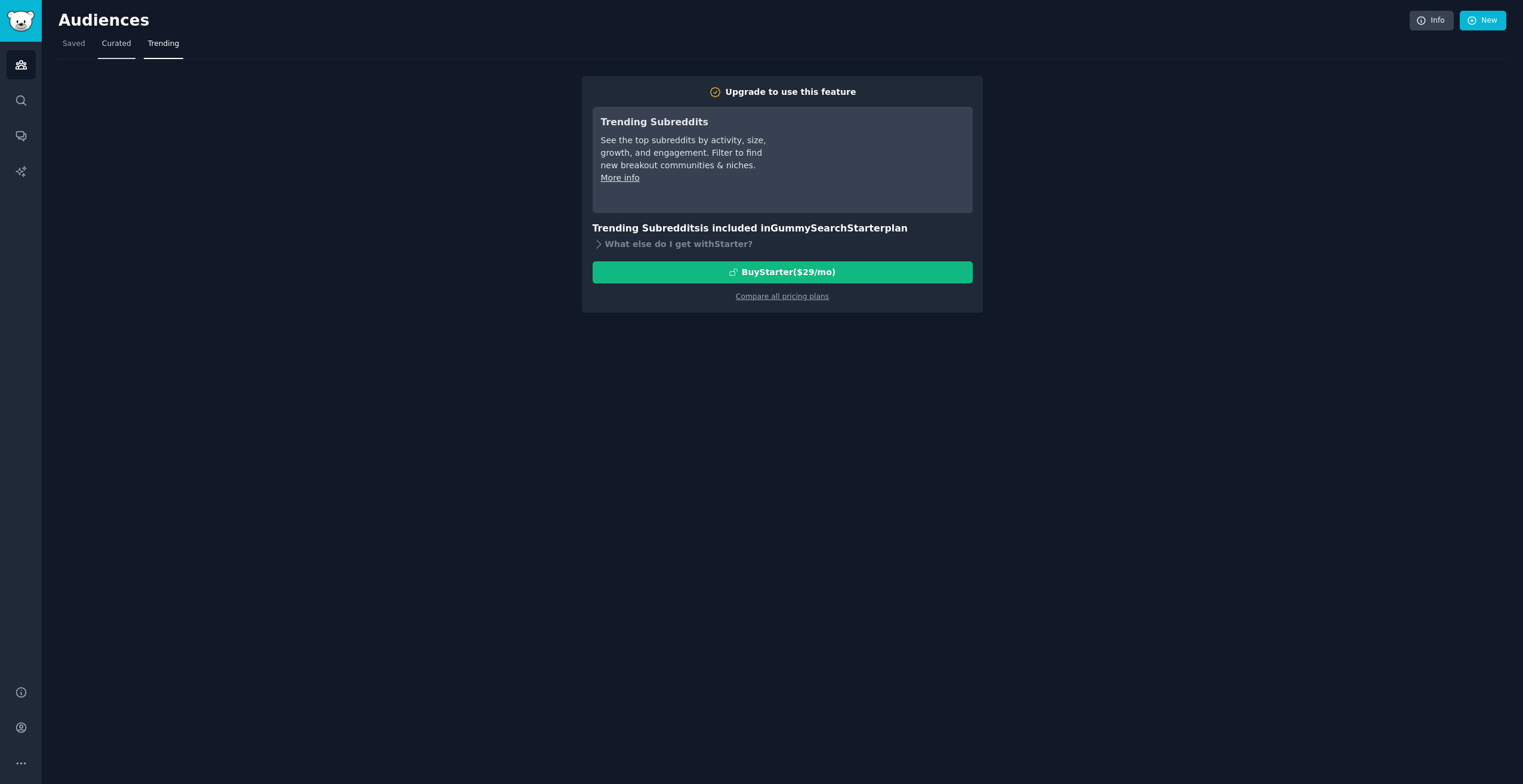
click at [112, 36] on link "Curated" at bounding box center [117, 47] width 38 height 24
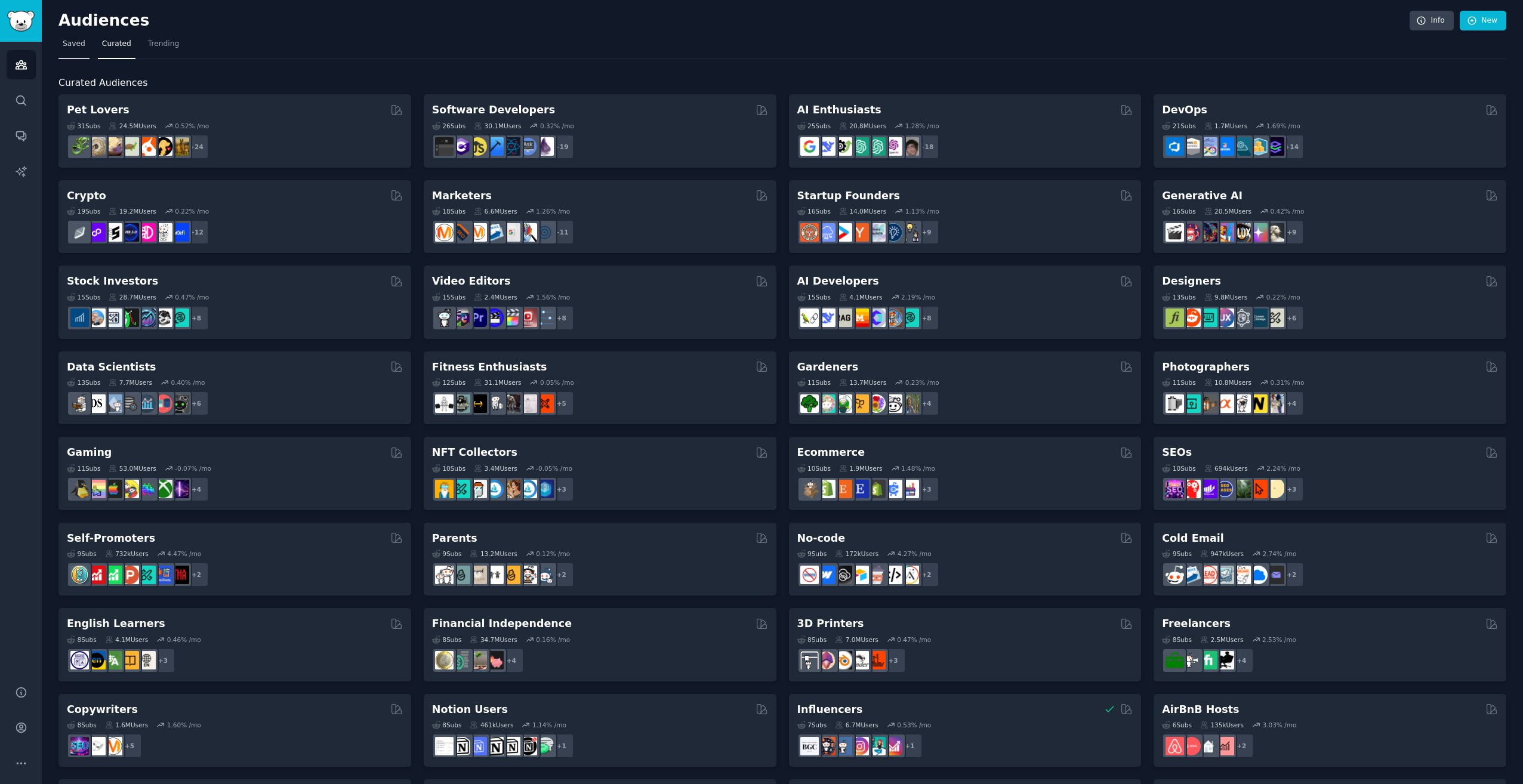
click at [73, 43] on span "Saved" at bounding box center [74, 44] width 23 height 11
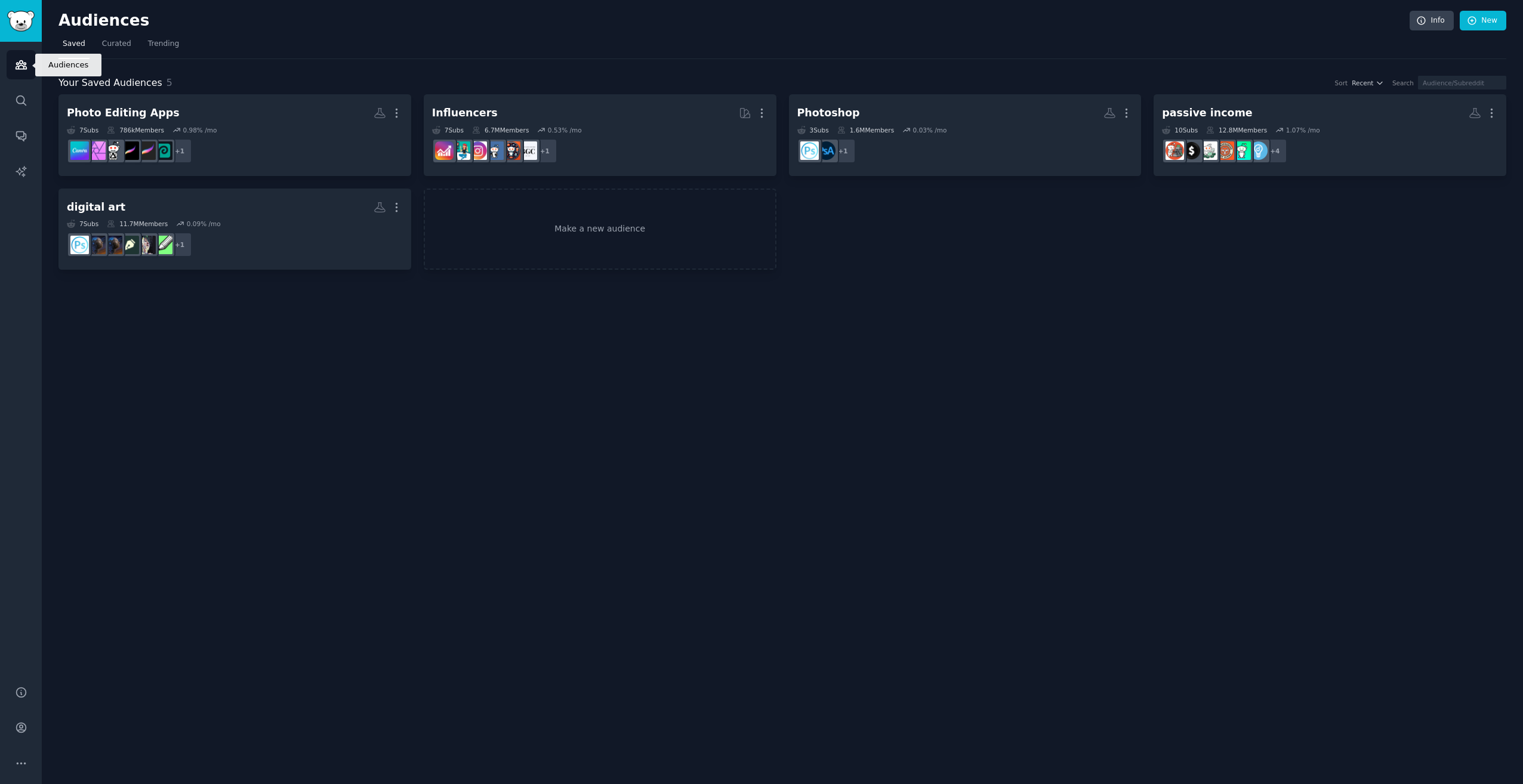
click at [24, 68] on icon "Sidebar" at bounding box center [21, 65] width 11 height 9
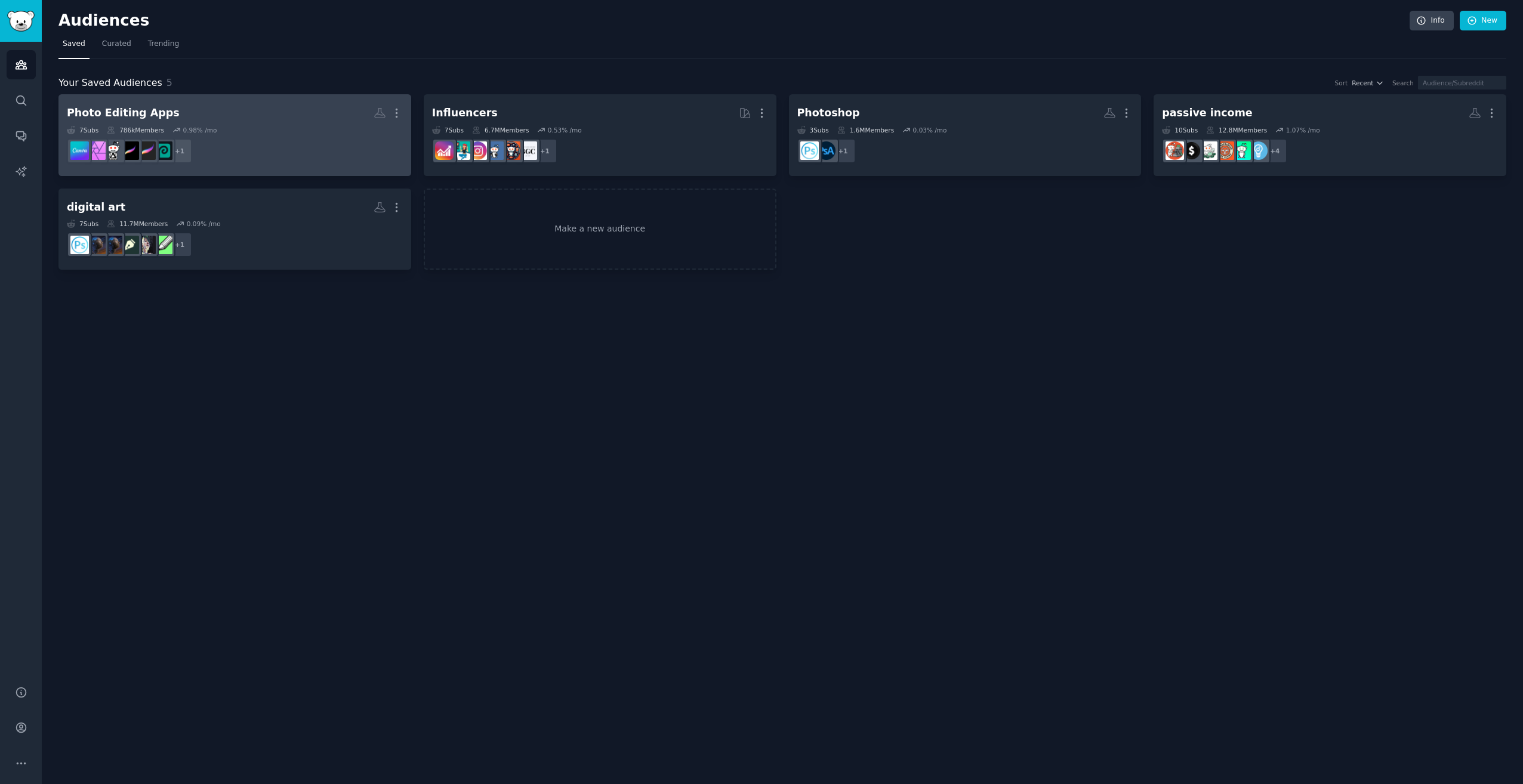
click at [269, 114] on h2 "Photo Editing Apps More" at bounding box center [235, 112] width 336 height 21
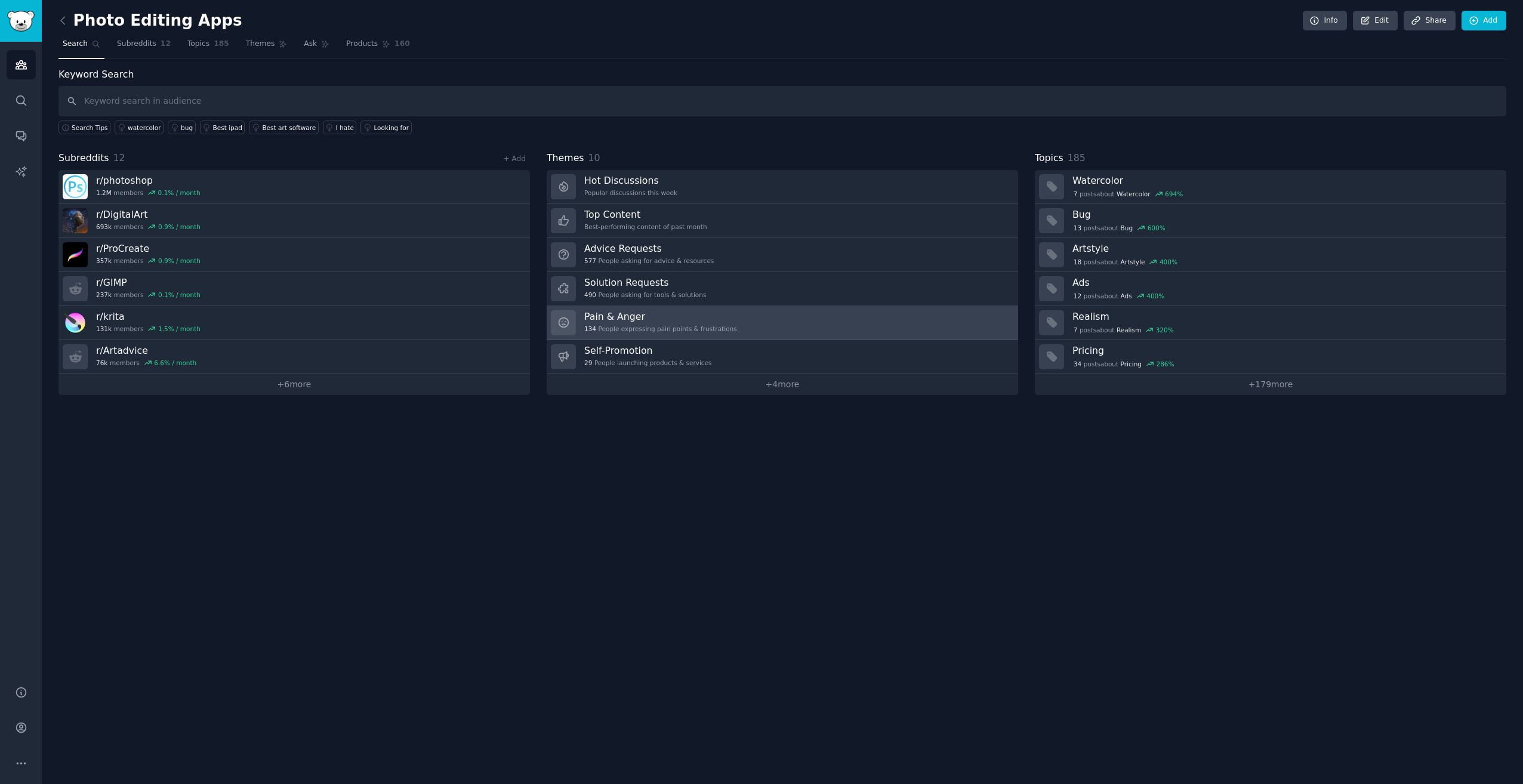
click at [758, 325] on link "Pain & Anger 134 People expressing pain points & frustrations" at bounding box center [782, 323] width 471 height 34
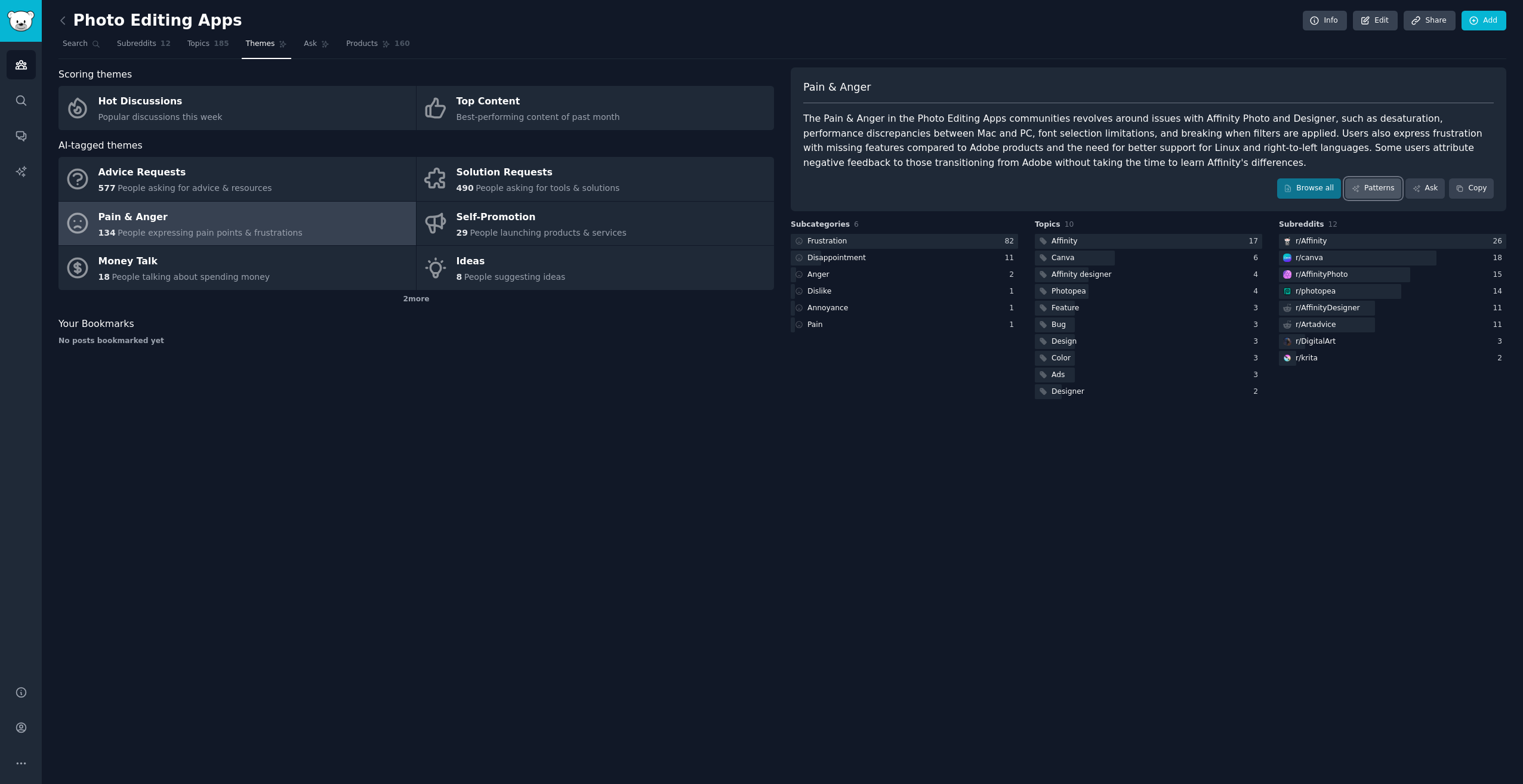
click at [1376, 184] on link "Patterns" at bounding box center [1373, 188] width 56 height 21
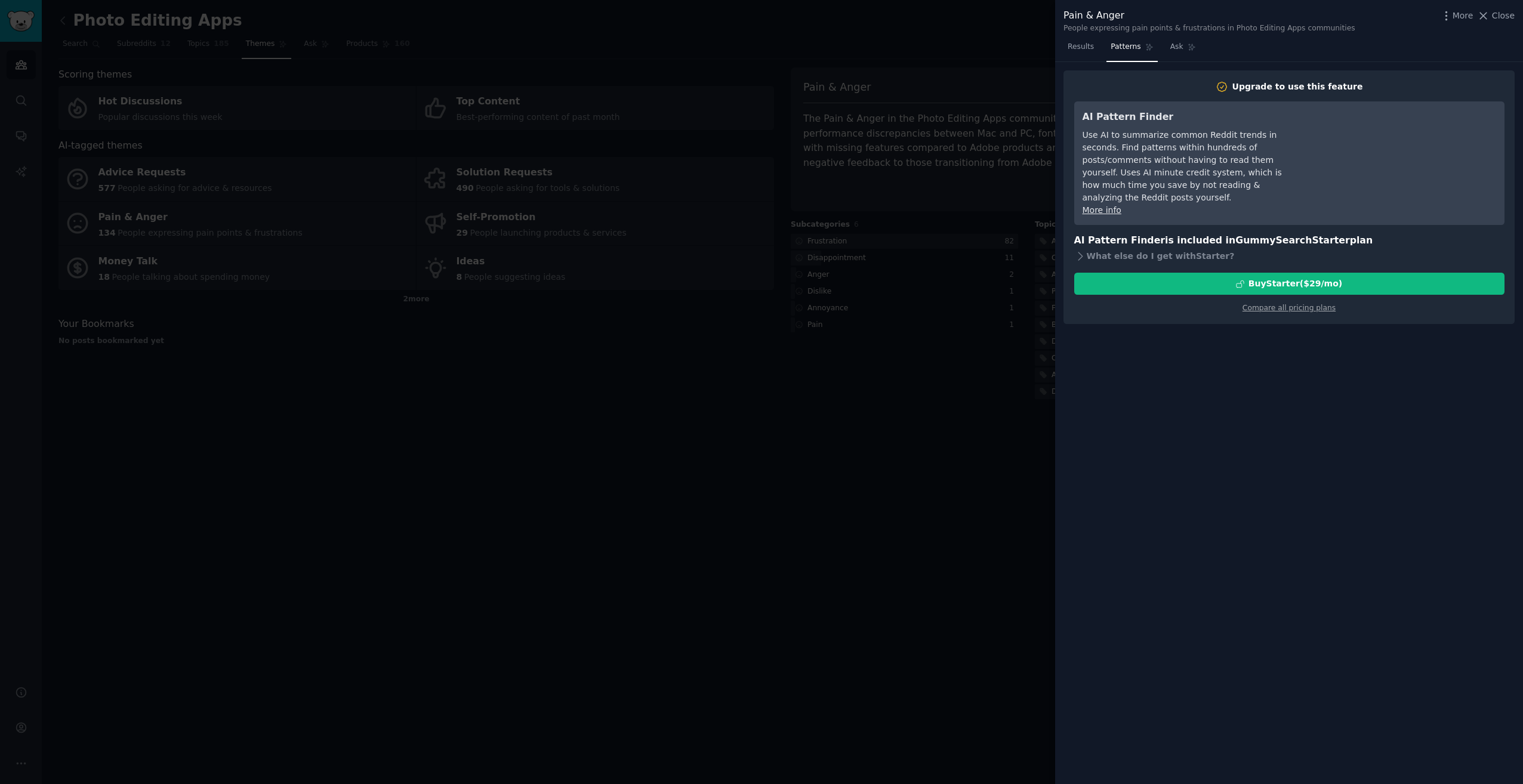
click at [1022, 472] on div at bounding box center [762, 392] width 1523 height 784
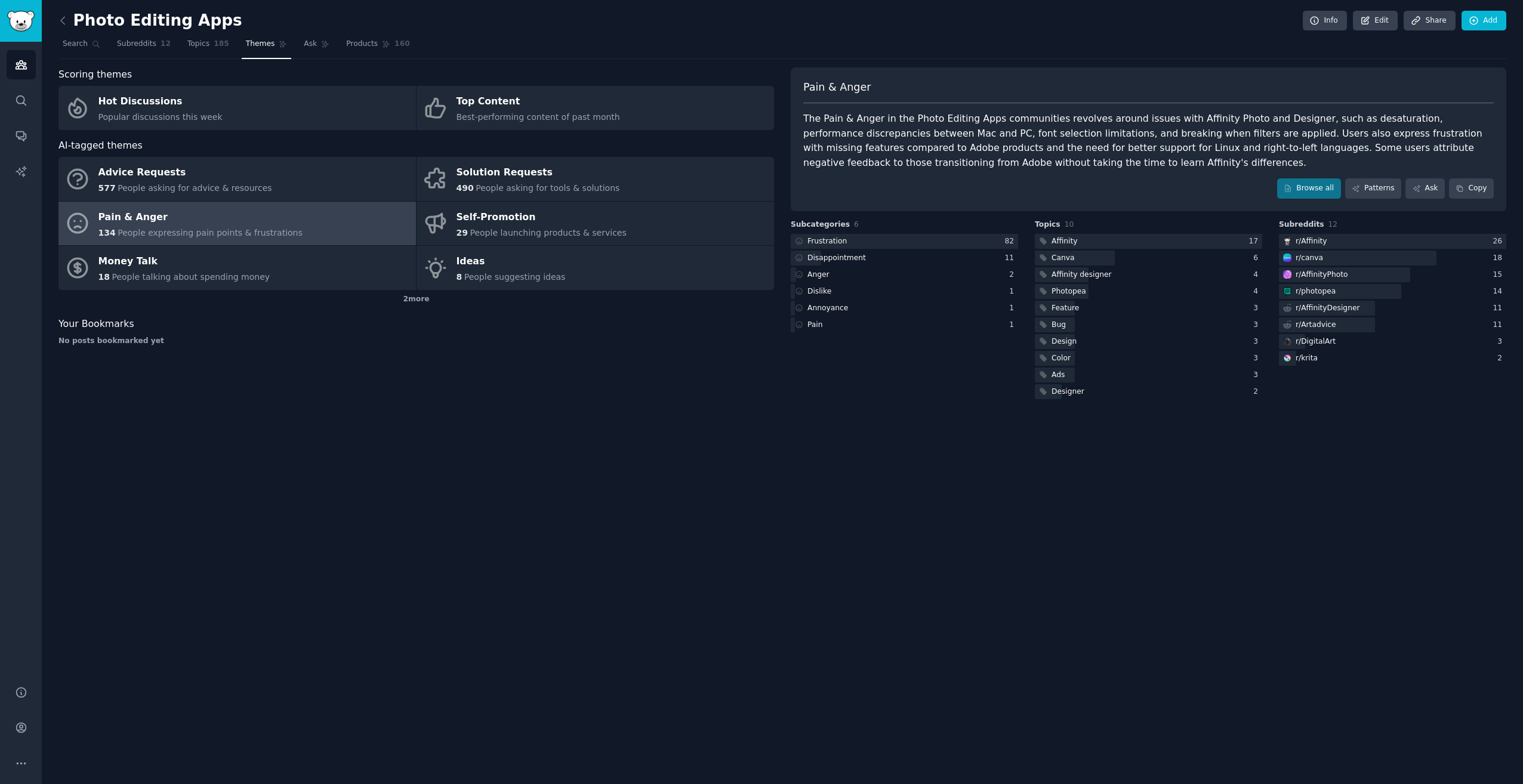
click at [1341, 176] on div "Pain & Anger The Pain & [PERSON_NAME] in the Photo Editing Apps communities rev…" at bounding box center [1148, 139] width 716 height 144
click at [1326, 186] on link "Browse all" at bounding box center [1310, 188] width 64 height 21
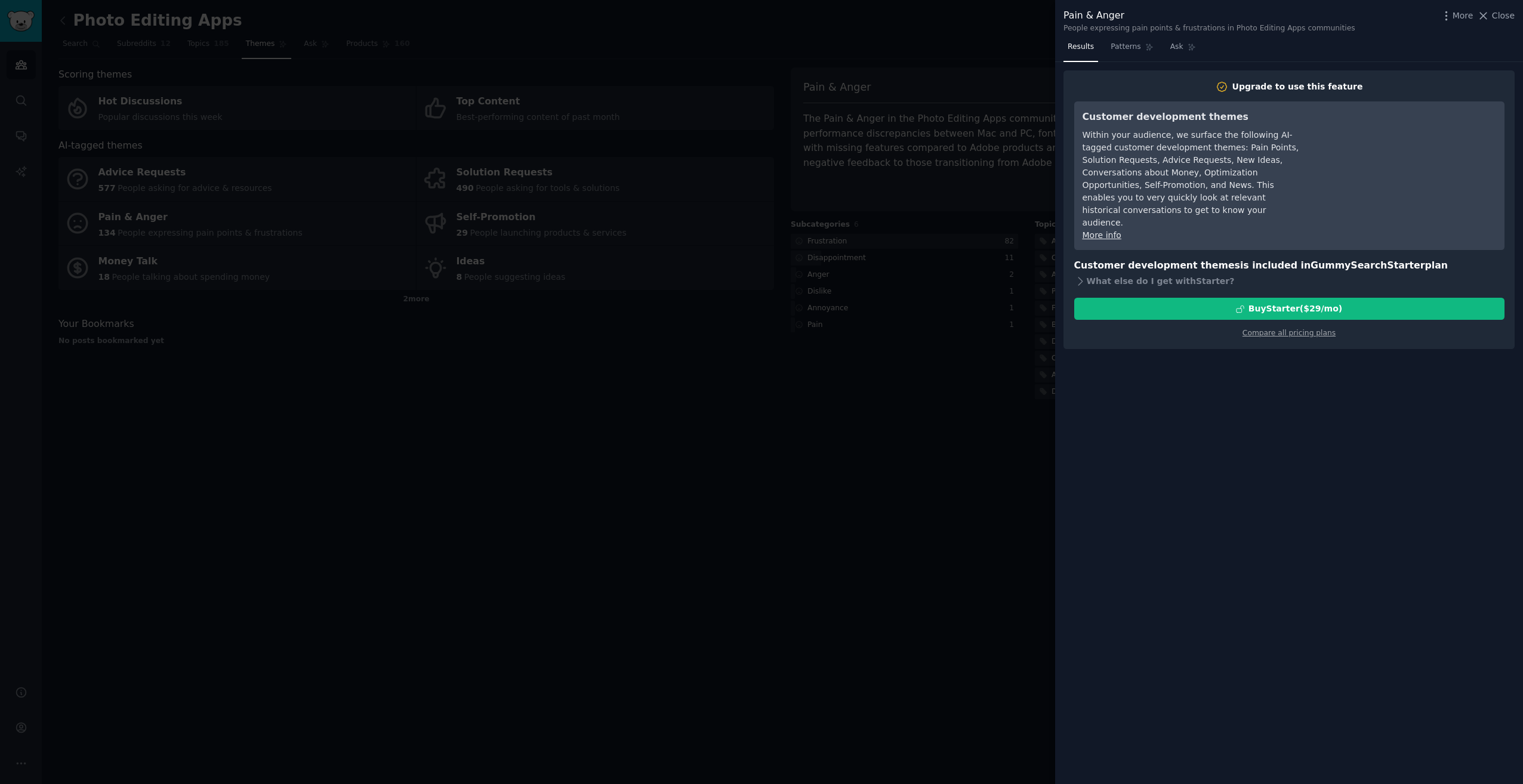
click at [926, 543] on div at bounding box center [762, 392] width 1523 height 784
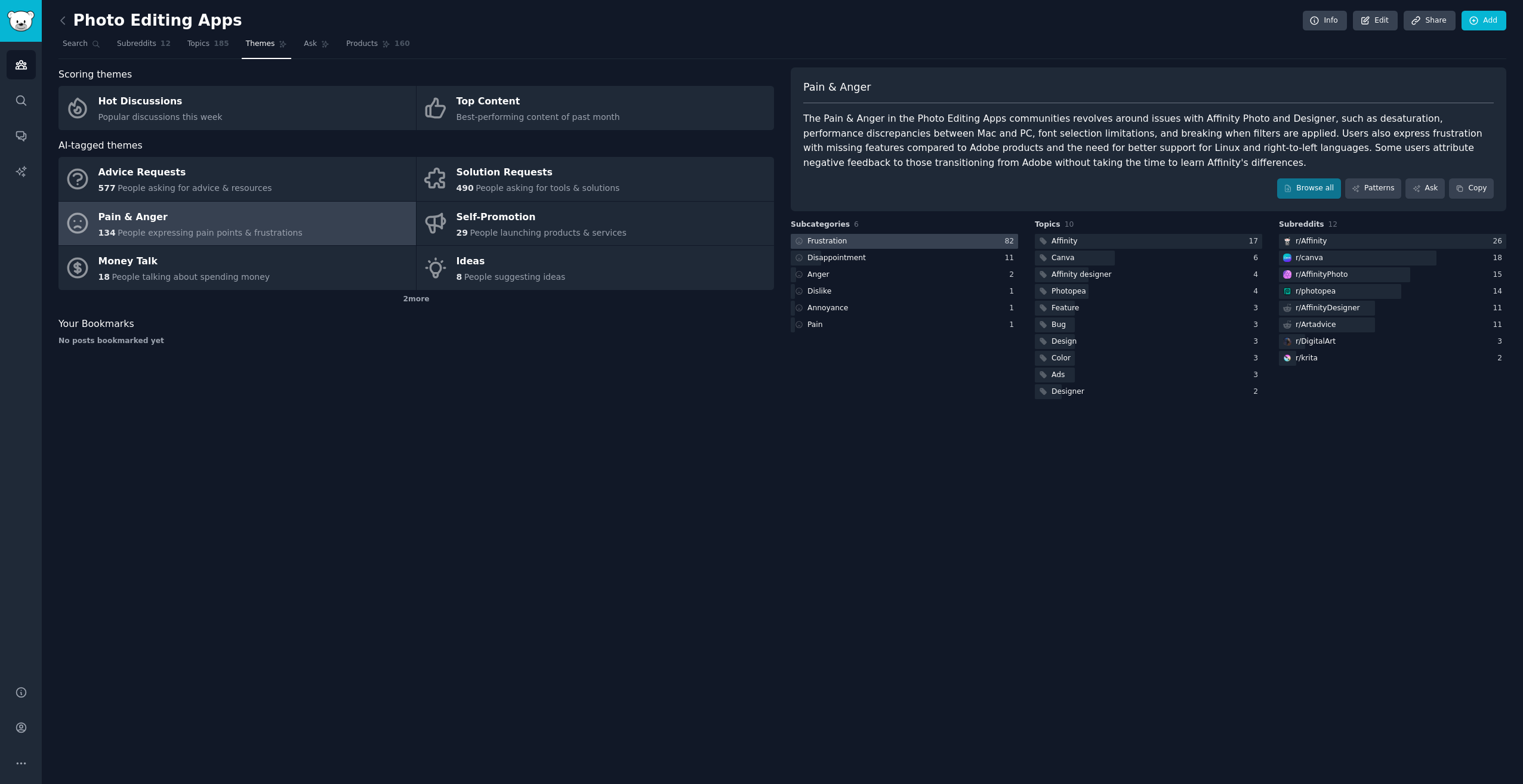
click at [819, 242] on div "Frustration" at bounding box center [827, 241] width 39 height 11
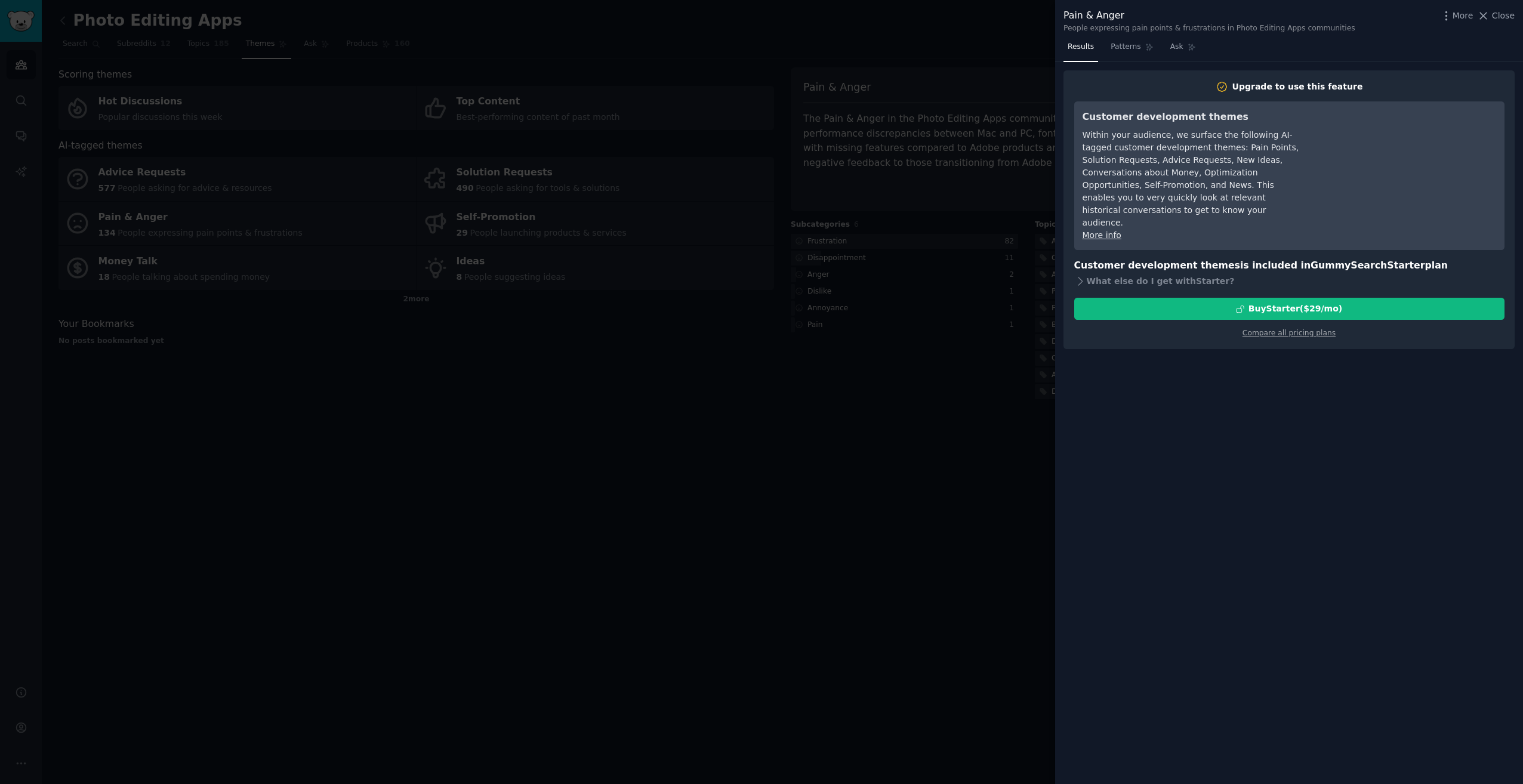
click at [913, 489] on div at bounding box center [762, 392] width 1523 height 784
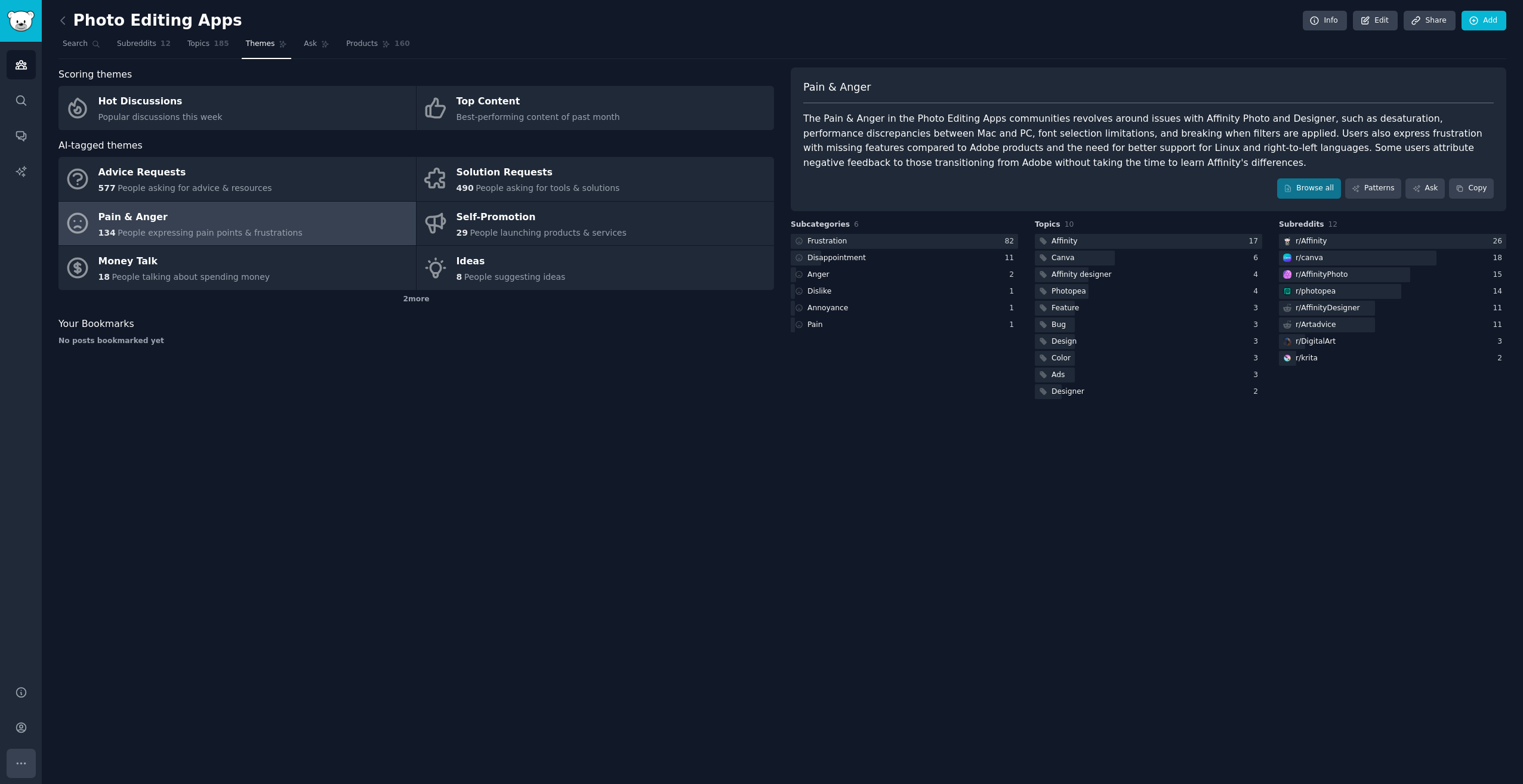
click at [19, 768] on icon "Sidebar" at bounding box center [21, 763] width 13 height 13
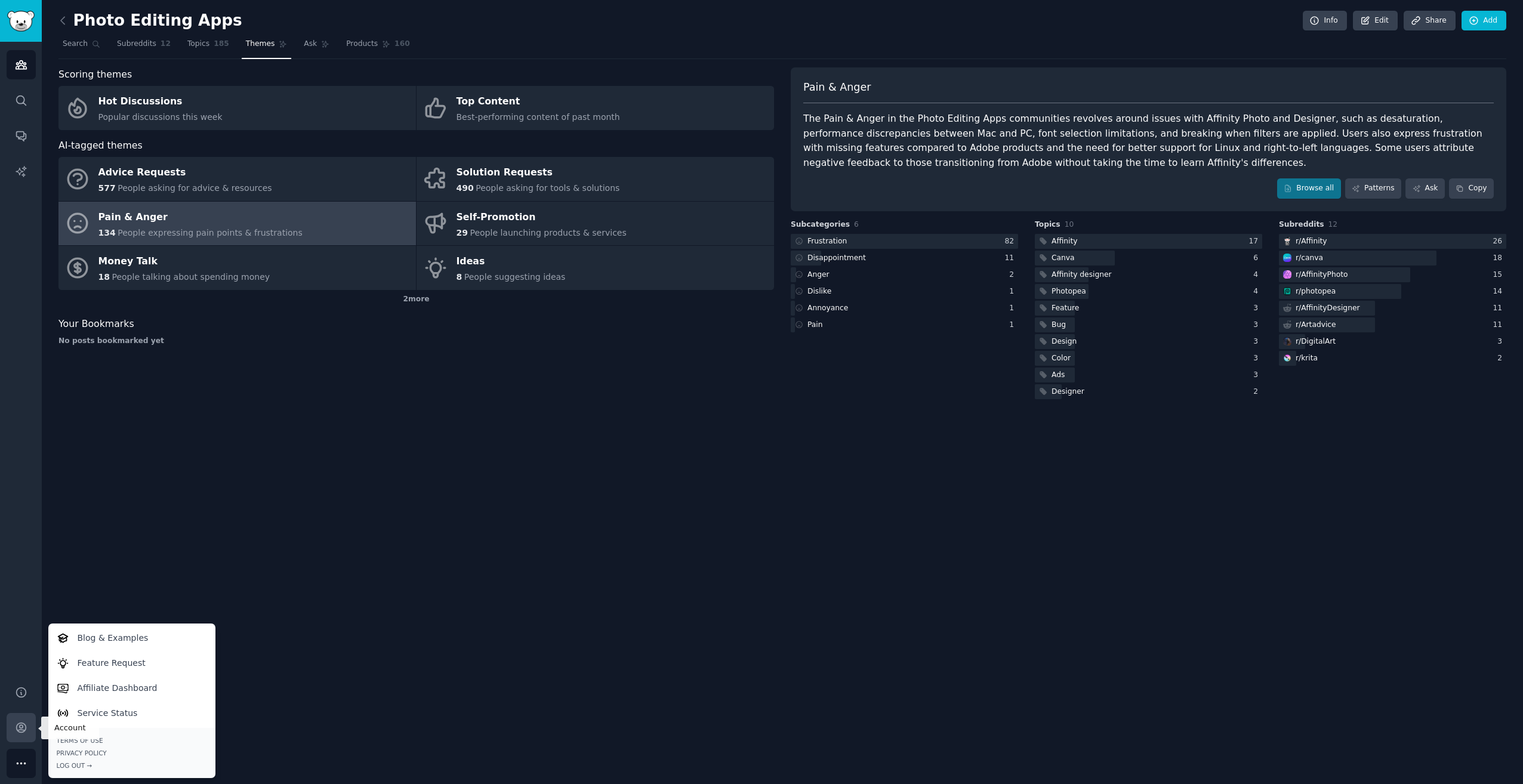
click at [26, 730] on icon "Sidebar" at bounding box center [21, 728] width 13 height 13
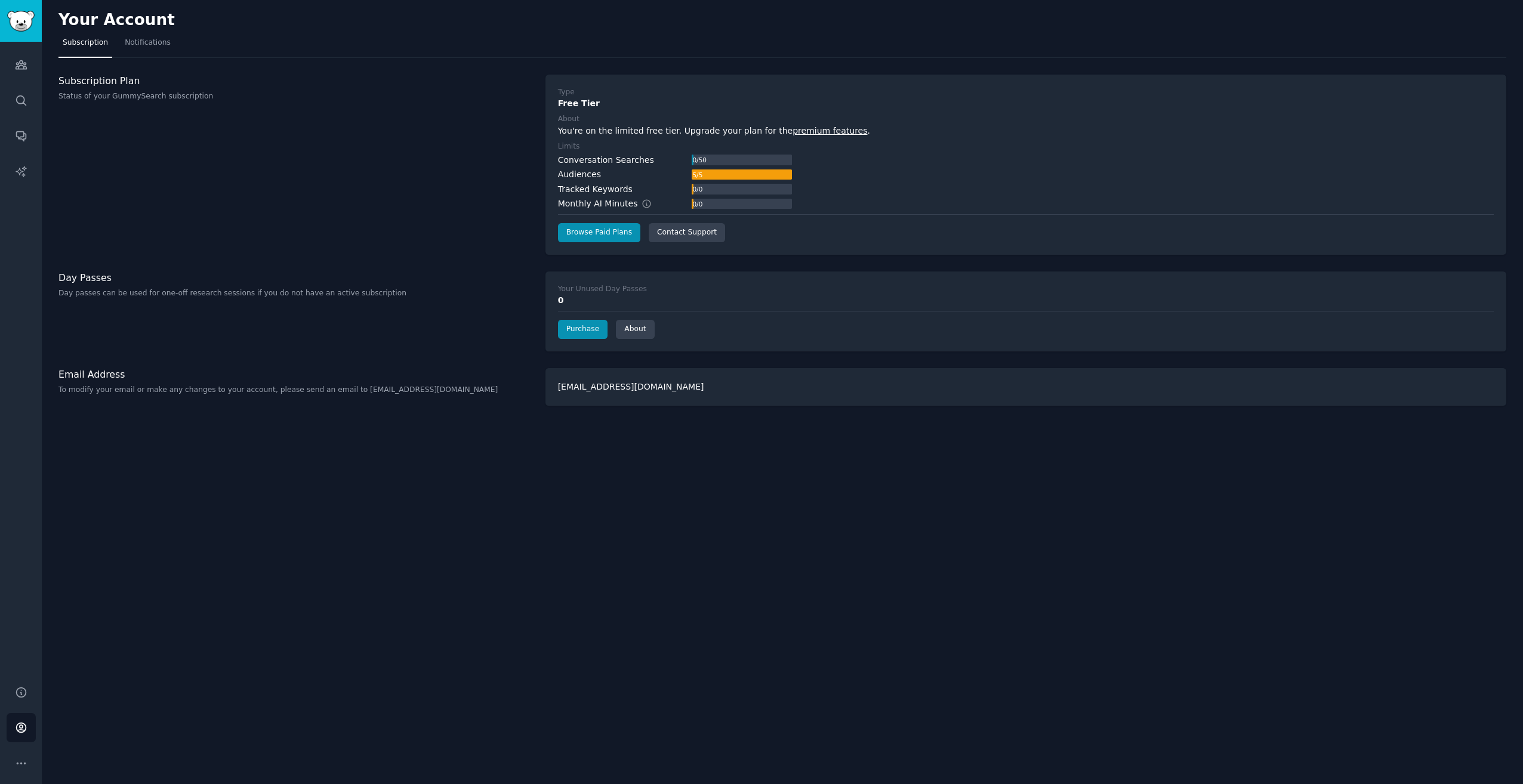
click at [793, 133] on link "premium features" at bounding box center [830, 130] width 75 height 9
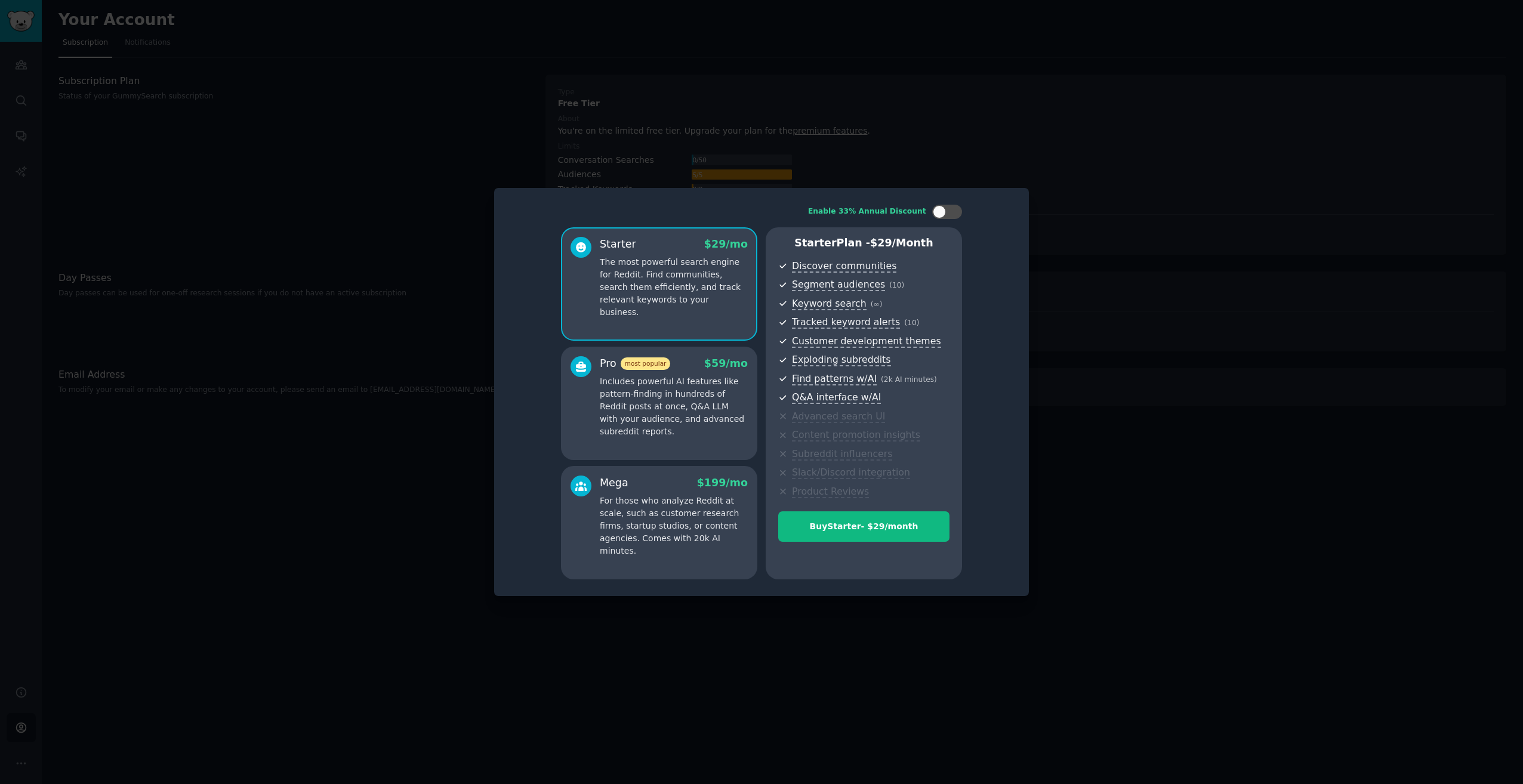
click at [463, 174] on div at bounding box center [762, 392] width 1523 height 784
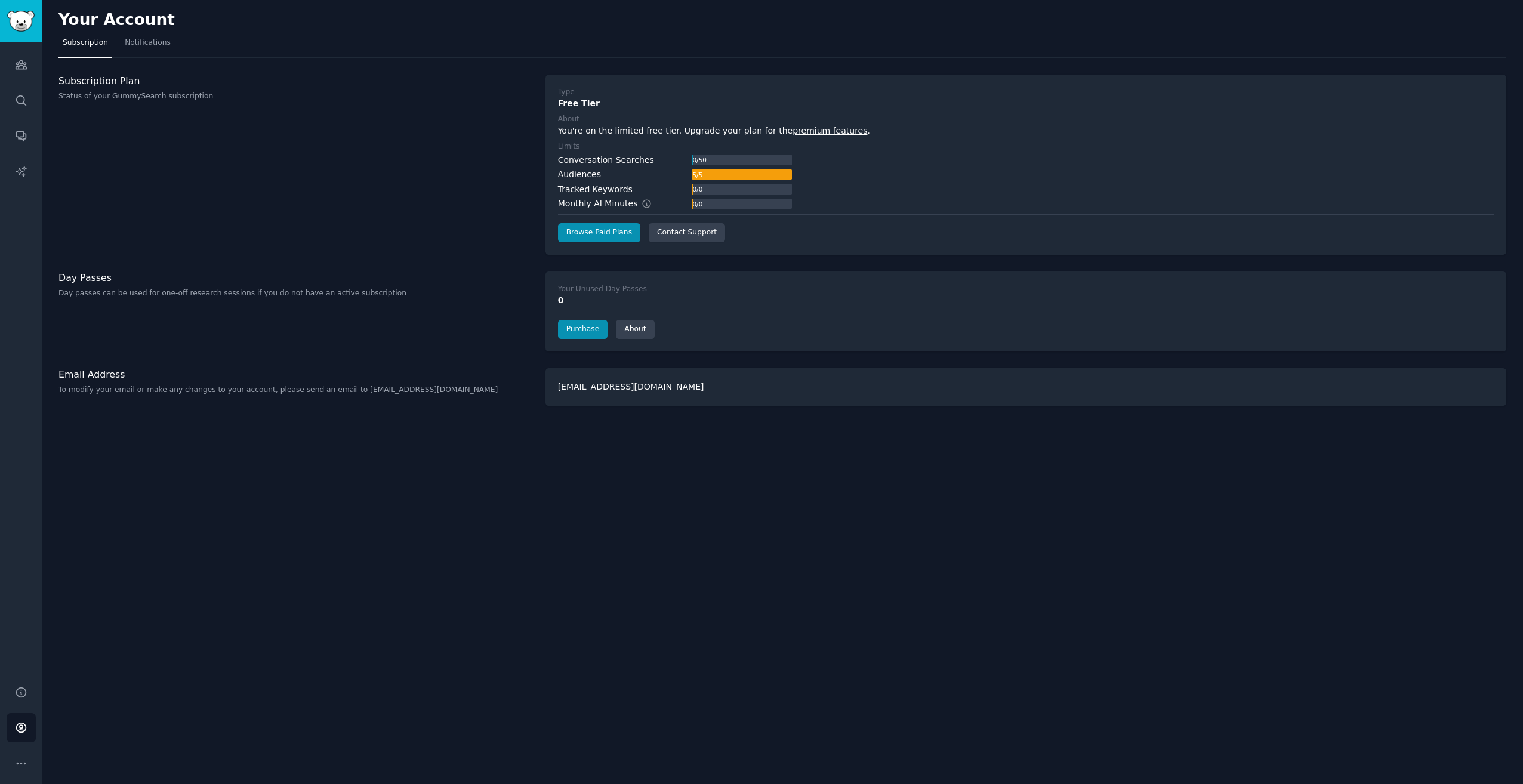
click at [731, 486] on div "Your Account Subscription Notifications Subscription Plan Status of your GummyS…" at bounding box center [783, 392] width 1482 height 784
click at [579, 329] on link "Purchase" at bounding box center [583, 329] width 50 height 19
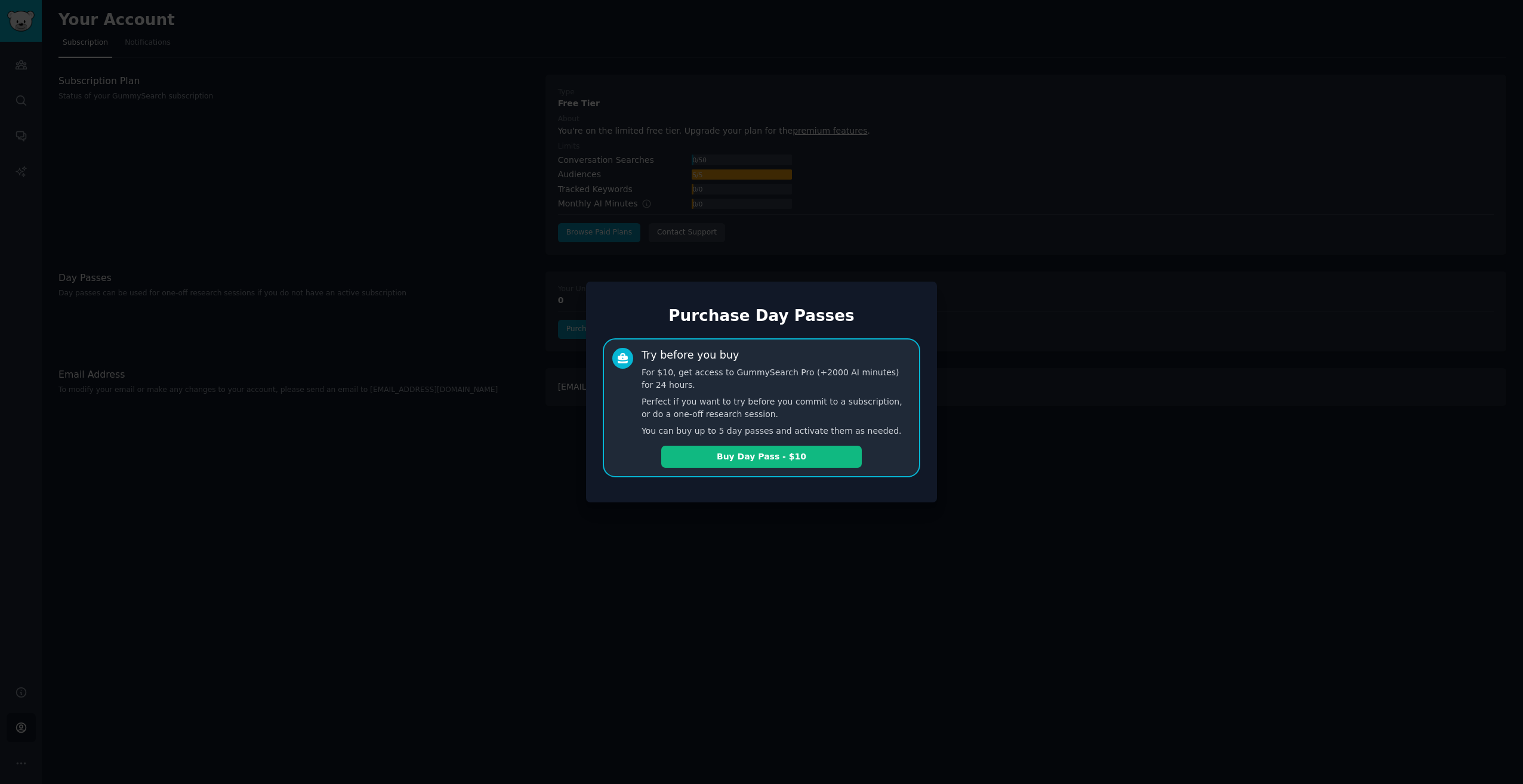
click at [525, 461] on div at bounding box center [762, 392] width 1523 height 784
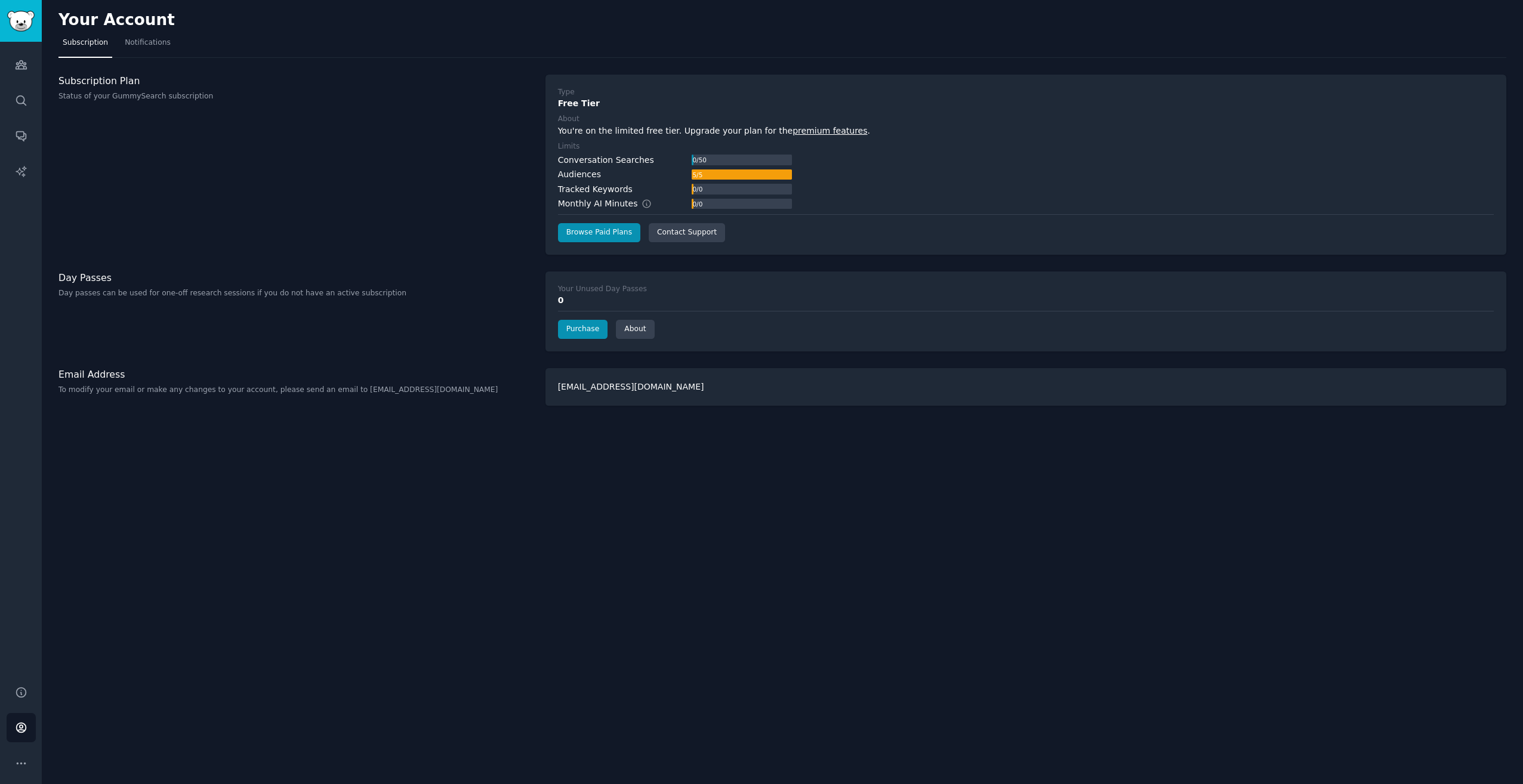
click at [277, 184] on div "Subscription Plan Status of your GummySearch subscription" at bounding box center [295, 165] width 474 height 181
click at [139, 44] on span "Notifications" at bounding box center [147, 43] width 46 height 11
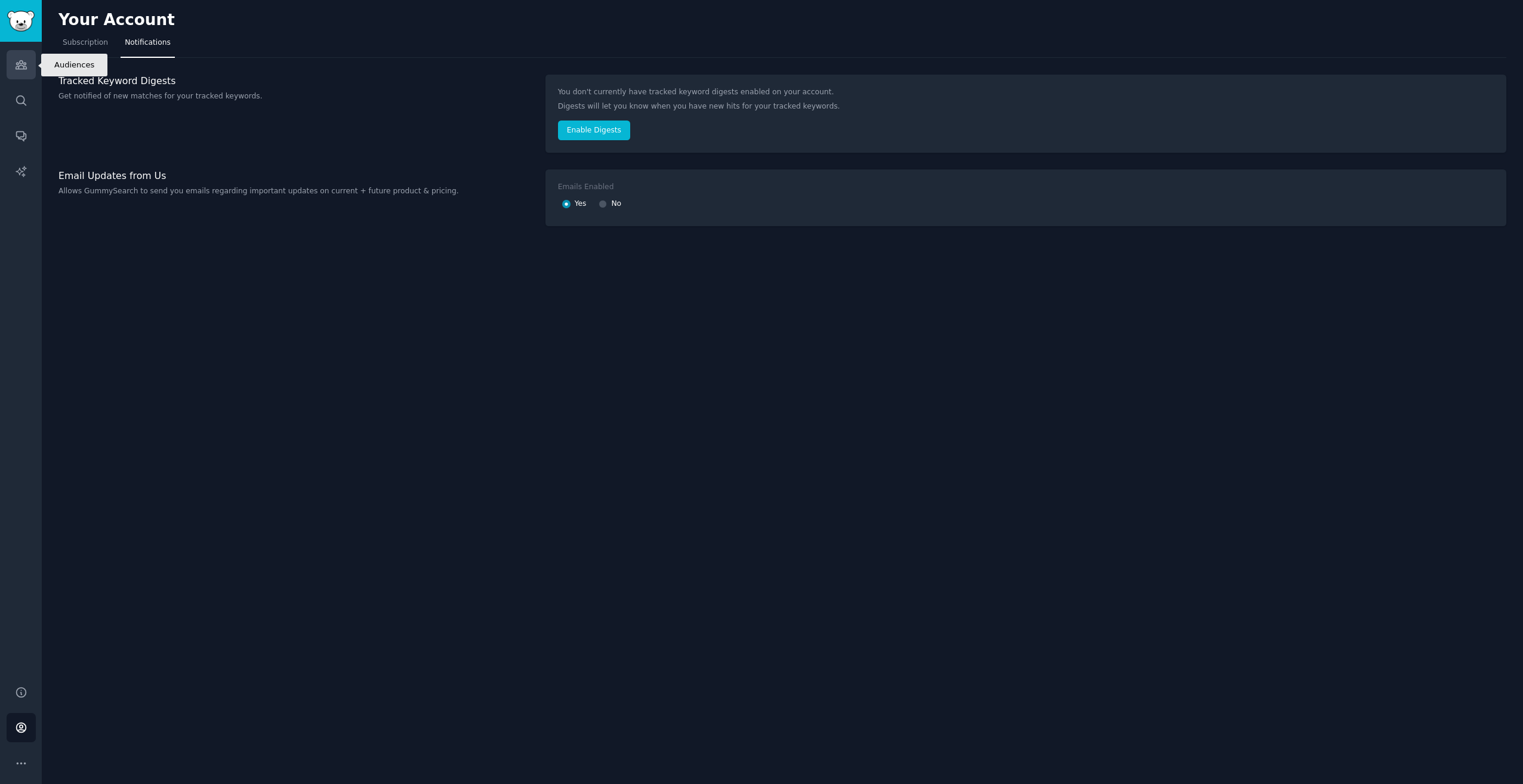
click at [18, 66] on icon "Sidebar" at bounding box center [21, 65] width 11 height 9
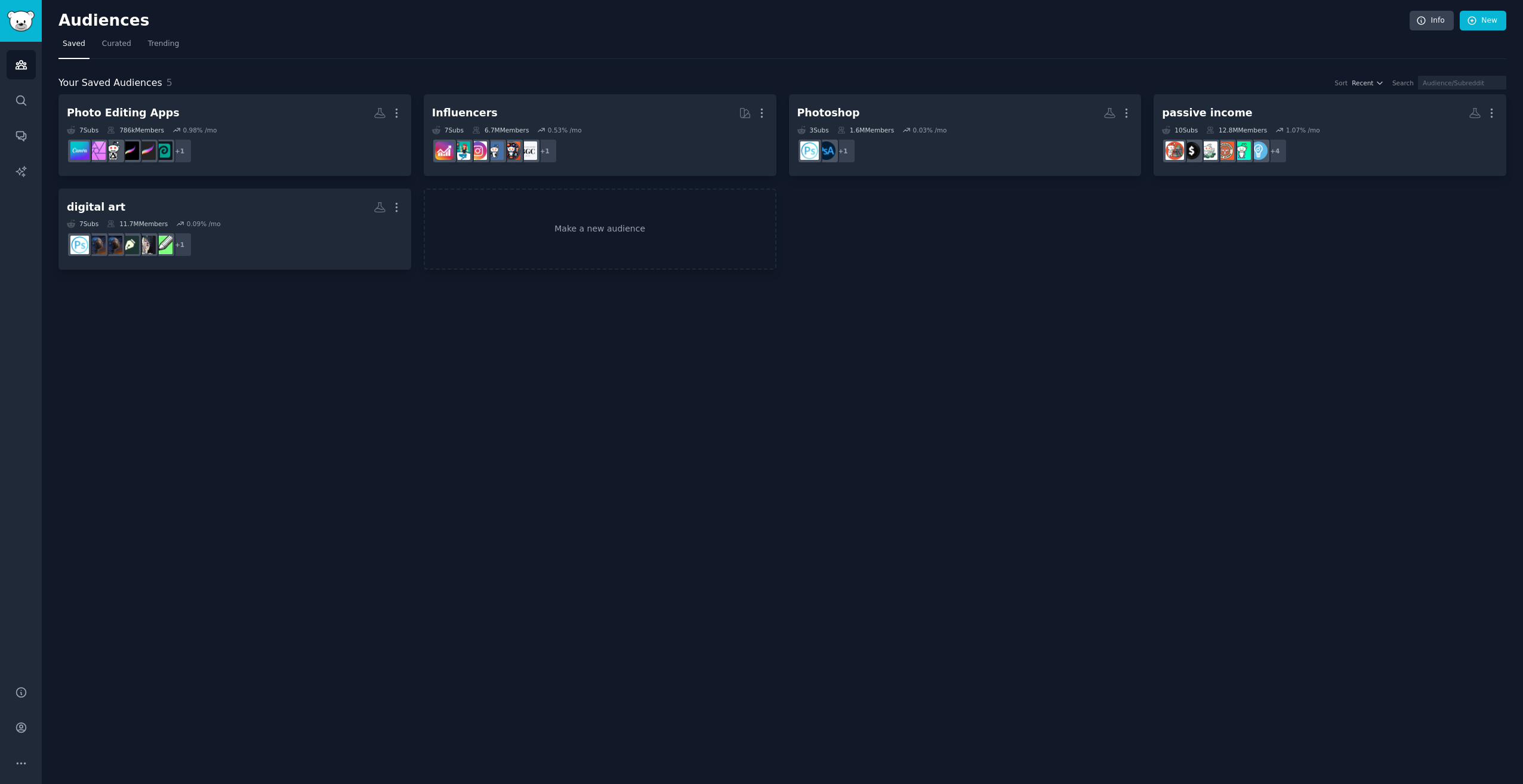
click at [322, 399] on div "Audiences Info New Saved Curated Trending Your Saved Audiences 5 Sort Recent Se…" at bounding box center [783, 392] width 1482 height 784
click at [22, 139] on icon "Sidebar" at bounding box center [21, 136] width 13 height 13
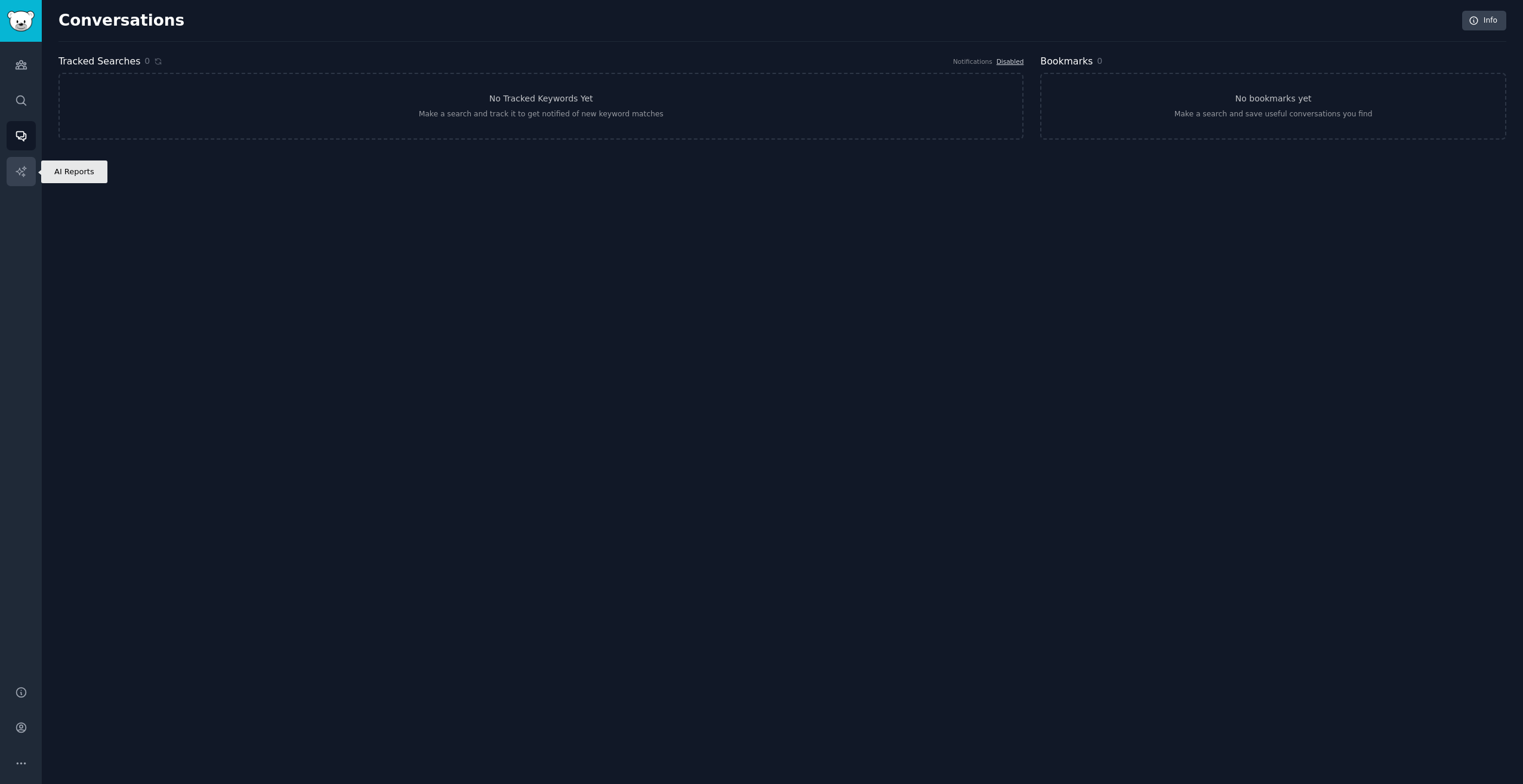
click at [26, 175] on icon "Sidebar" at bounding box center [21, 172] width 13 height 13
click at [356, 195] on div "AI Reports Info Reports 0 Type All Sort Recent Search No AI reports yet Make an…" at bounding box center [783, 392] width 1482 height 784
click at [26, 69] on icon "Sidebar" at bounding box center [21, 65] width 11 height 9
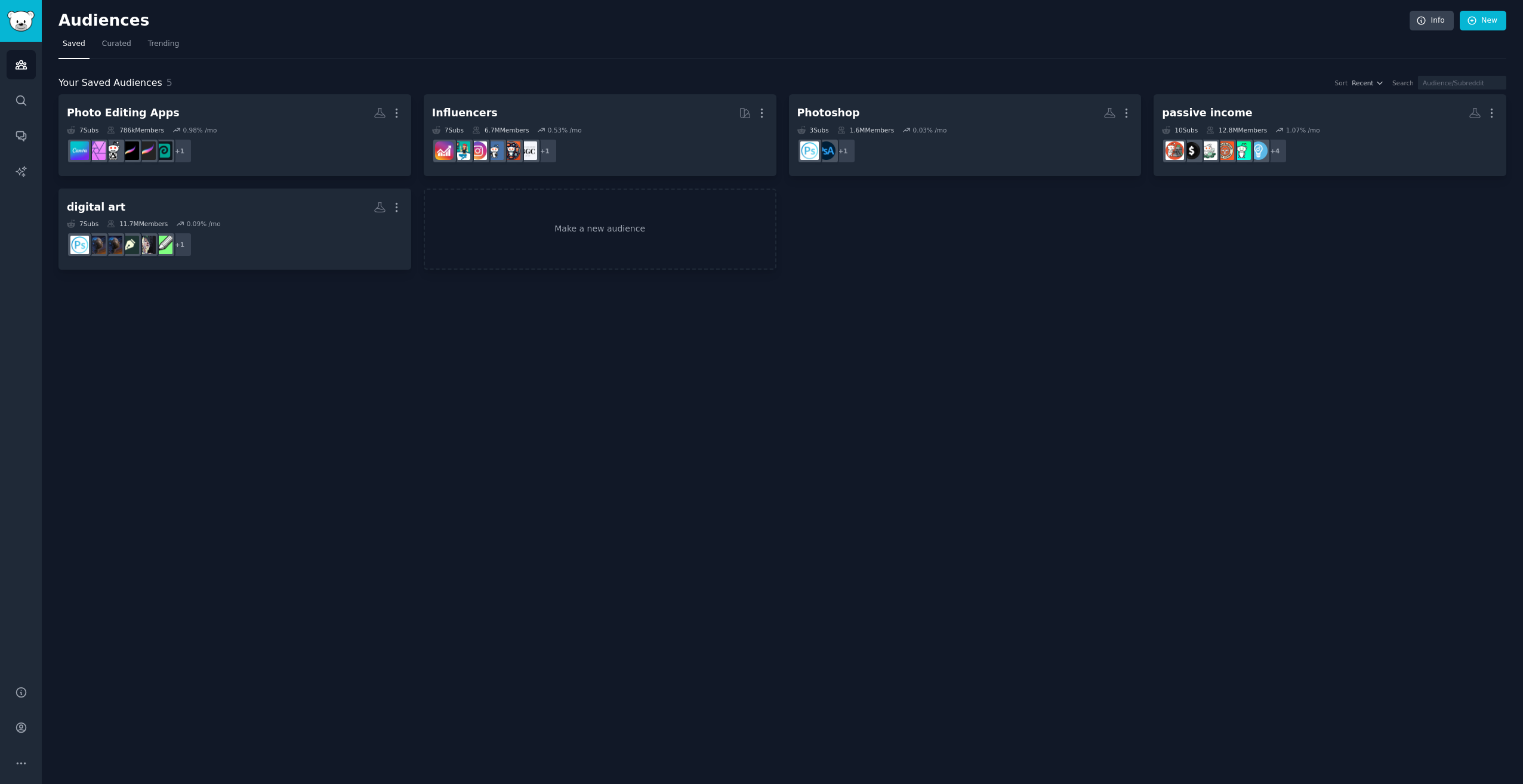
click at [1239, 350] on div "Audiences Info New Saved Curated Trending Your Saved Audiences 5 Sort Recent Se…" at bounding box center [783, 392] width 1482 height 784
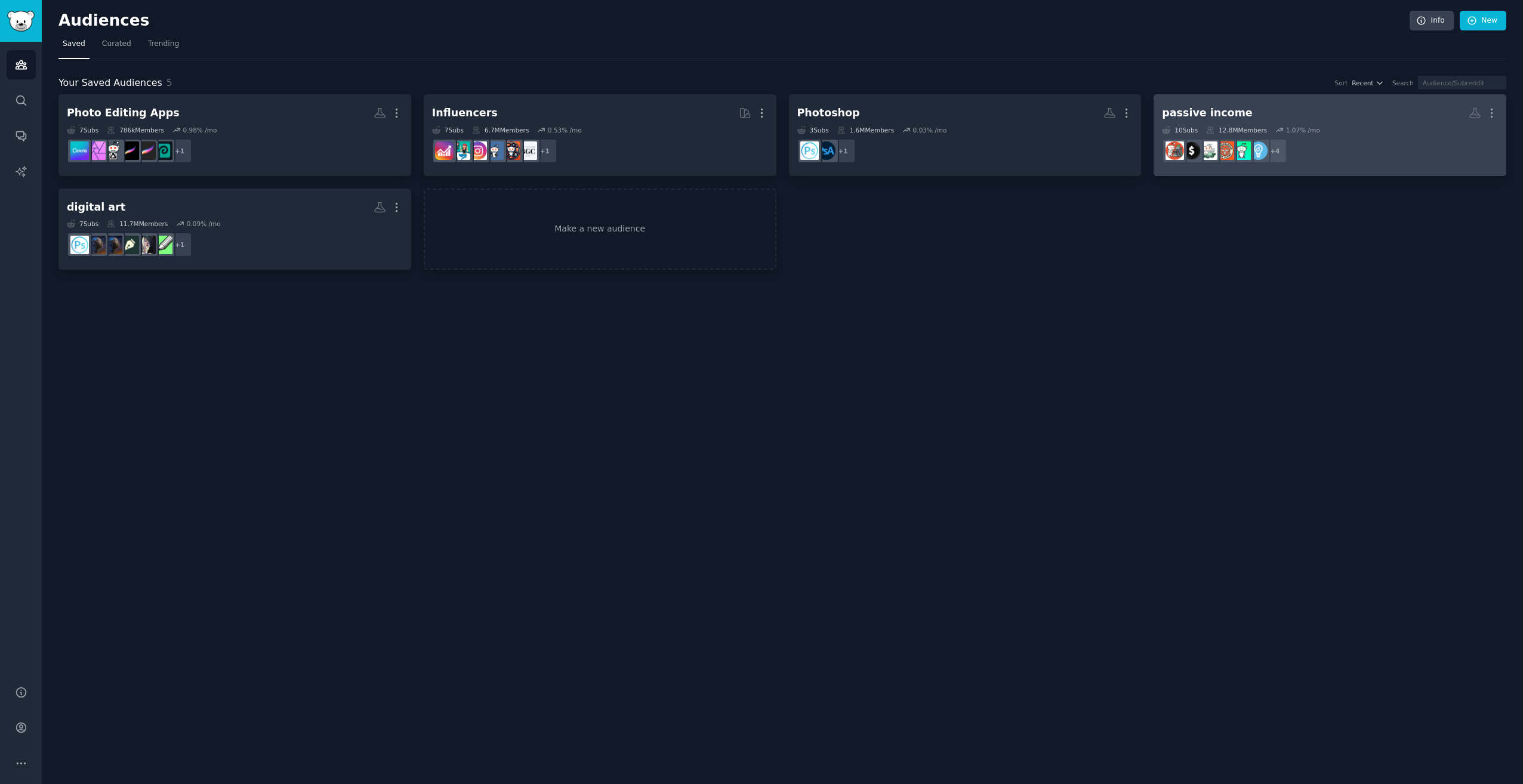
click at [1374, 143] on dd "+ 4" at bounding box center [1330, 151] width 336 height 33
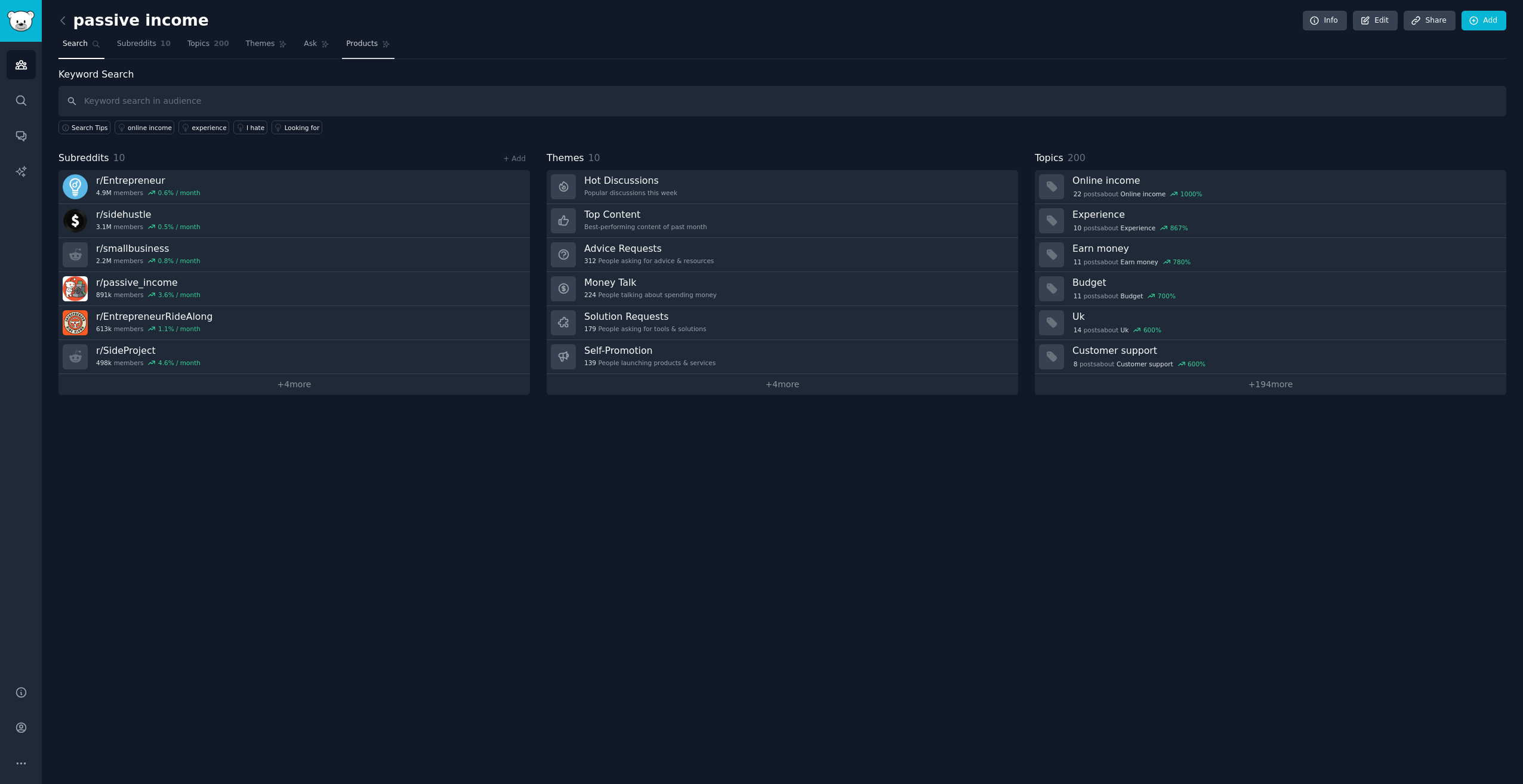
click at [346, 45] on span "Products" at bounding box center [362, 44] width 31 height 11
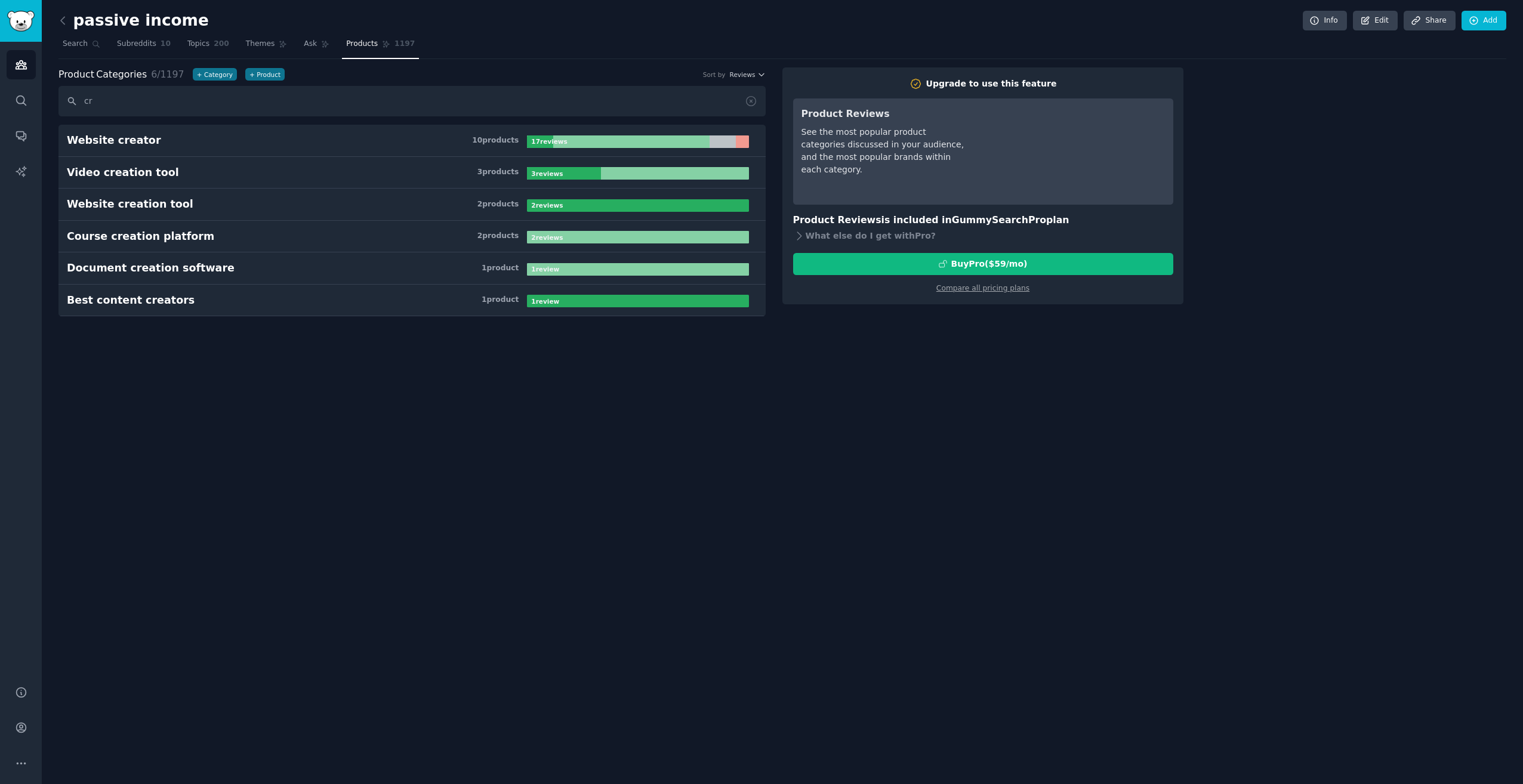
type input "c"
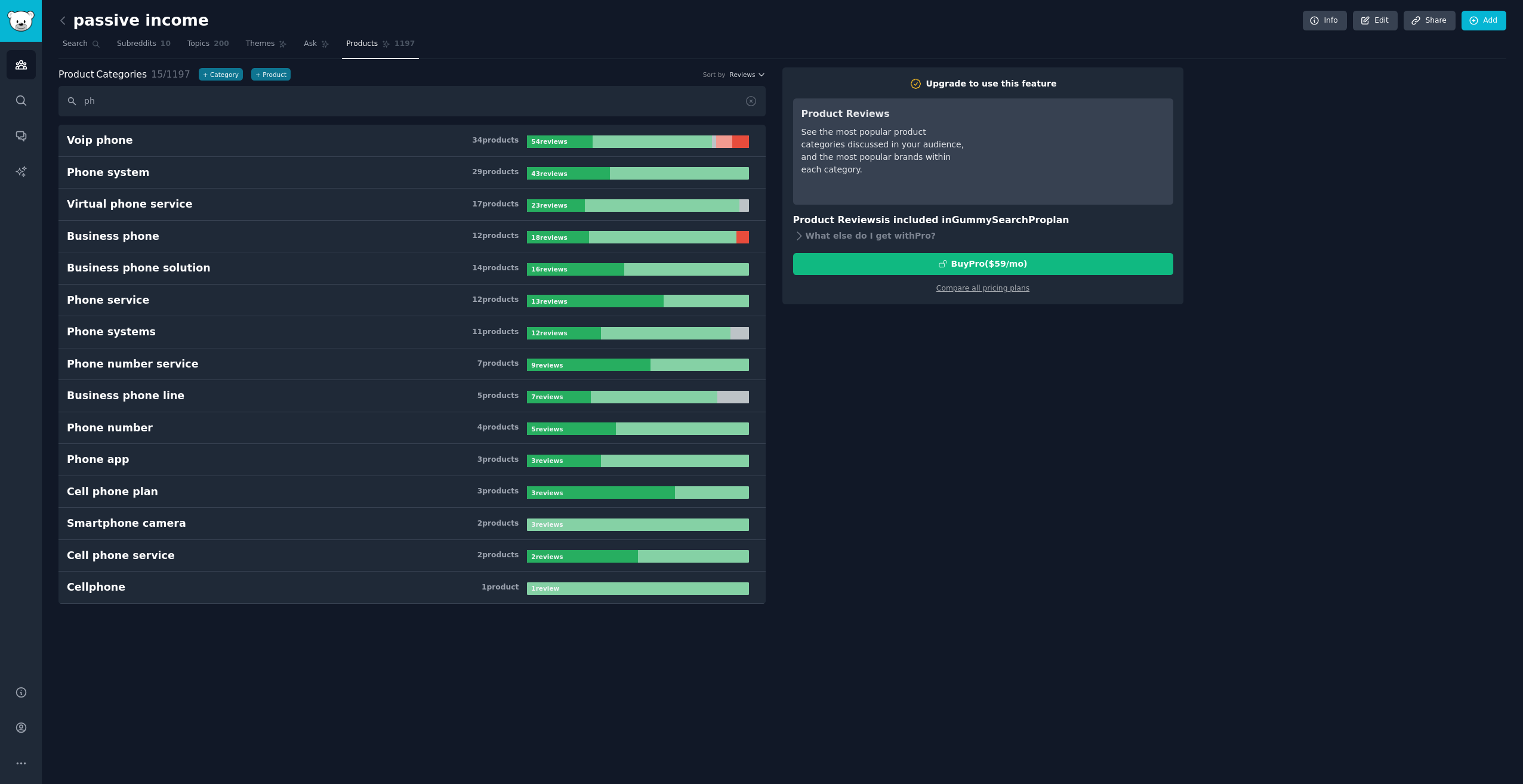
type input "p"
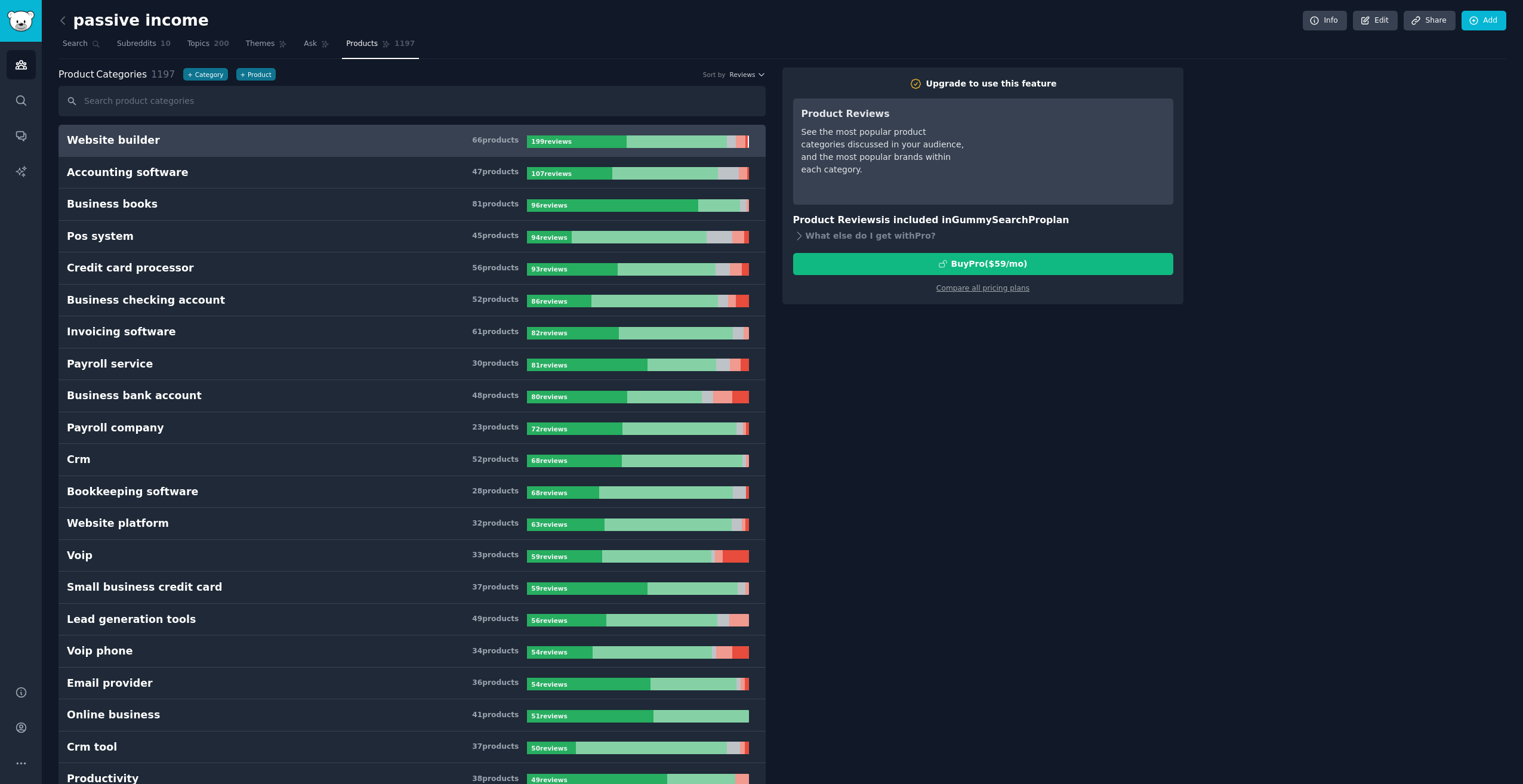
click at [378, 146] on h3 "Website builder 66 product s" at bounding box center [296, 140] width 460 height 15
click at [552, 144] on div "199 review s" at bounding box center [552, 142] width 50 height 13
click at [422, 142] on h3 "Website builder 66 product s" at bounding box center [296, 140] width 460 height 15
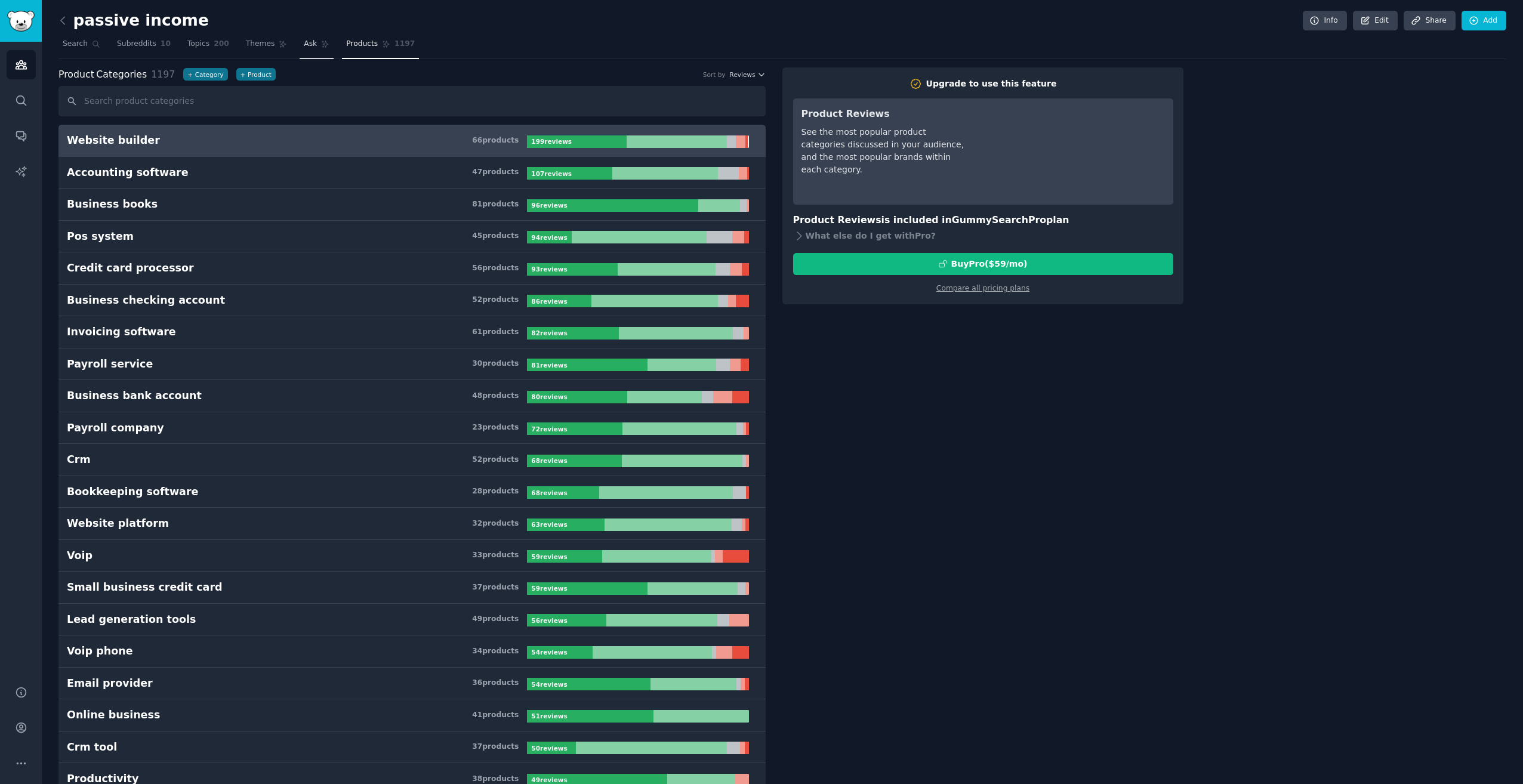
click at [304, 45] on span "Ask" at bounding box center [310, 44] width 13 height 11
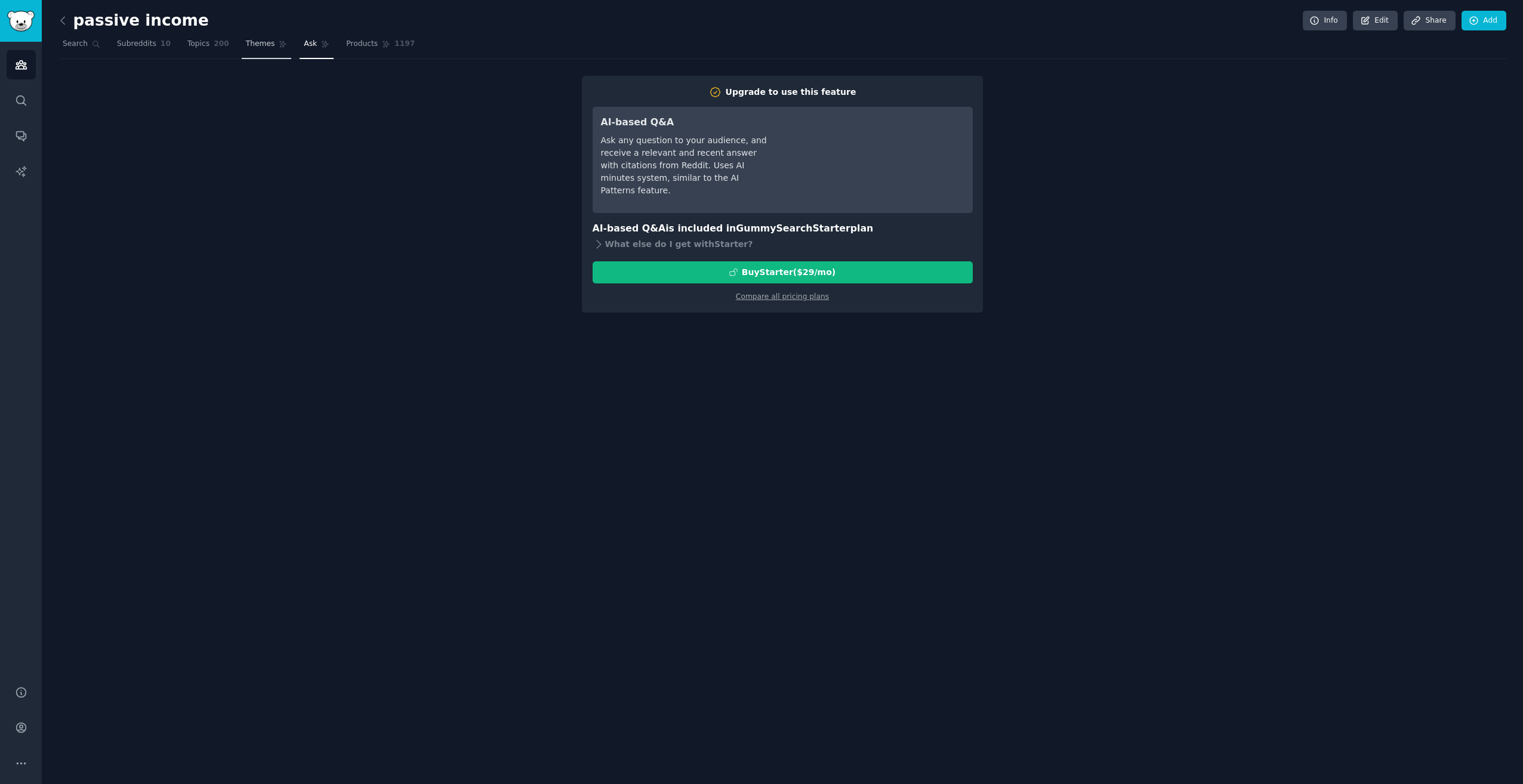
click at [253, 41] on span "Themes" at bounding box center [260, 44] width 29 height 11
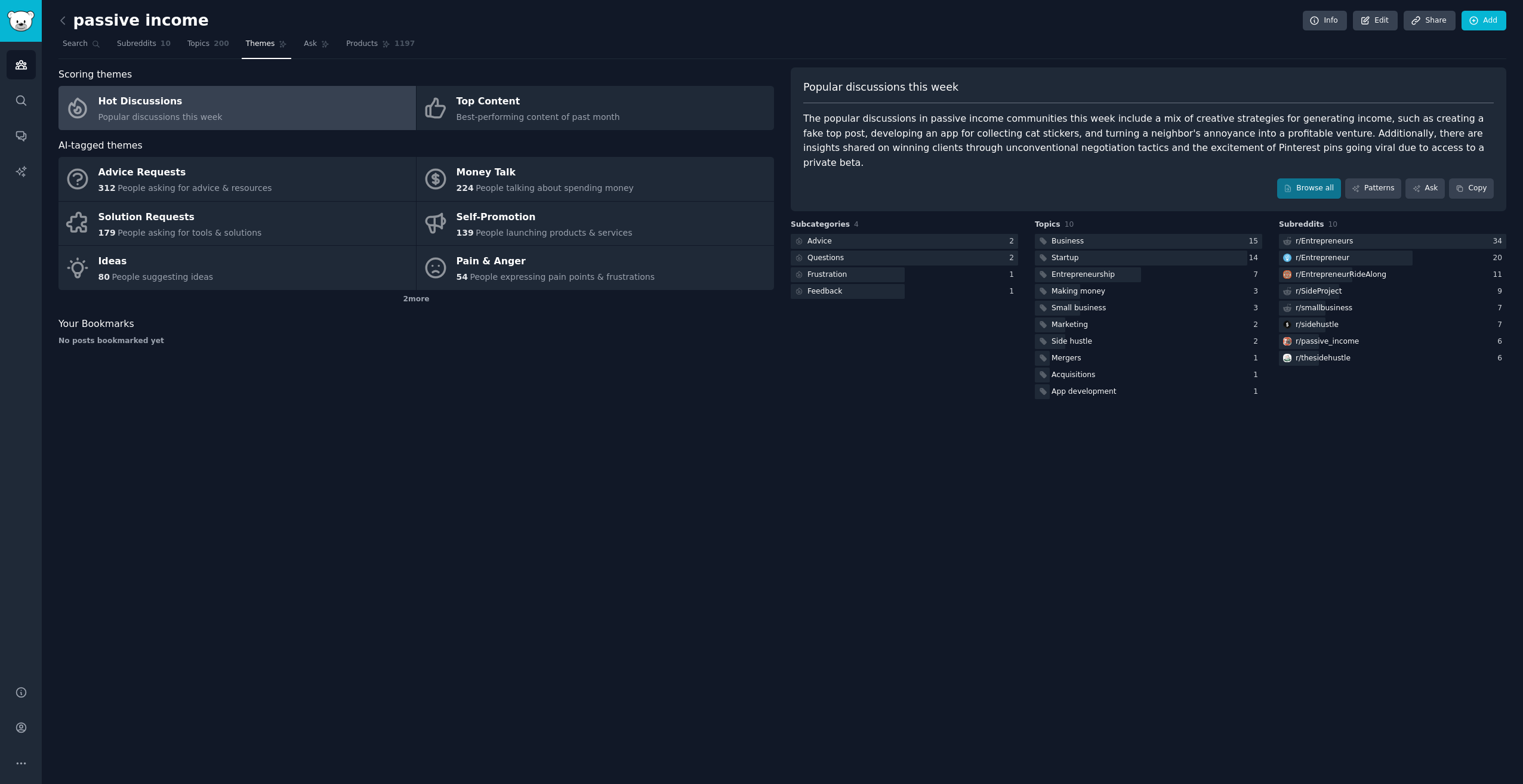
click at [255, 100] on link "Hot Discussions Popular discussions this week" at bounding box center [237, 108] width 358 height 44
click at [61, 19] on div "passive income Info Edit Share Add Search Subreddits 10 Topics 200 Themes Ask P…" at bounding box center [783, 392] width 1482 height 784
click at [64, 17] on icon at bounding box center [63, 21] width 4 height 7
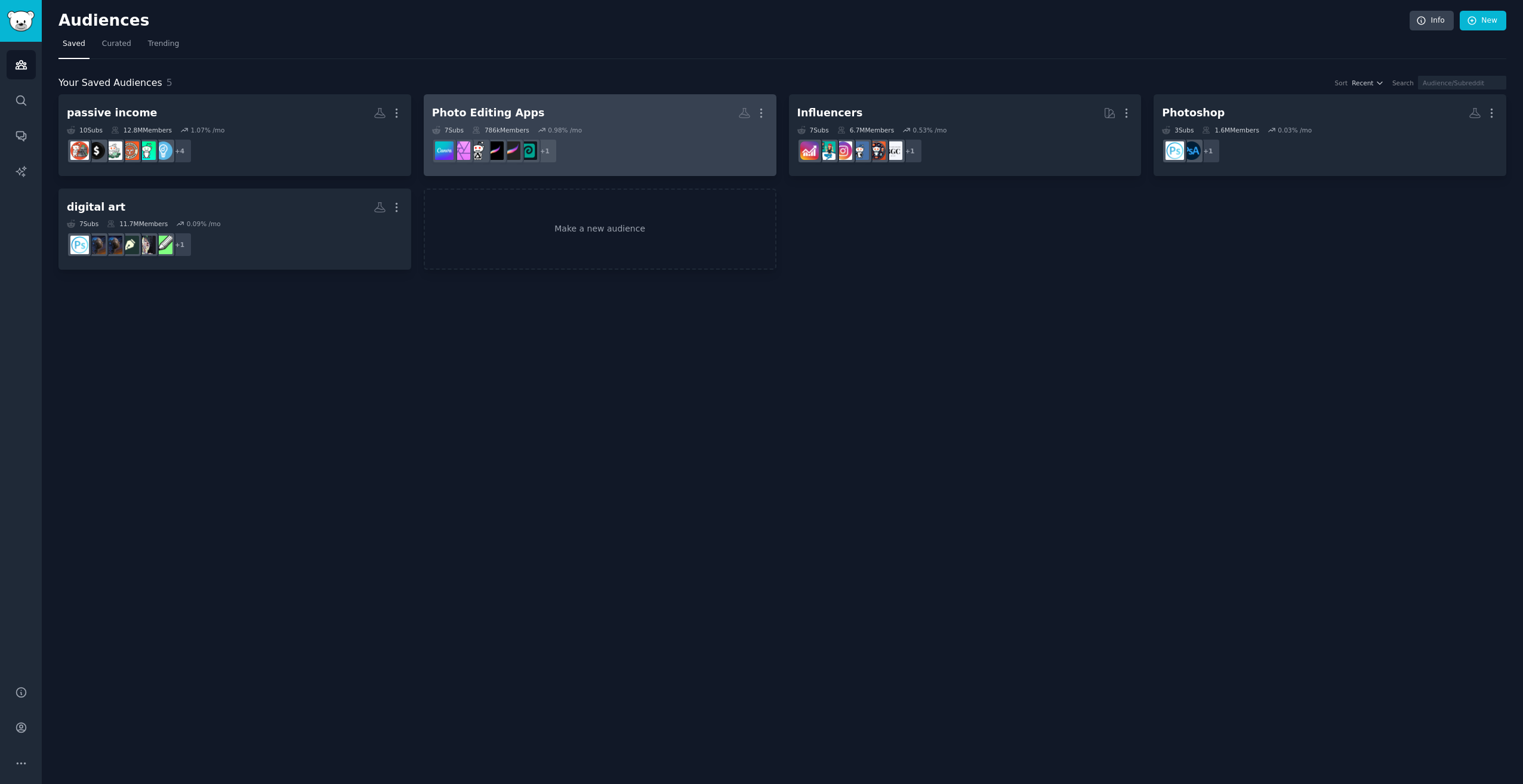
click at [631, 128] on div "7 Sub s 786k Members 0.98 % /mo" at bounding box center [600, 130] width 336 height 9
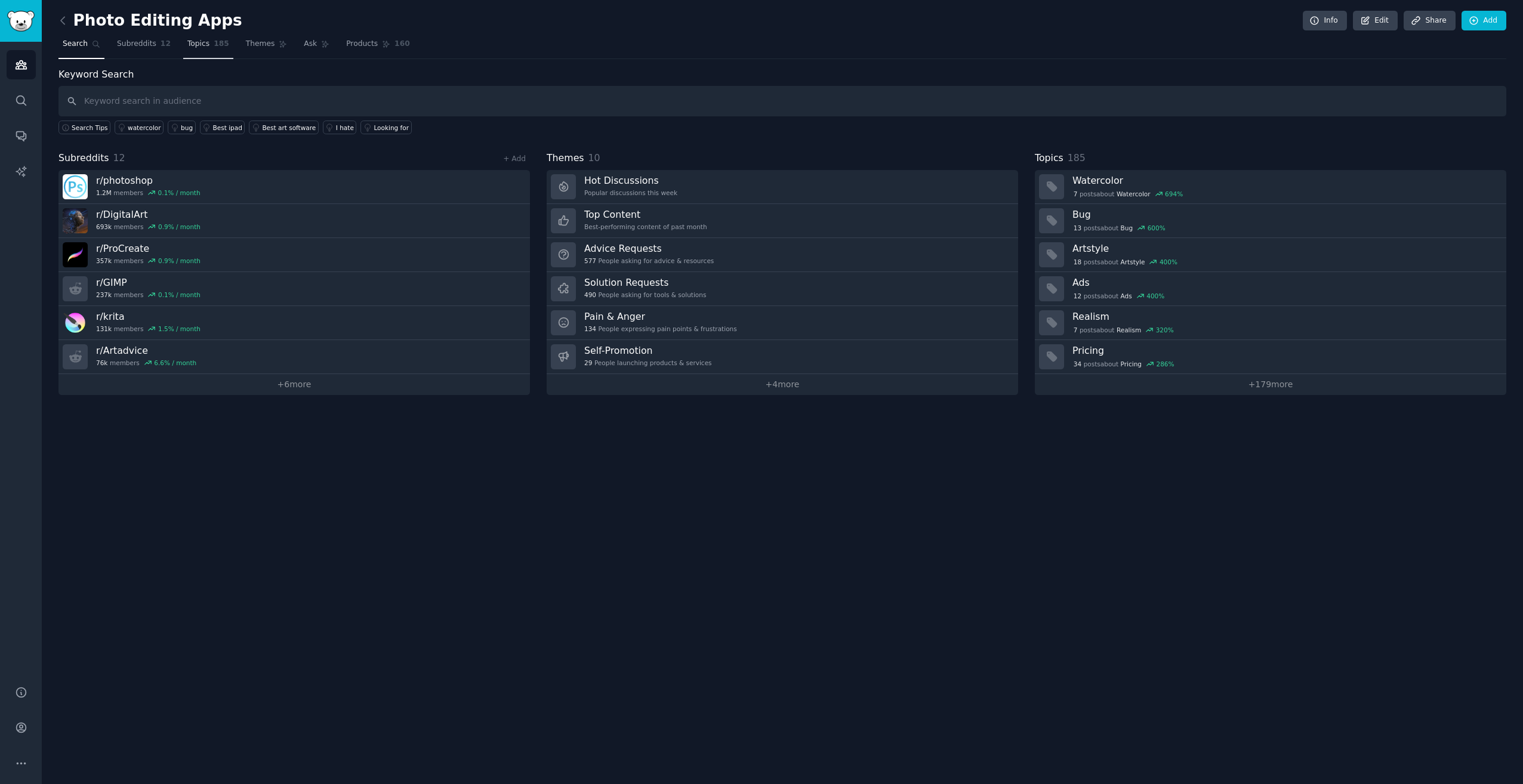
click at [198, 44] on span "Topics" at bounding box center [198, 44] width 22 height 11
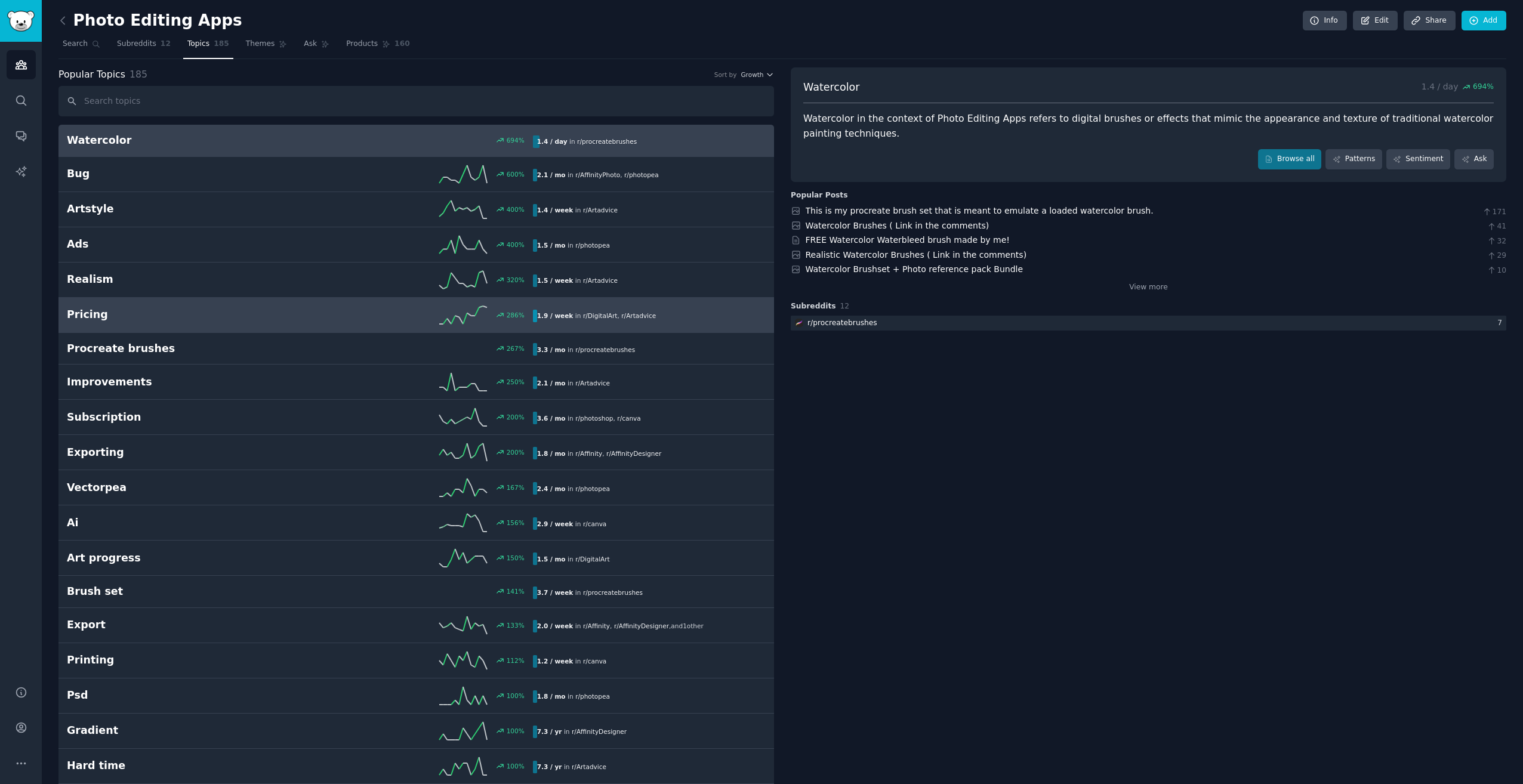
click at [252, 309] on h2 "Pricing" at bounding box center [183, 314] width 233 height 15
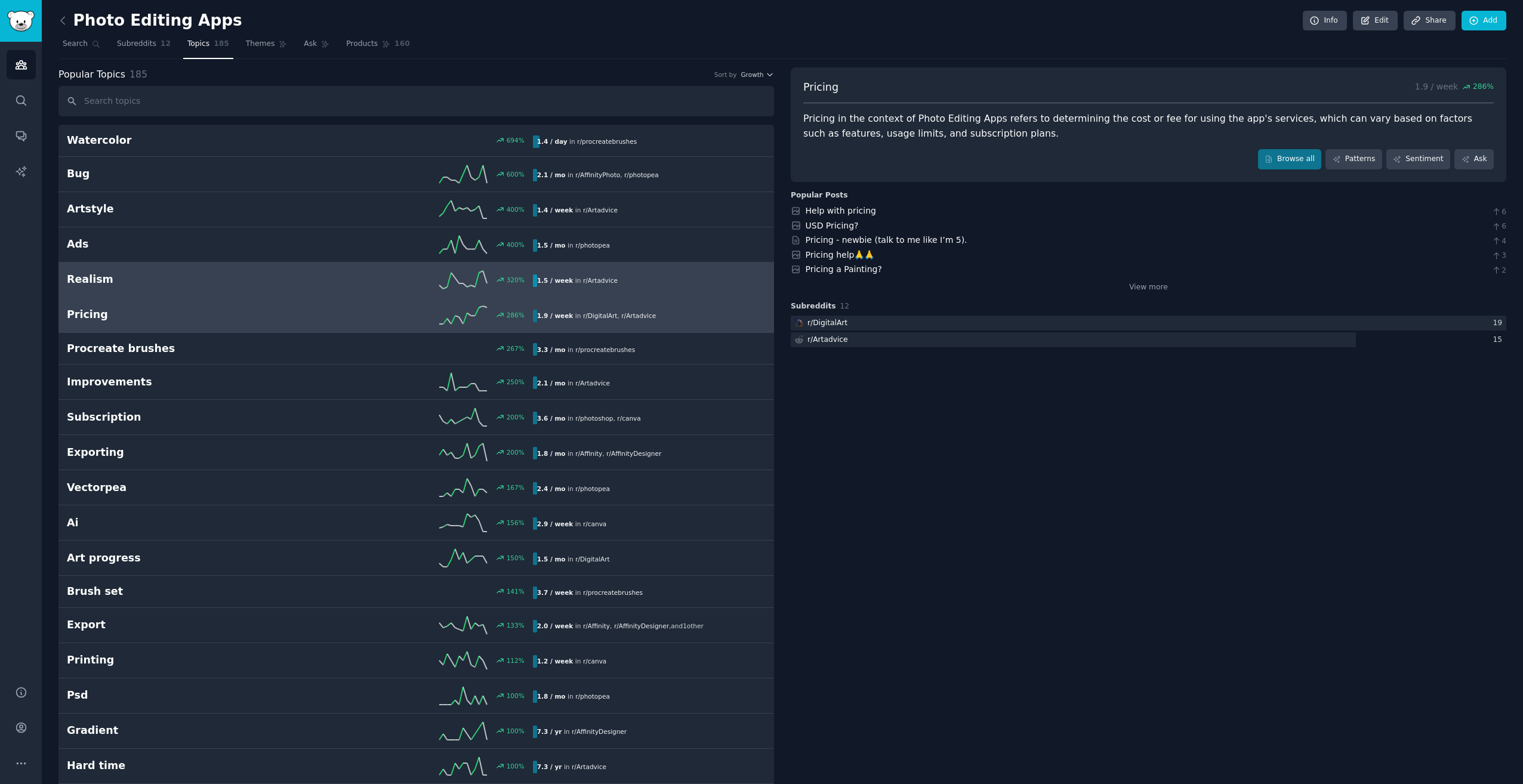
click at [269, 283] on h2 "Realism" at bounding box center [183, 279] width 233 height 15
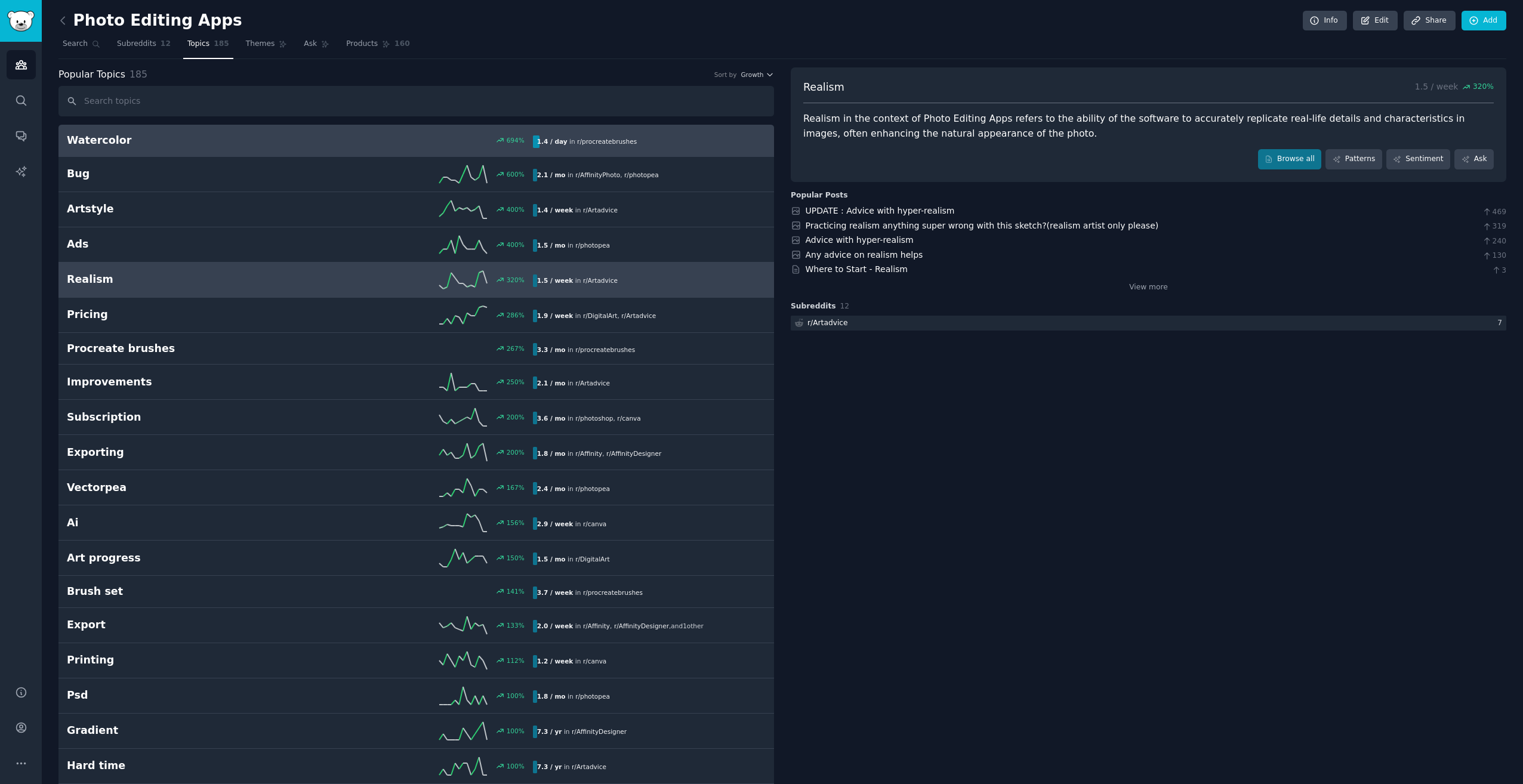
click at [228, 137] on h2 "Watercolor" at bounding box center [183, 140] width 233 height 15
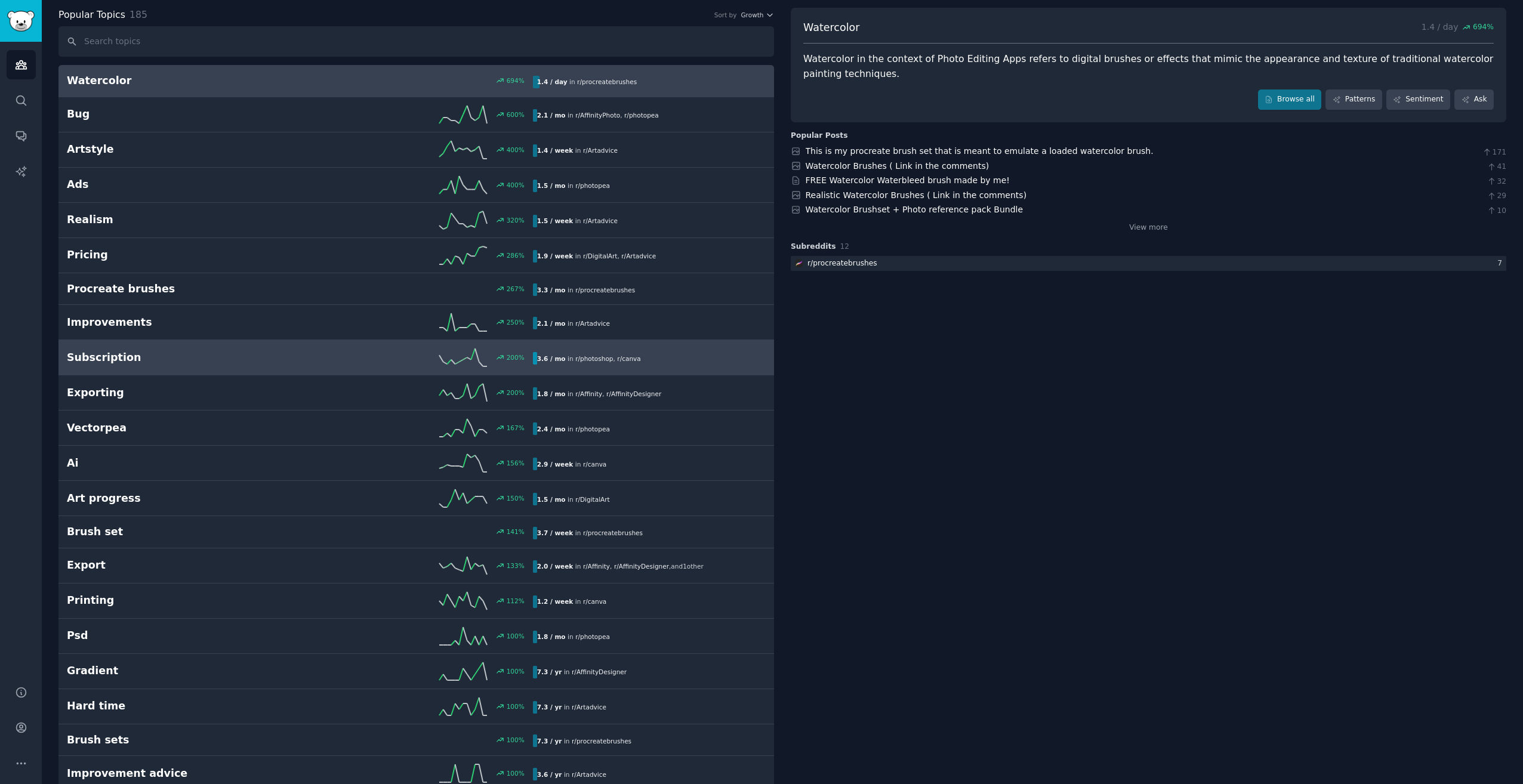
scroll to position [119, 0]
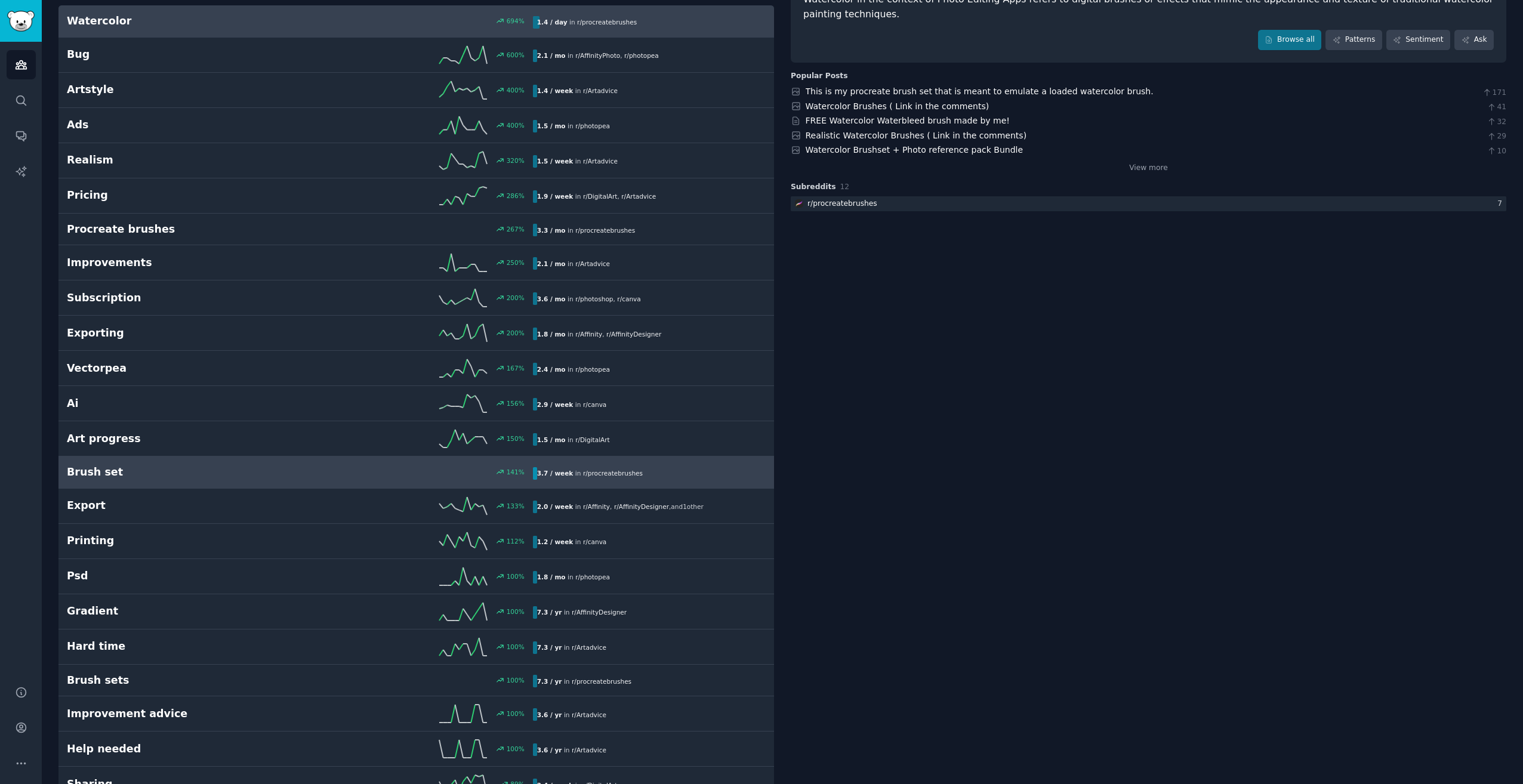
click at [228, 465] on h2 "Brush set" at bounding box center [183, 472] width 233 height 15
